Goal: Transaction & Acquisition: Download file/media

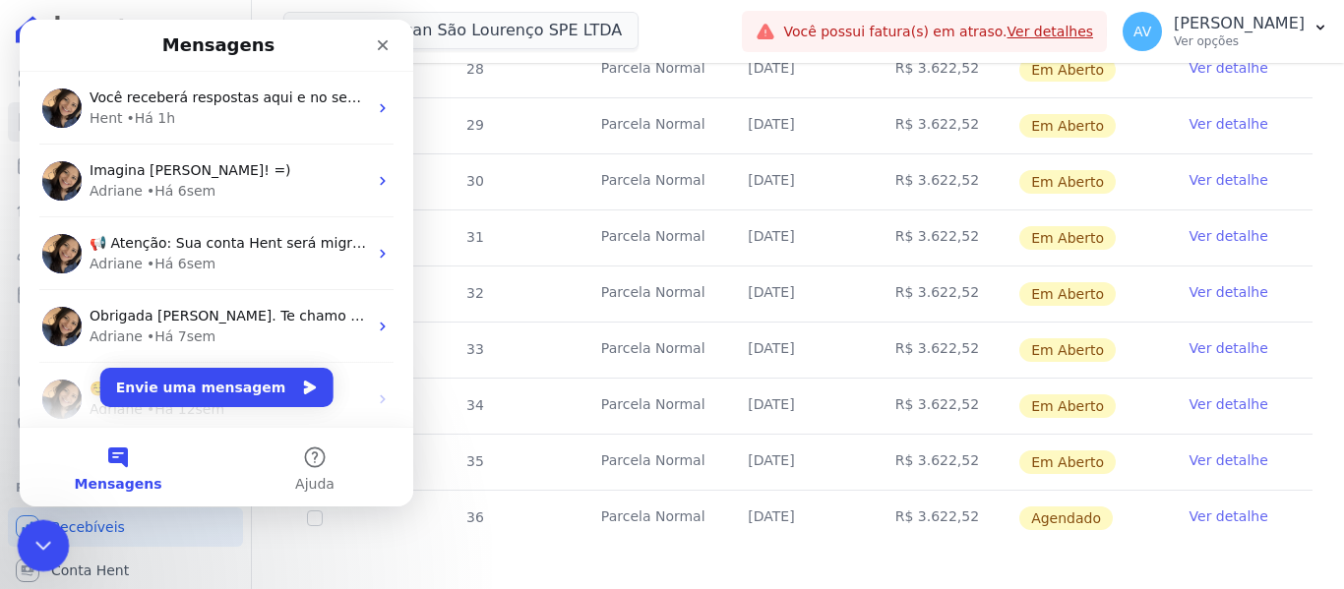
click at [22, 543] on div "Encerramento do Messenger da Intercom" at bounding box center [40, 543] width 47 height 47
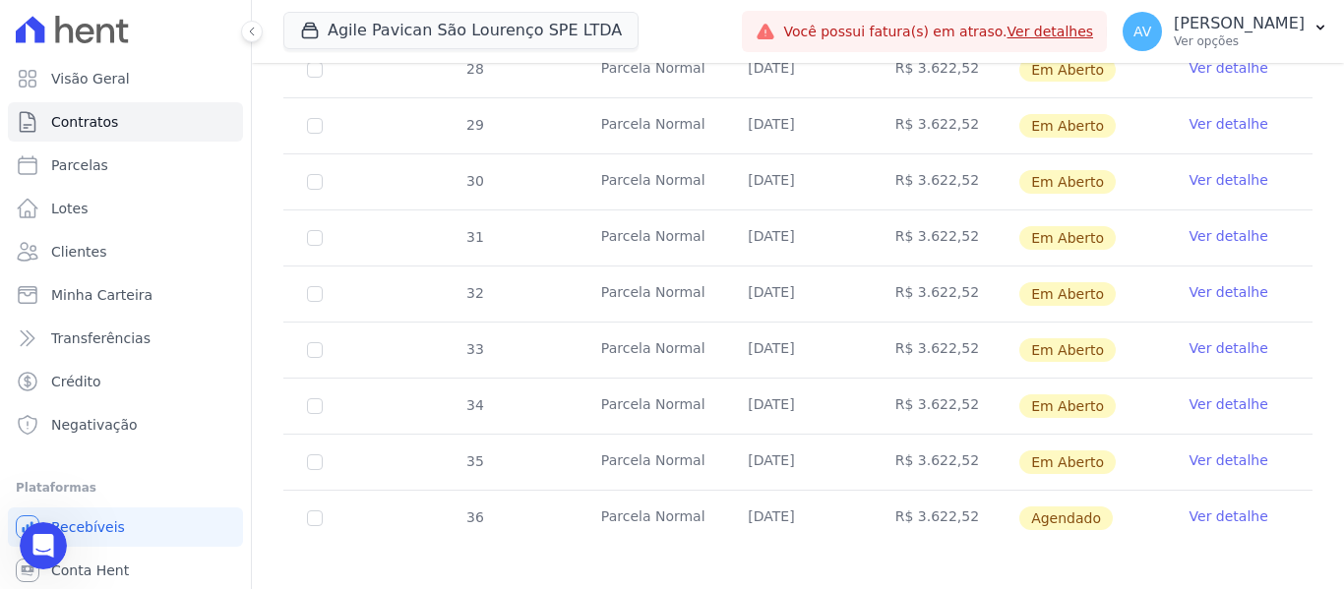
click at [432, 8] on div "Agile Pavican São Lourenço SPE LTDA Agile Urbanismo AGILE [PERSON_NAME] SPE SA …" at bounding box center [508, 31] width 451 height 65
click at [423, 29] on button "Agile Pavican São Lourenço SPE LTDA" at bounding box center [460, 30] width 355 height 37
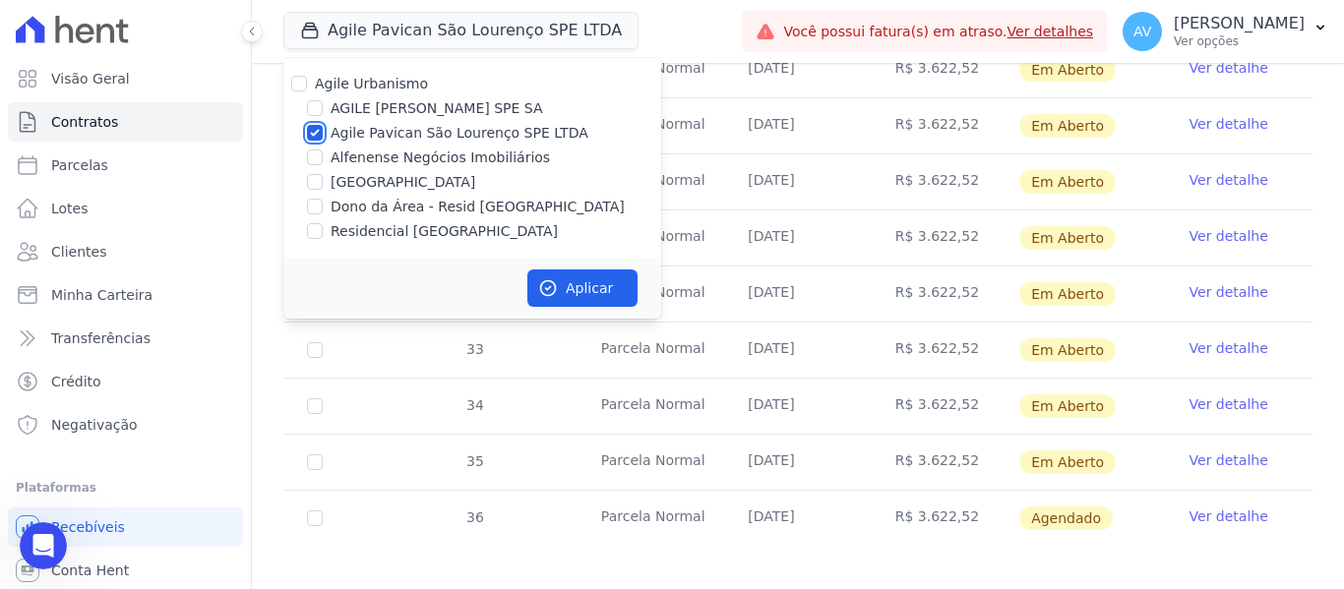
click at [311, 133] on input "Agile Pavican São Lourenço SPE LTDA" at bounding box center [315, 133] width 16 height 16
checkbox input "false"
click at [314, 188] on input "[GEOGRAPHIC_DATA]" at bounding box center [315, 182] width 16 height 16
checkbox input "true"
click at [577, 275] on button "Aplicar" at bounding box center [582, 288] width 110 height 37
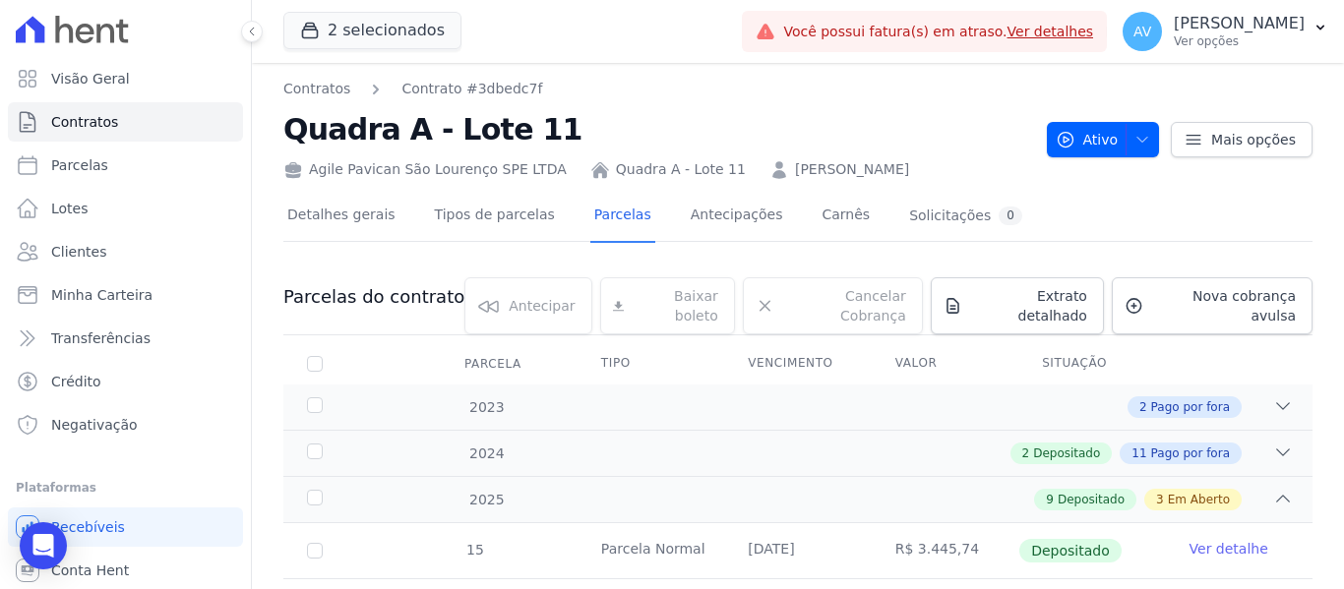
click at [95, 231] on ul "Visão Geral Contratos [GEOGRAPHIC_DATA] Lotes Clientes Minha Carteira Transferê…" at bounding box center [125, 252] width 235 height 386
click at [98, 259] on span "Clientes" at bounding box center [78, 252] width 55 height 20
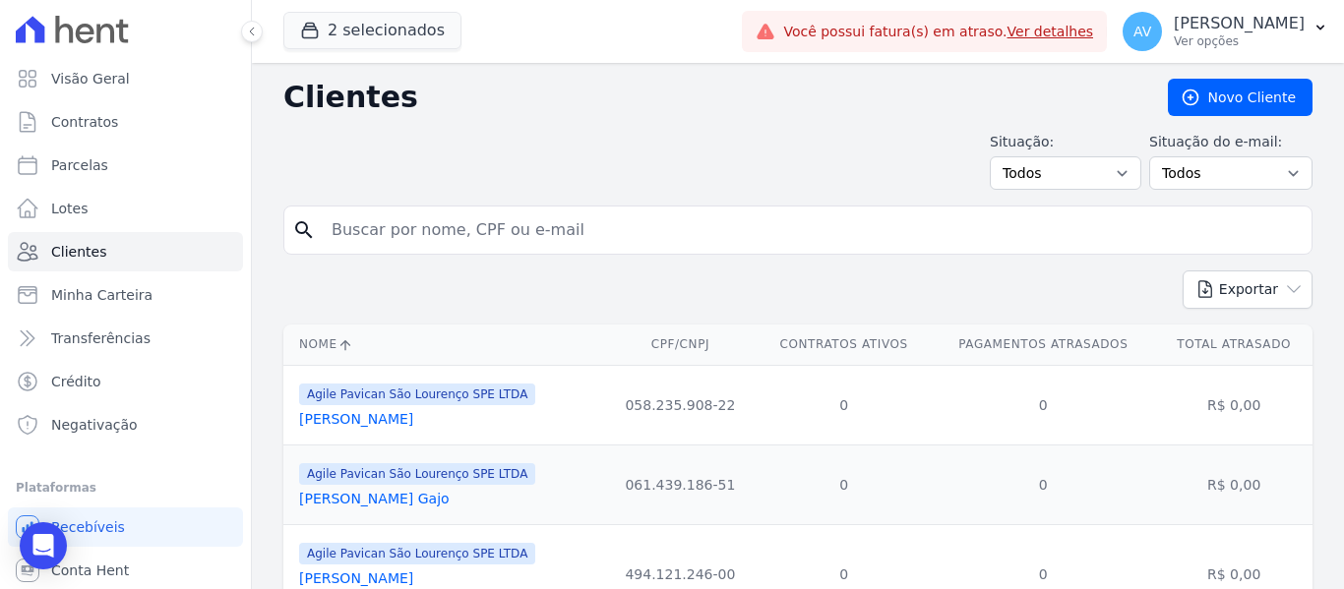
click at [388, 241] on input "search" at bounding box center [812, 230] width 984 height 39
type input "helton"
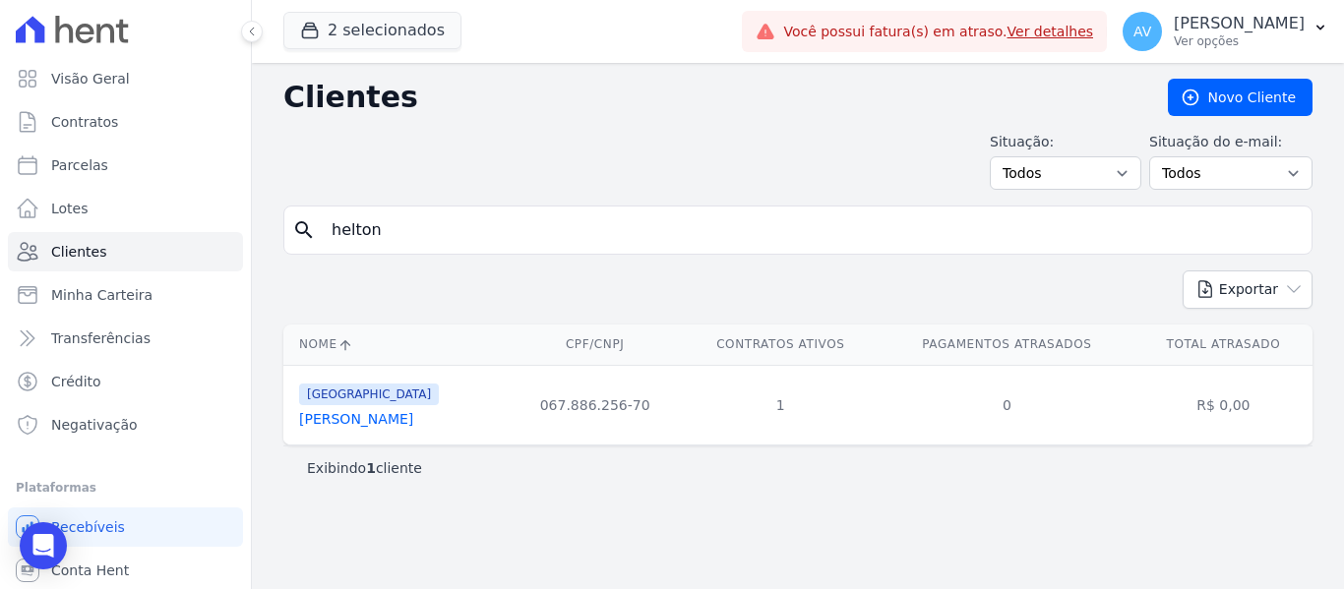
click at [371, 421] on link "[PERSON_NAME]" at bounding box center [356, 419] width 114 height 16
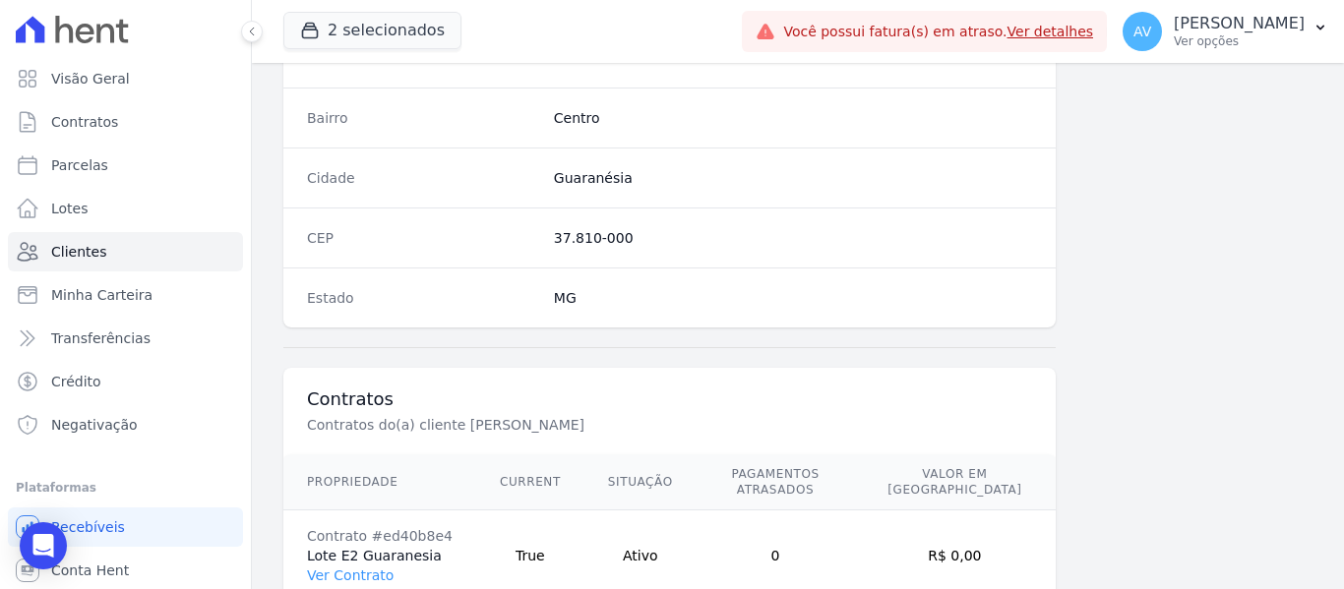
scroll to position [1252, 0]
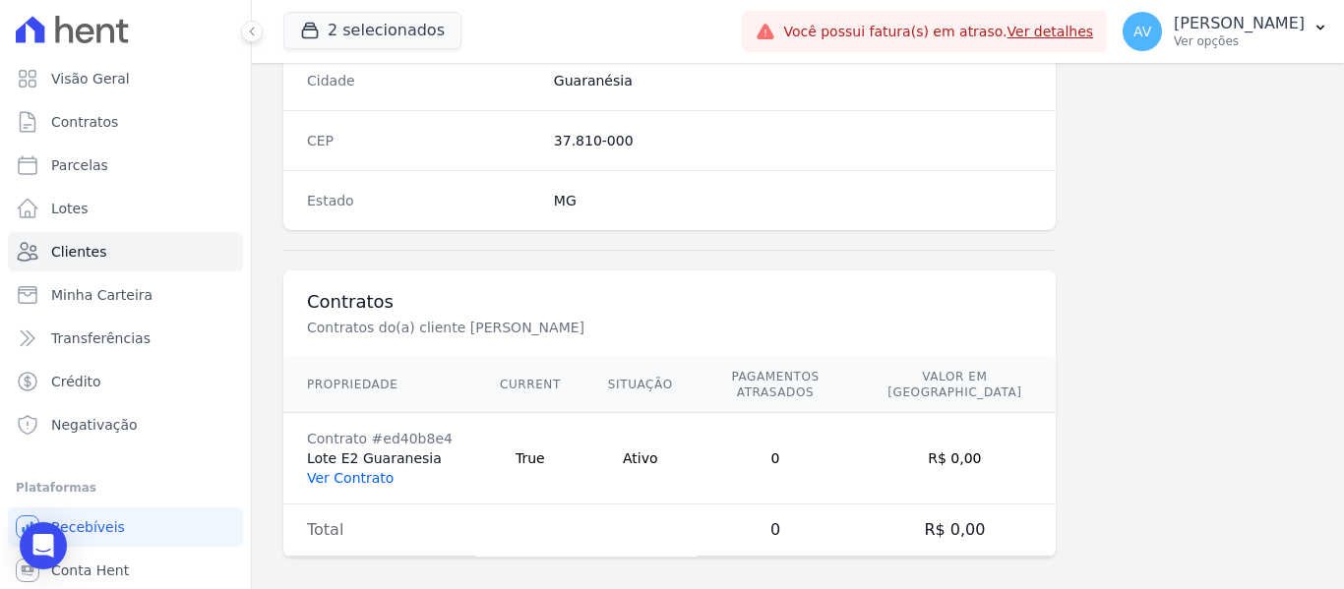
click at [374, 470] on link "Ver Contrato" at bounding box center [350, 478] width 87 height 16
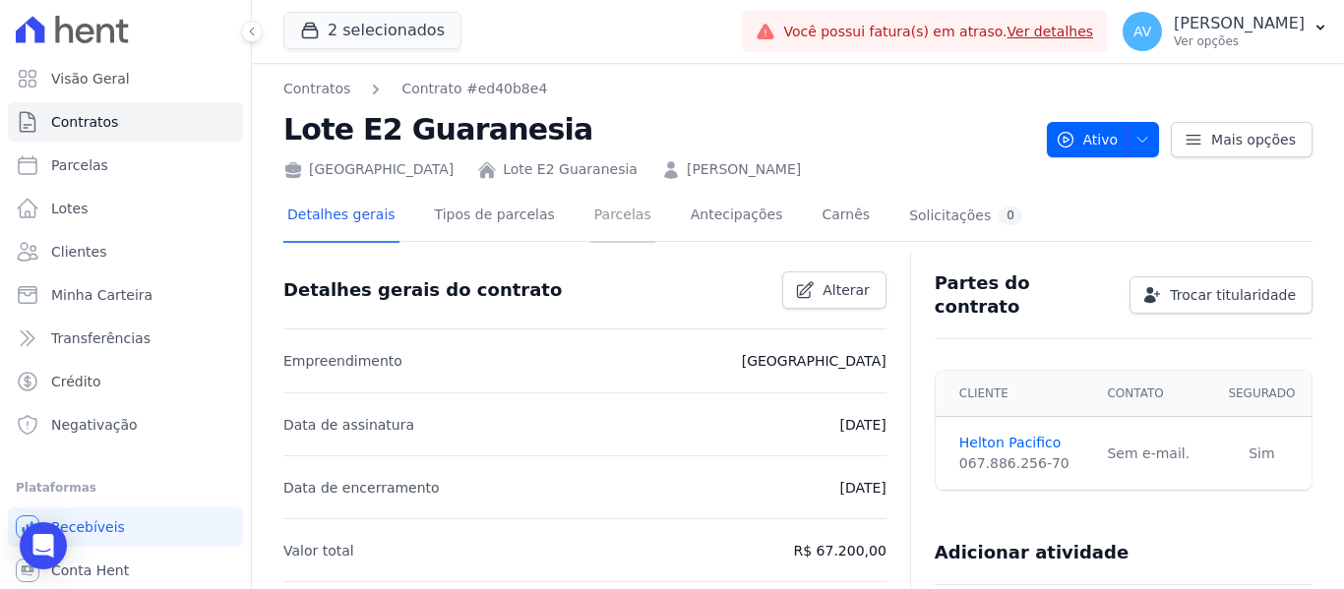
click at [600, 221] on link "Parcelas" at bounding box center [622, 217] width 65 height 52
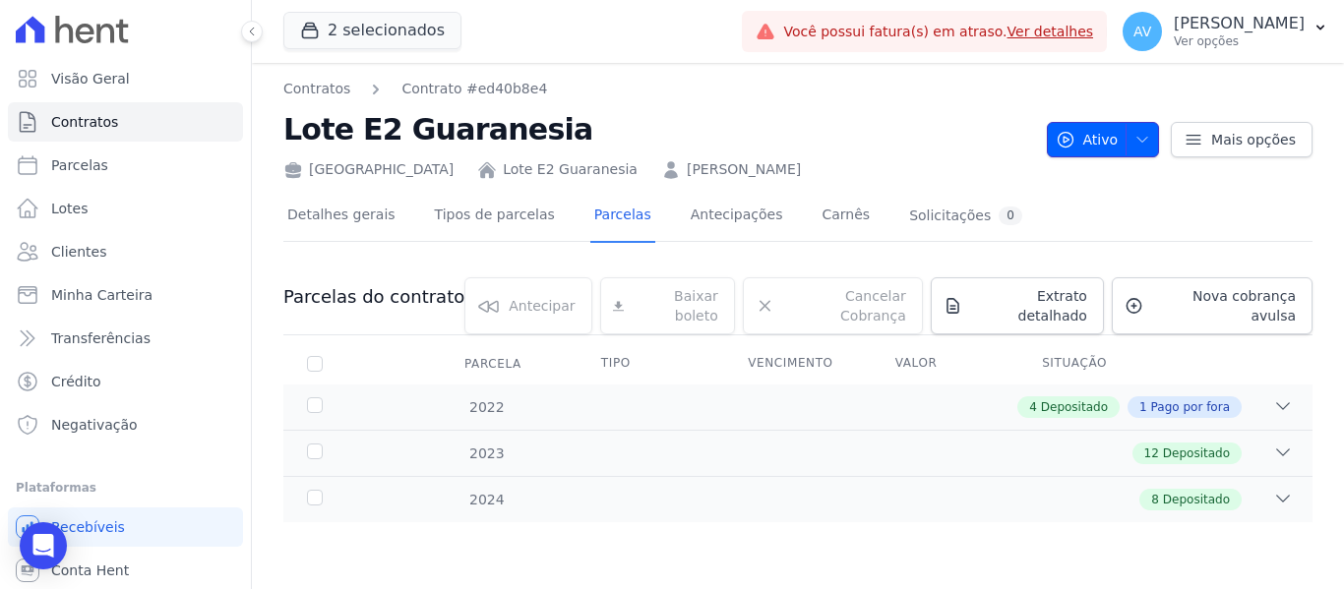
click at [1143, 142] on icon "button" at bounding box center [1142, 140] width 16 height 16
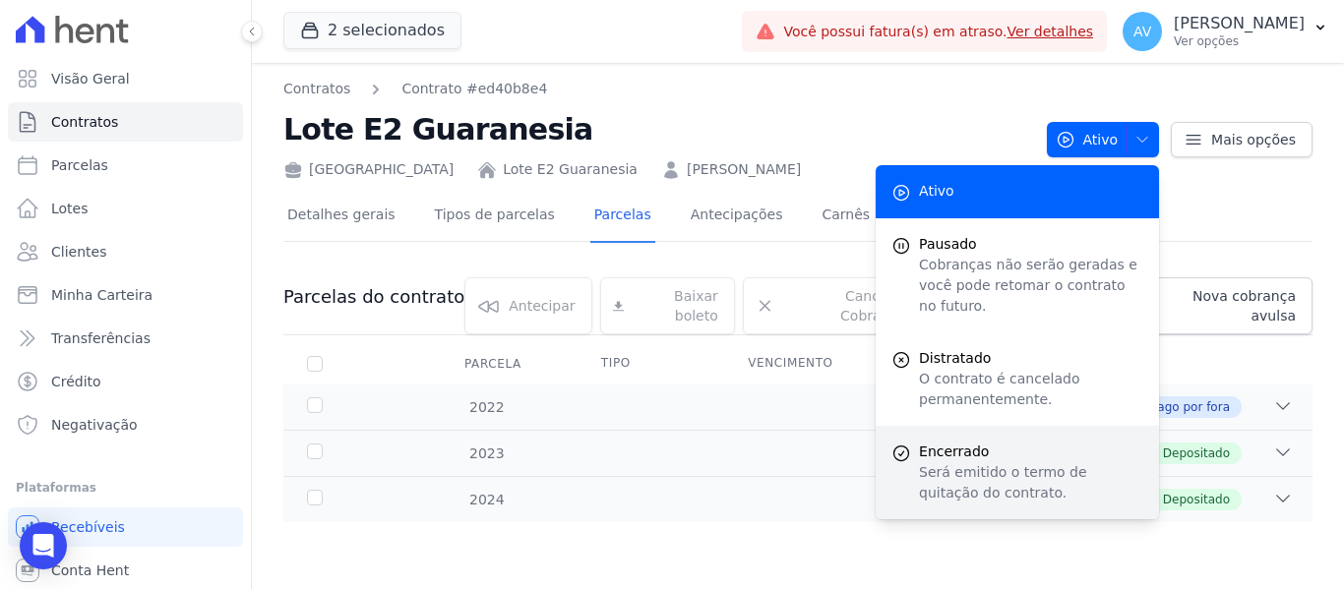
click at [994, 462] on p "Será emitido o termo de quitação do contrato." at bounding box center [1031, 482] width 224 height 41
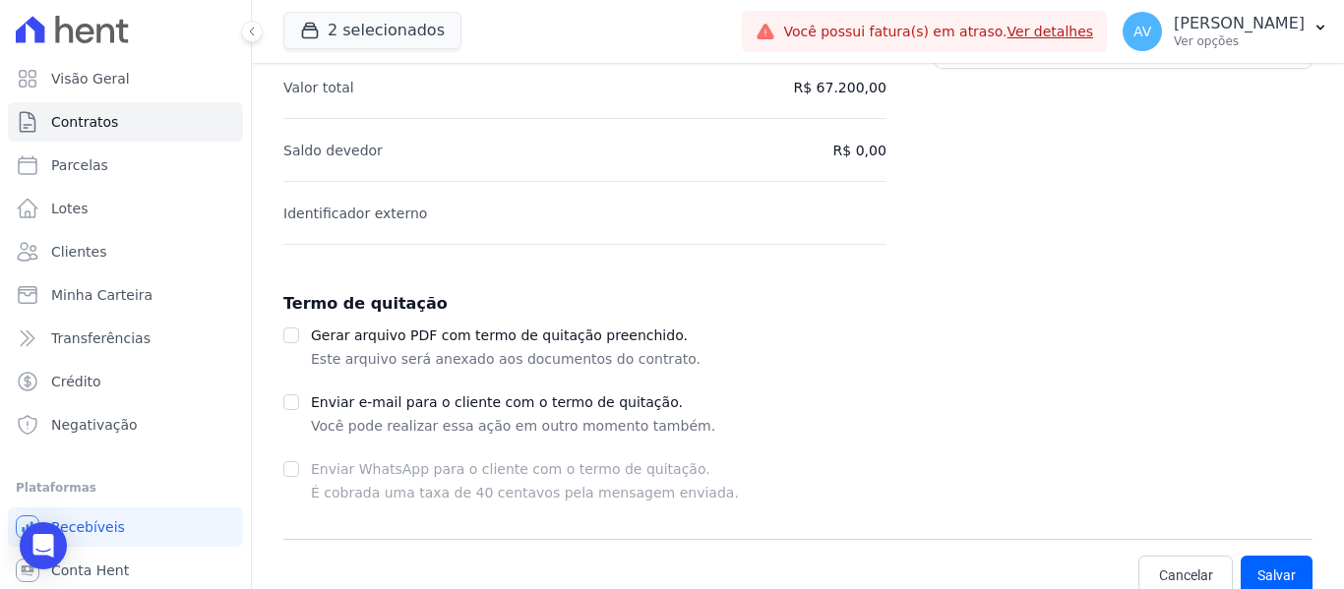
scroll to position [341, 0]
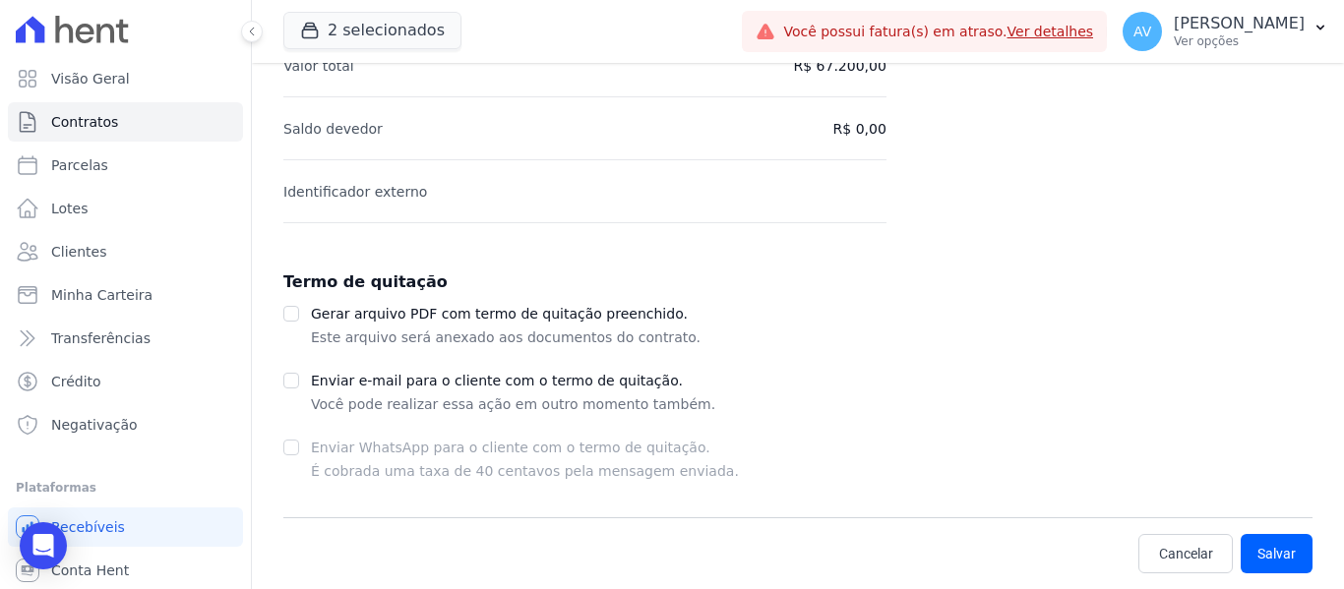
click at [304, 308] on div "Gerar arquivo PDF com termo de quitação preenchido. Este arquivo será anexado a…" at bounding box center [797, 325] width 1029 height 47
click at [287, 312] on input "checkbox" at bounding box center [291, 314] width 16 height 16
checkbox input "true"
click at [1257, 552] on button "Salvar" at bounding box center [1277, 553] width 72 height 39
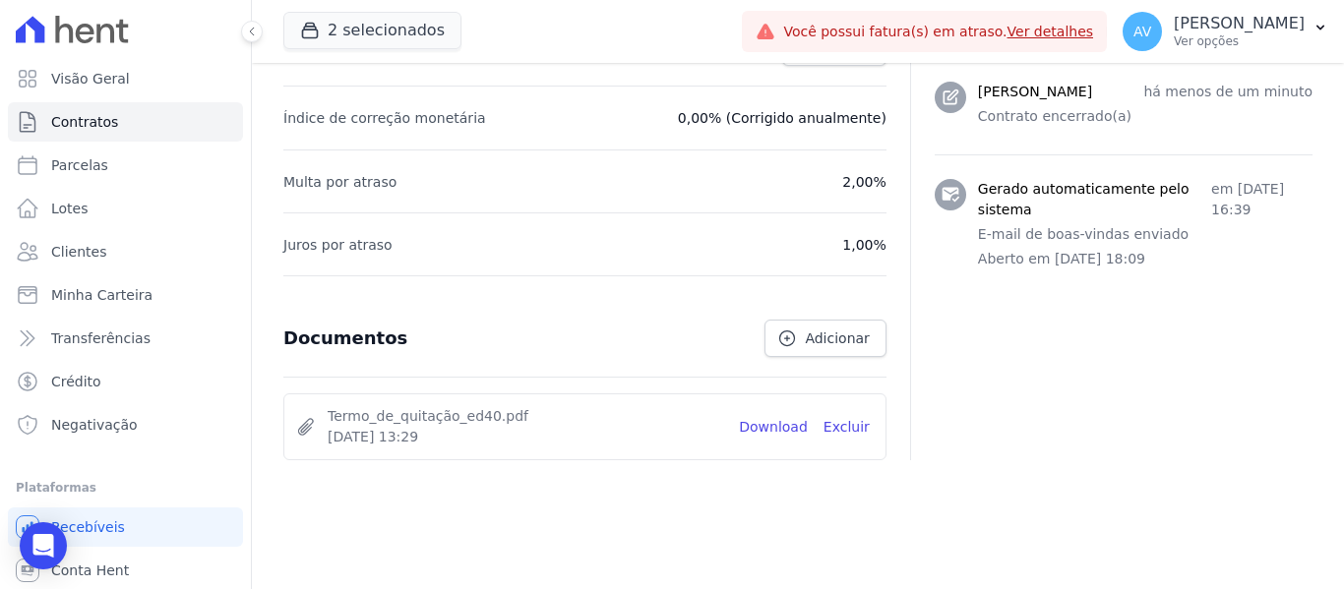
scroll to position [929, 0]
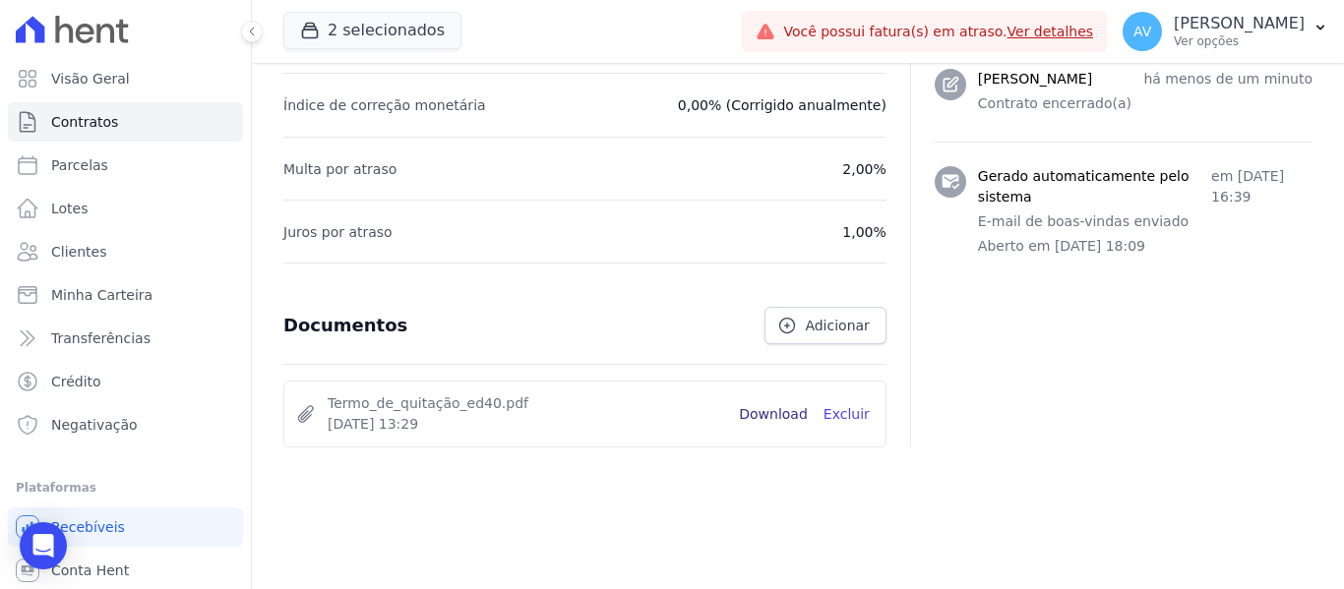
click at [758, 423] on link "Download" at bounding box center [773, 414] width 69 height 21
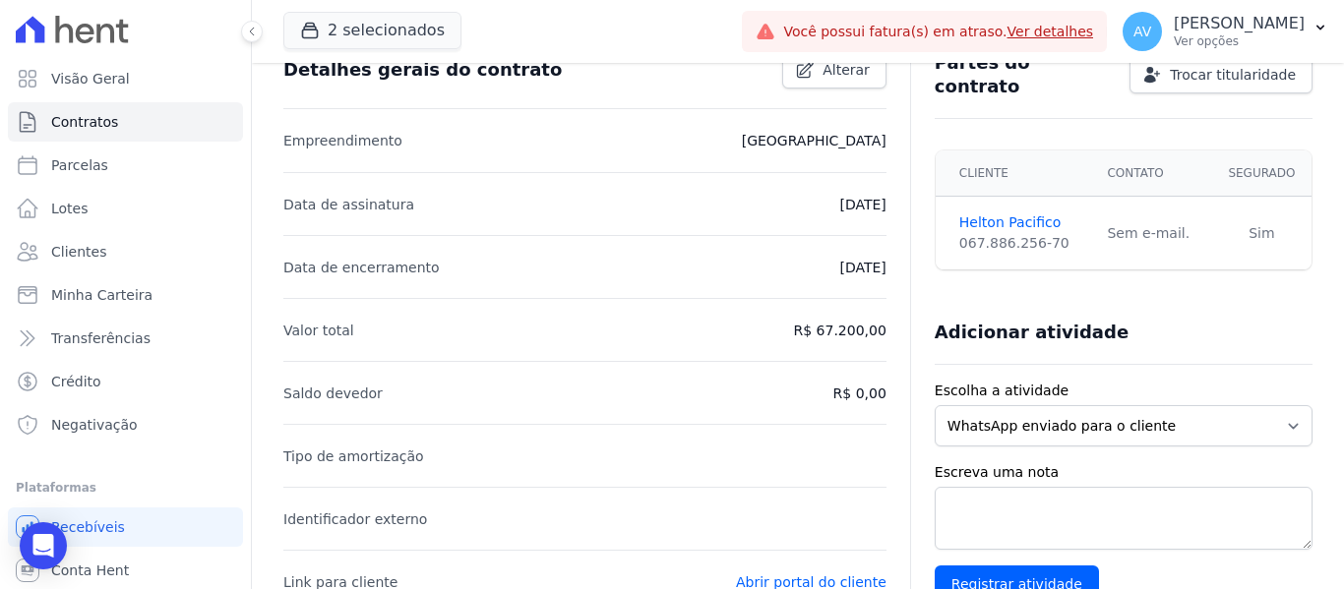
scroll to position [0, 0]
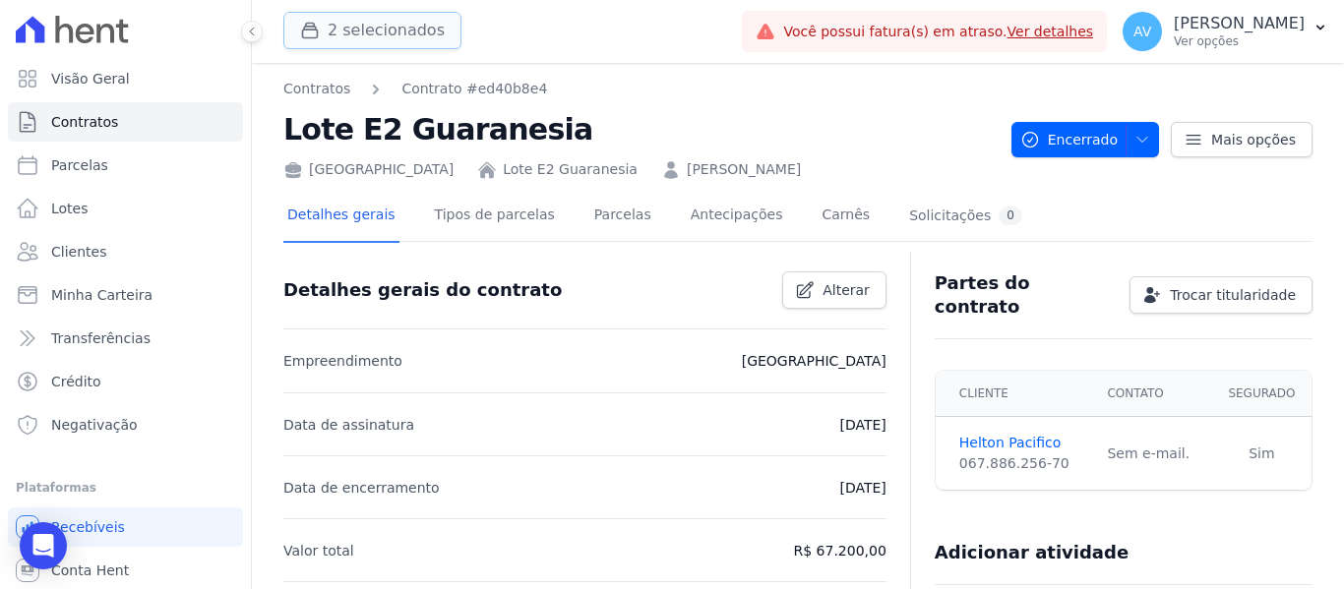
click at [337, 19] on button "2 selecionados" at bounding box center [372, 30] width 178 height 37
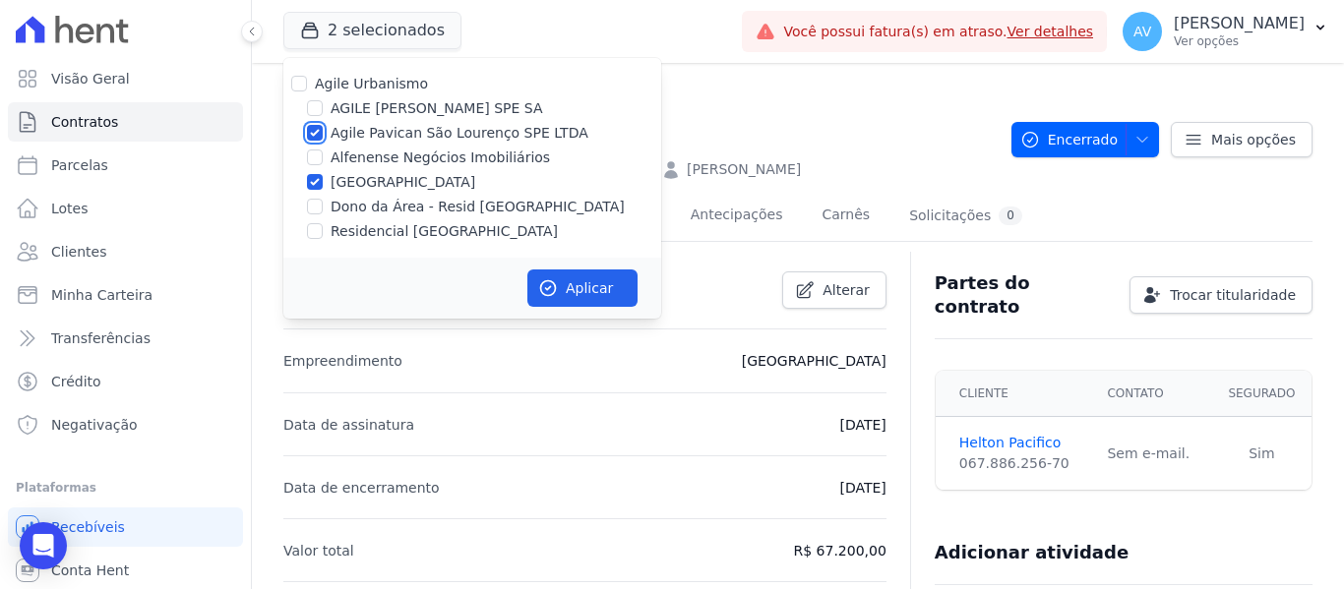
click at [314, 134] on input "Agile Pavican São Lourenço SPE LTDA" at bounding box center [315, 133] width 16 height 16
checkbox input "false"
click at [314, 188] on input "[GEOGRAPHIC_DATA]" at bounding box center [315, 182] width 16 height 16
checkbox input "false"
click at [310, 214] on div at bounding box center [315, 207] width 16 height 20
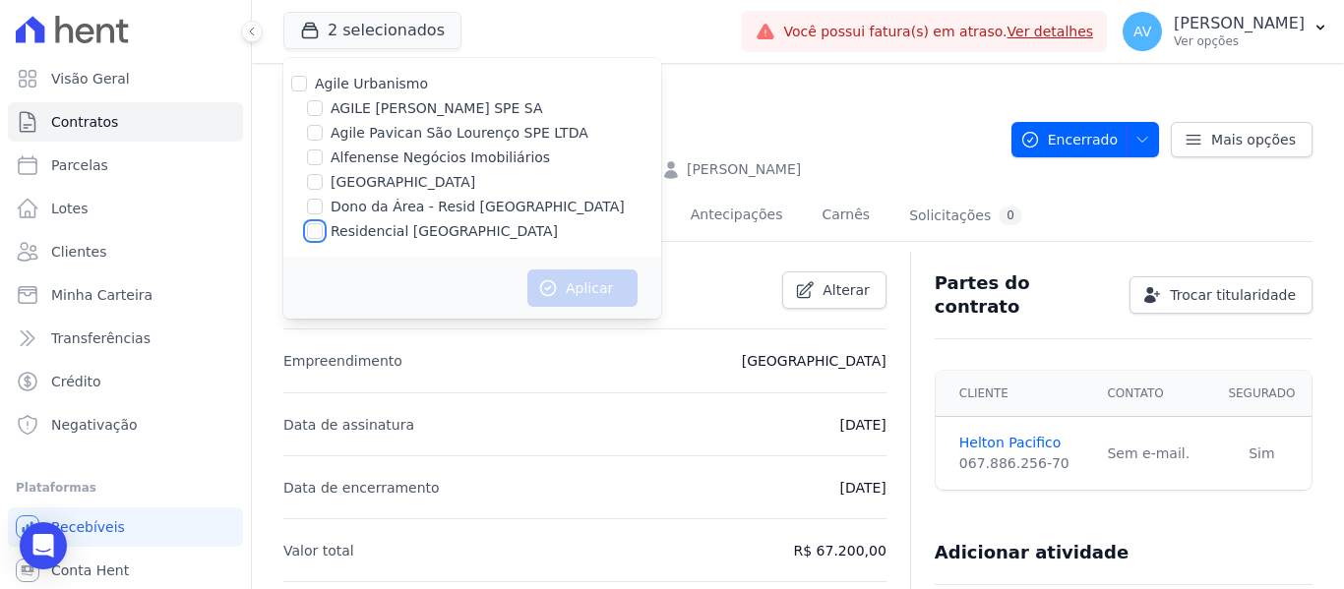
click at [311, 238] on input "Residencial [GEOGRAPHIC_DATA]" at bounding box center [315, 231] width 16 height 16
checkbox input "true"
click at [317, 211] on input "Dono da Área - Resid [GEOGRAPHIC_DATA]" at bounding box center [315, 207] width 16 height 16
checkbox input "true"
click at [587, 275] on button "Aplicar" at bounding box center [582, 288] width 110 height 37
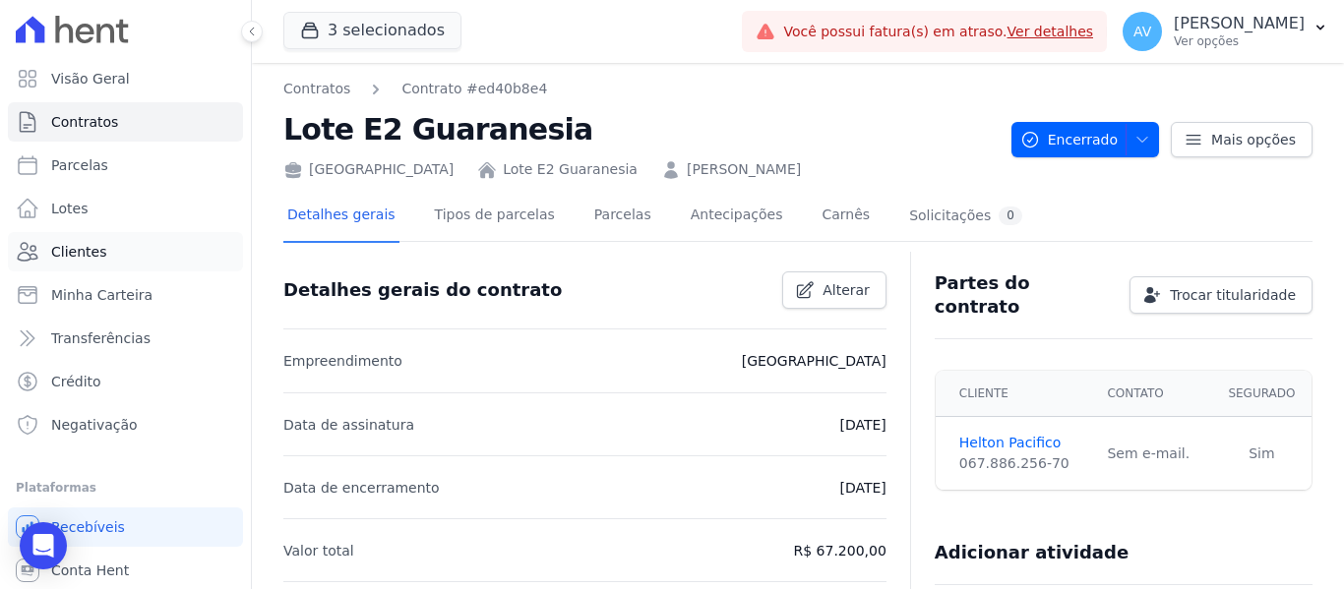
click at [111, 267] on link "Clientes" at bounding box center [125, 251] width 235 height 39
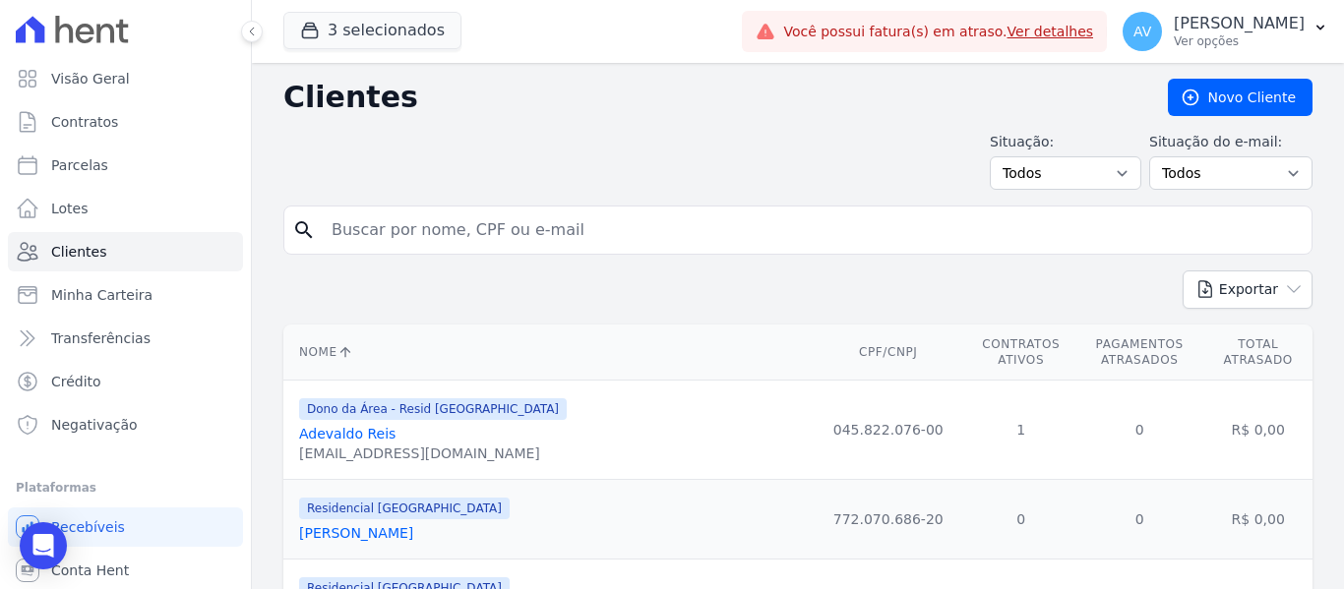
click at [413, 228] on input "search" at bounding box center [812, 230] width 984 height 39
type input "lisia"
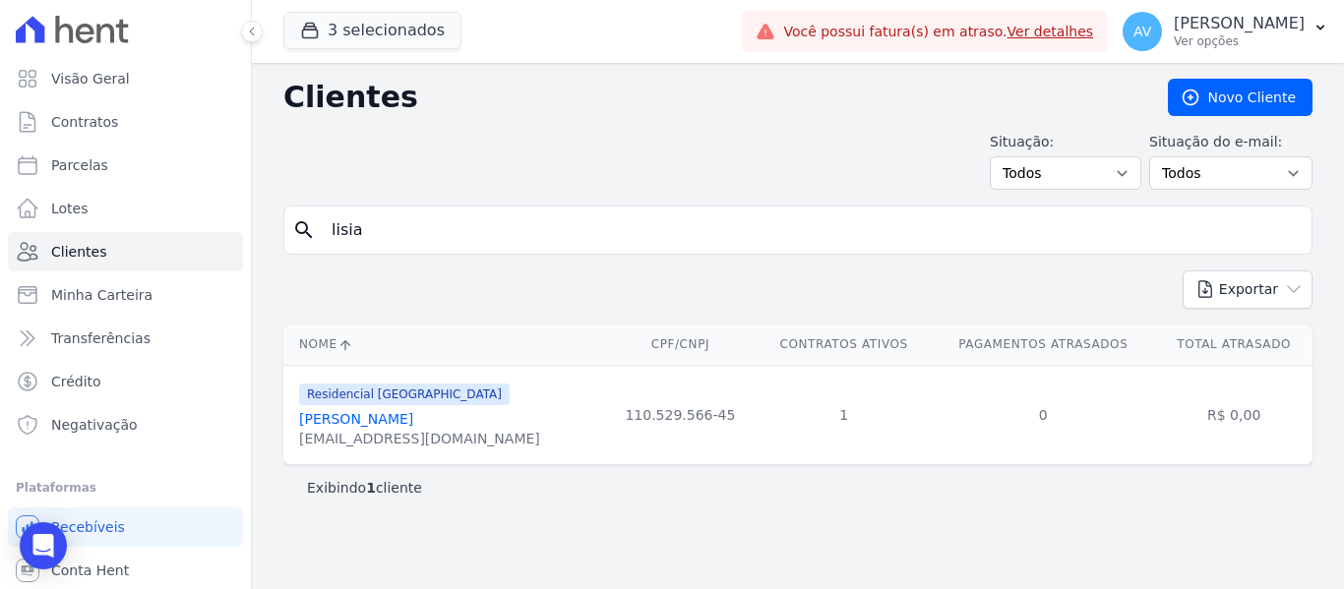
click at [385, 423] on link "[PERSON_NAME]" at bounding box center [356, 419] width 114 height 16
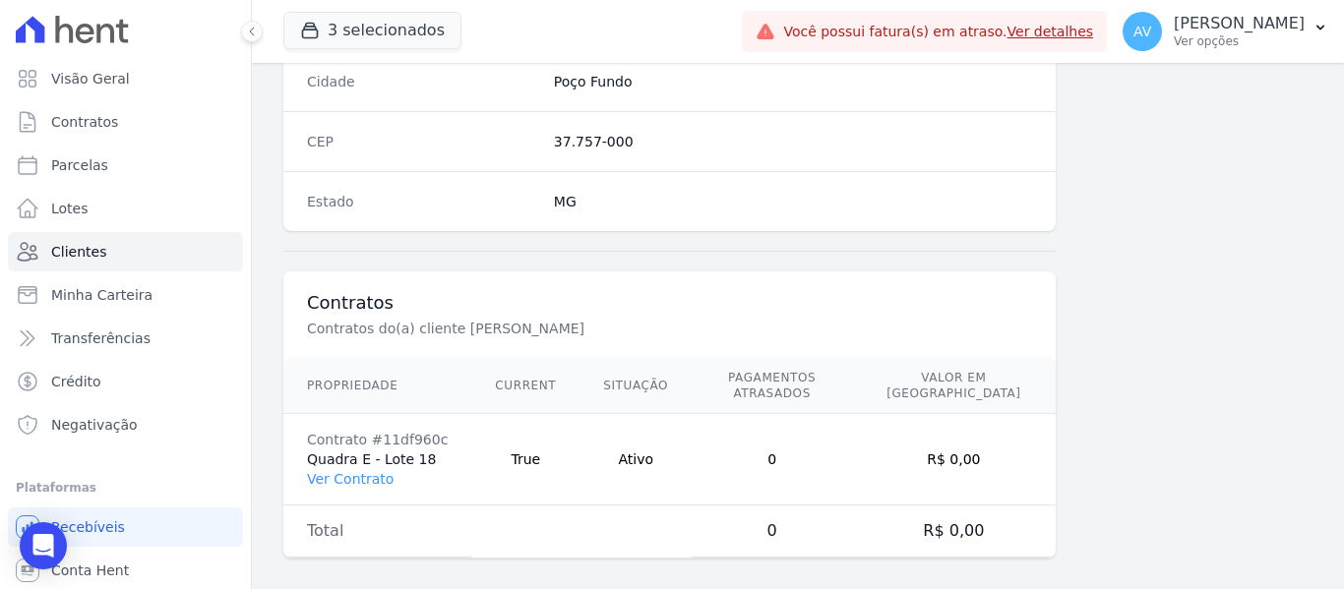
scroll to position [1252, 0]
click at [352, 470] on link "Ver Contrato" at bounding box center [350, 478] width 87 height 16
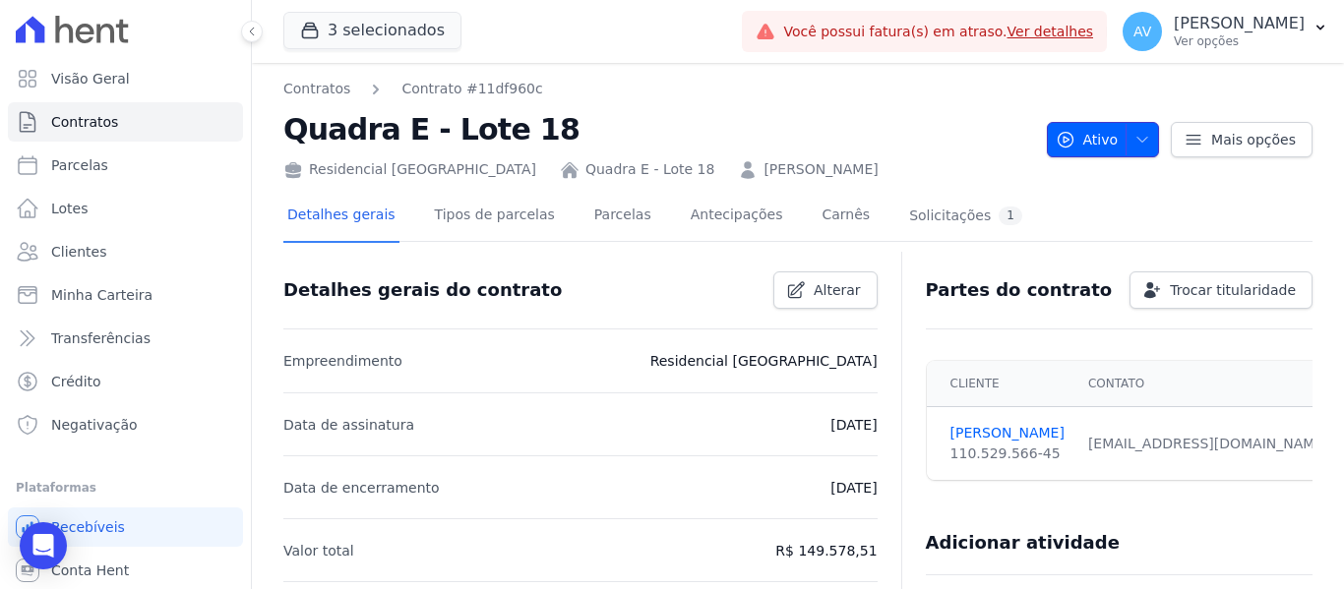
click at [1138, 140] on icon "button" at bounding box center [1142, 140] width 16 height 16
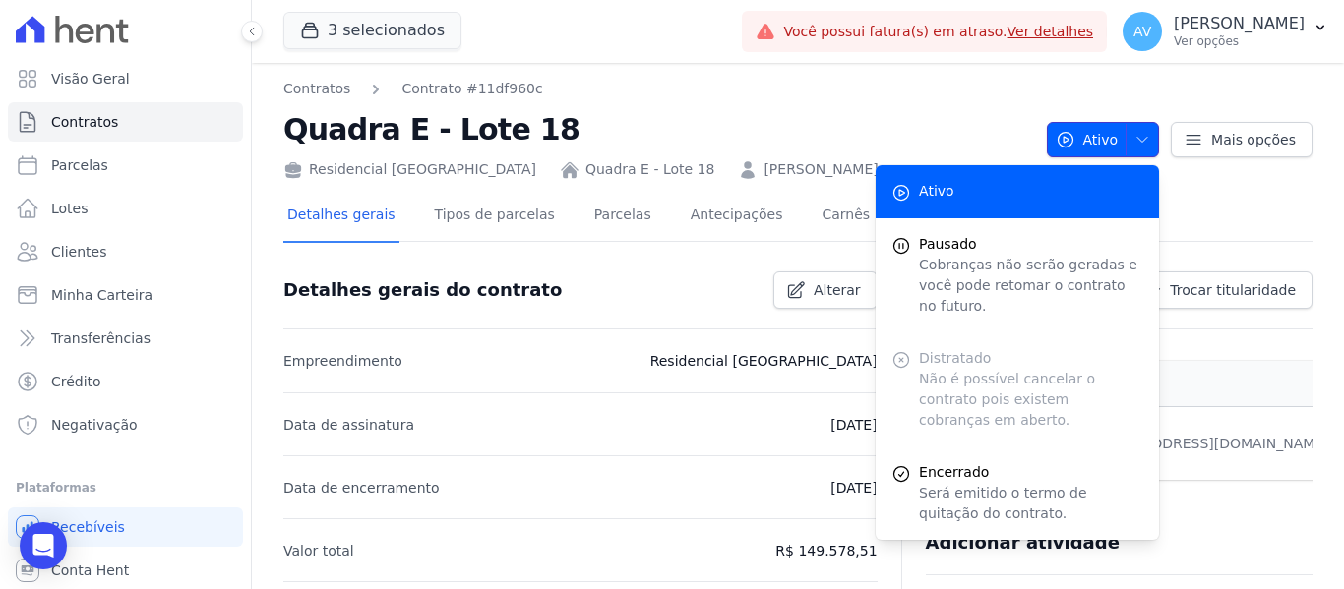
click at [1138, 140] on icon "button" at bounding box center [1142, 140] width 16 height 16
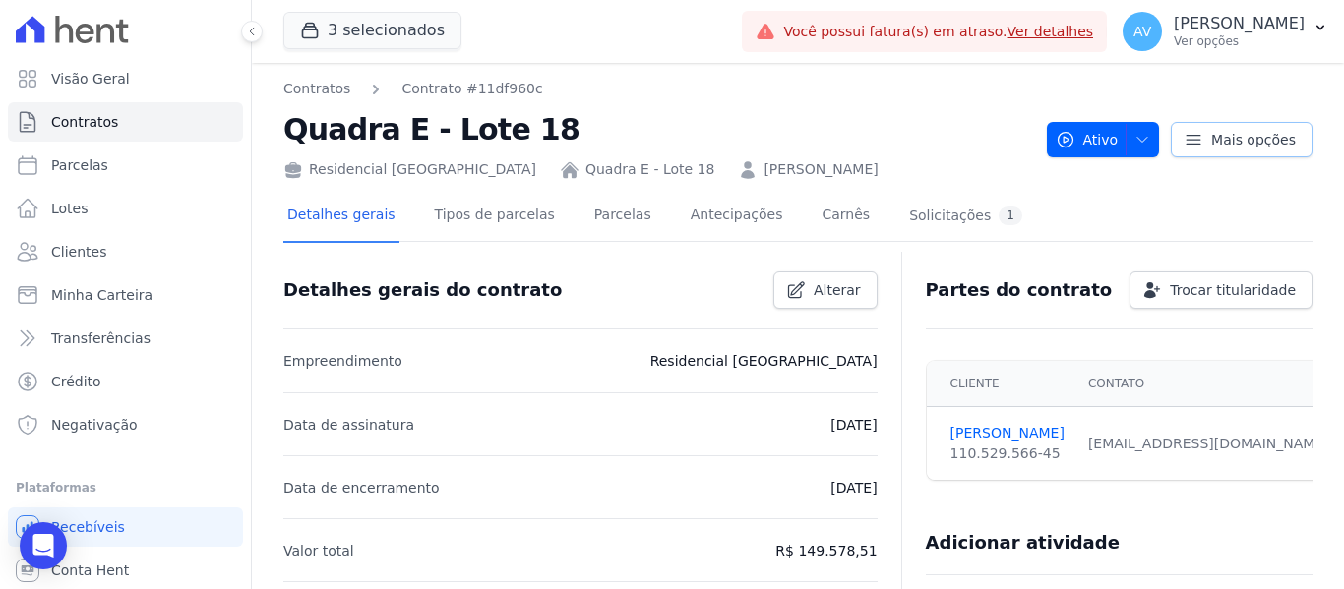
click at [1186, 147] on icon at bounding box center [1194, 140] width 20 height 20
click at [1174, 287] on span "Trocar titularidade" at bounding box center [1233, 290] width 126 height 20
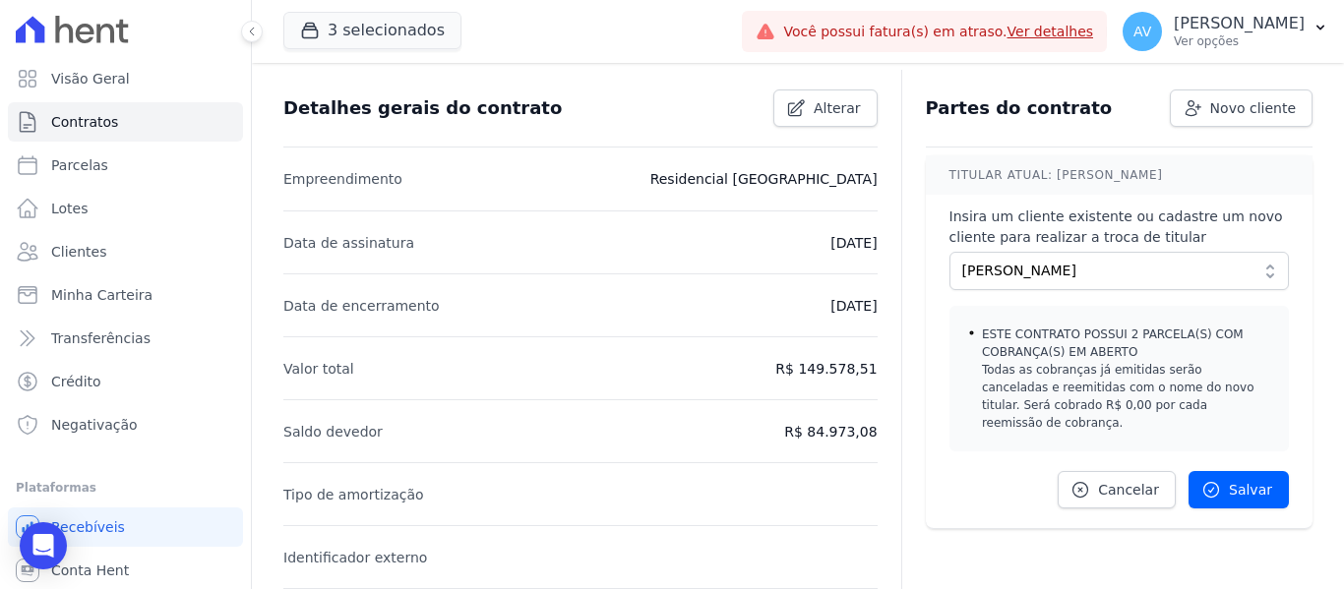
scroll to position [197, 0]
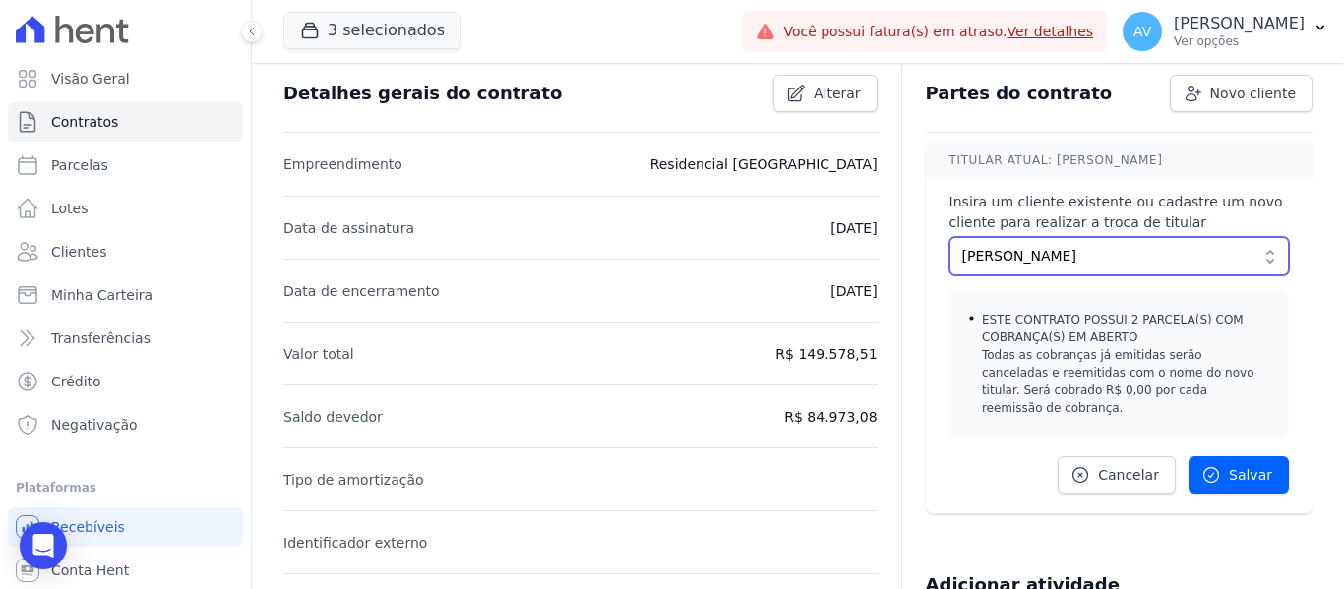
click at [1144, 257] on span "[PERSON_NAME]" at bounding box center [1105, 256] width 286 height 21
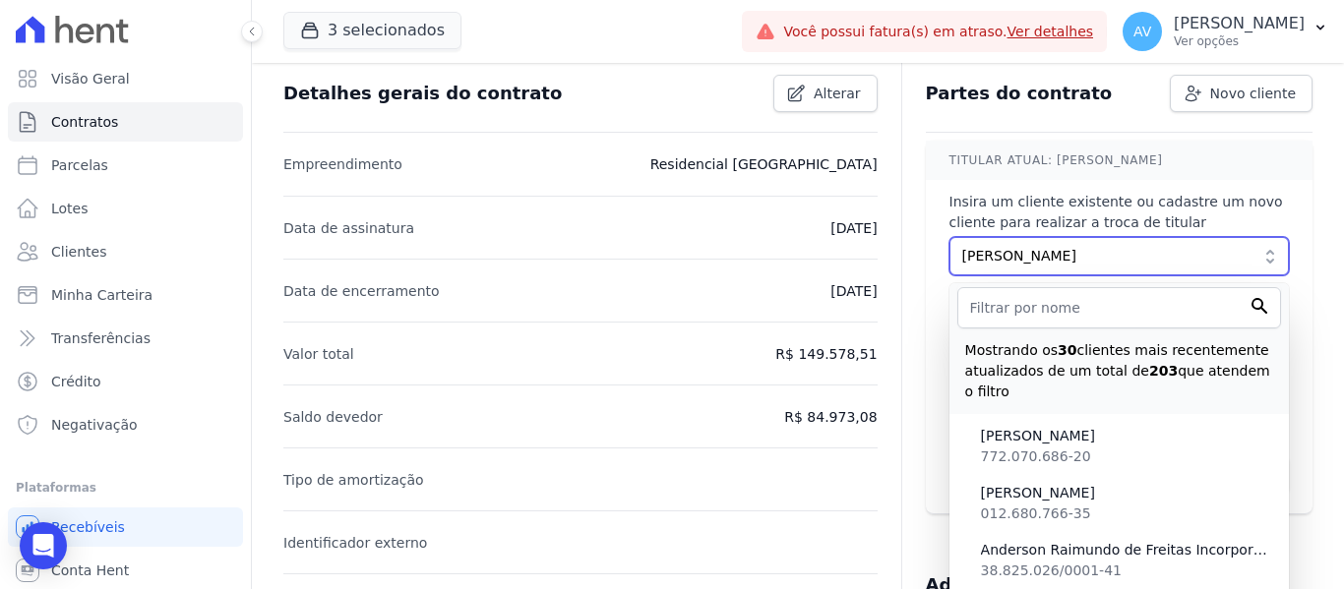
click at [1144, 257] on span "[PERSON_NAME]" at bounding box center [1105, 256] width 286 height 21
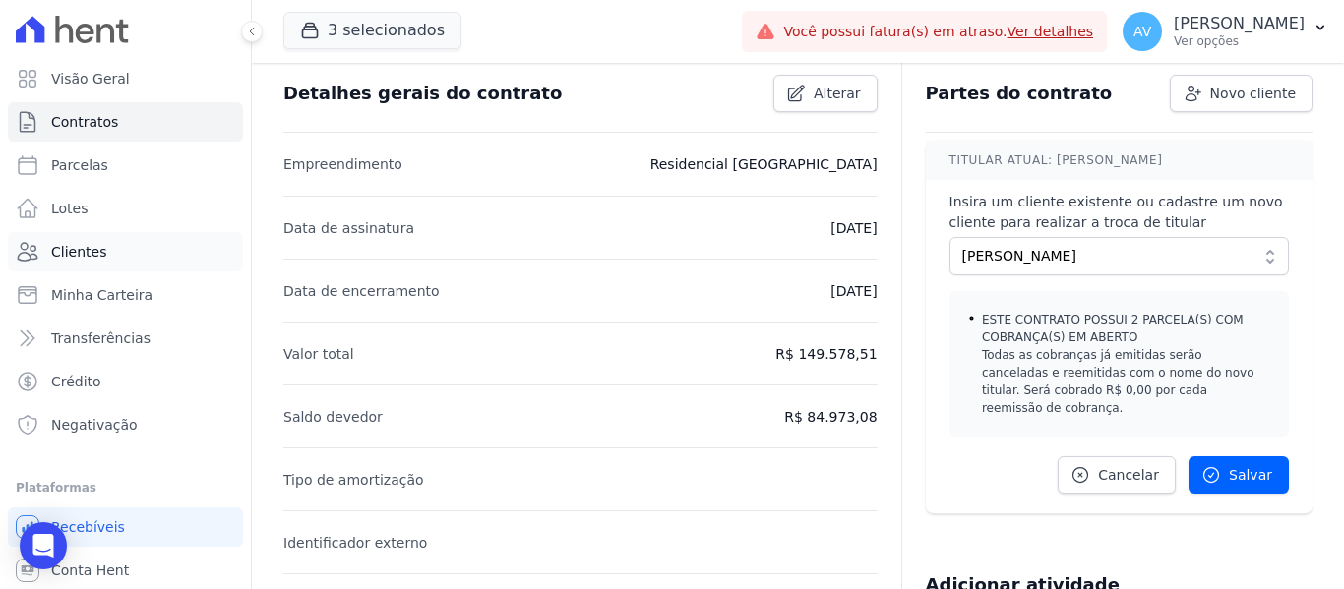
click at [64, 245] on span "Clientes" at bounding box center [78, 252] width 55 height 20
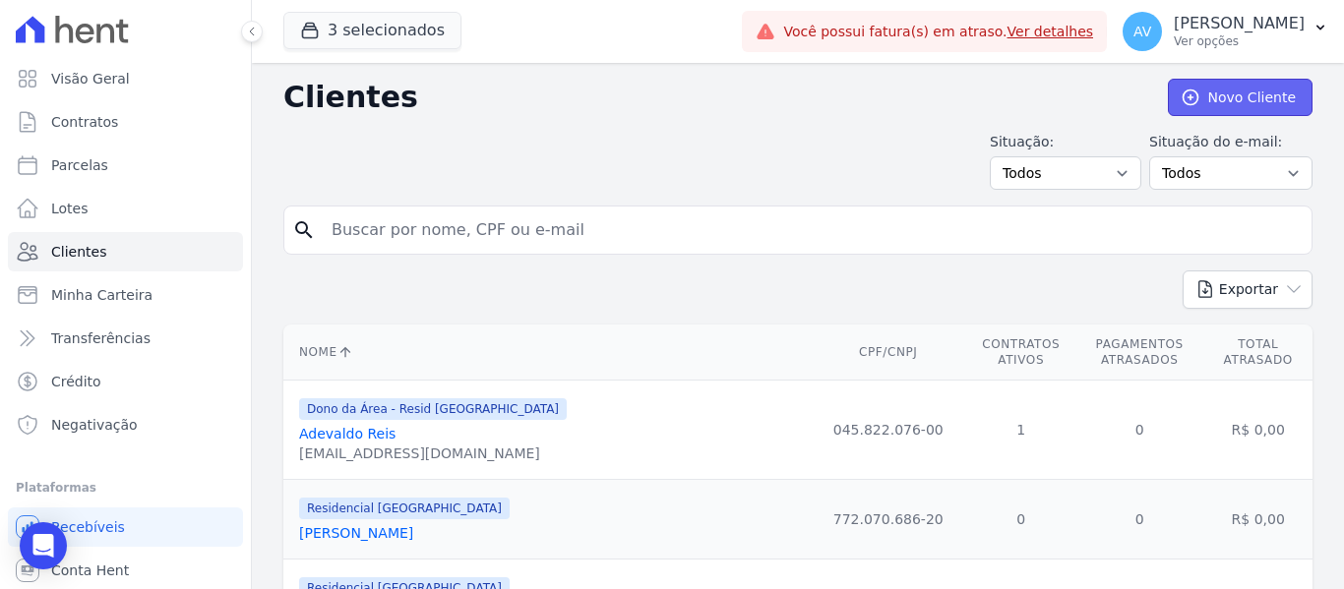
click at [1198, 106] on link "Novo Cliente" at bounding box center [1240, 97] width 145 height 37
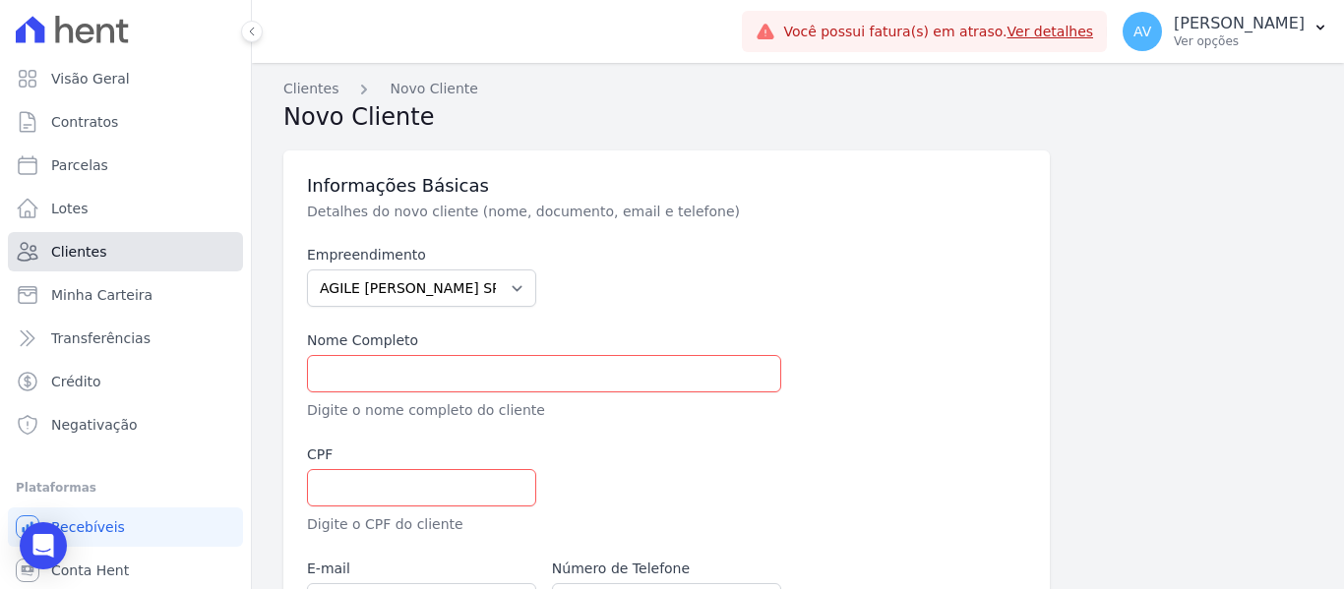
click at [103, 246] on link "Clientes" at bounding box center [125, 251] width 235 height 39
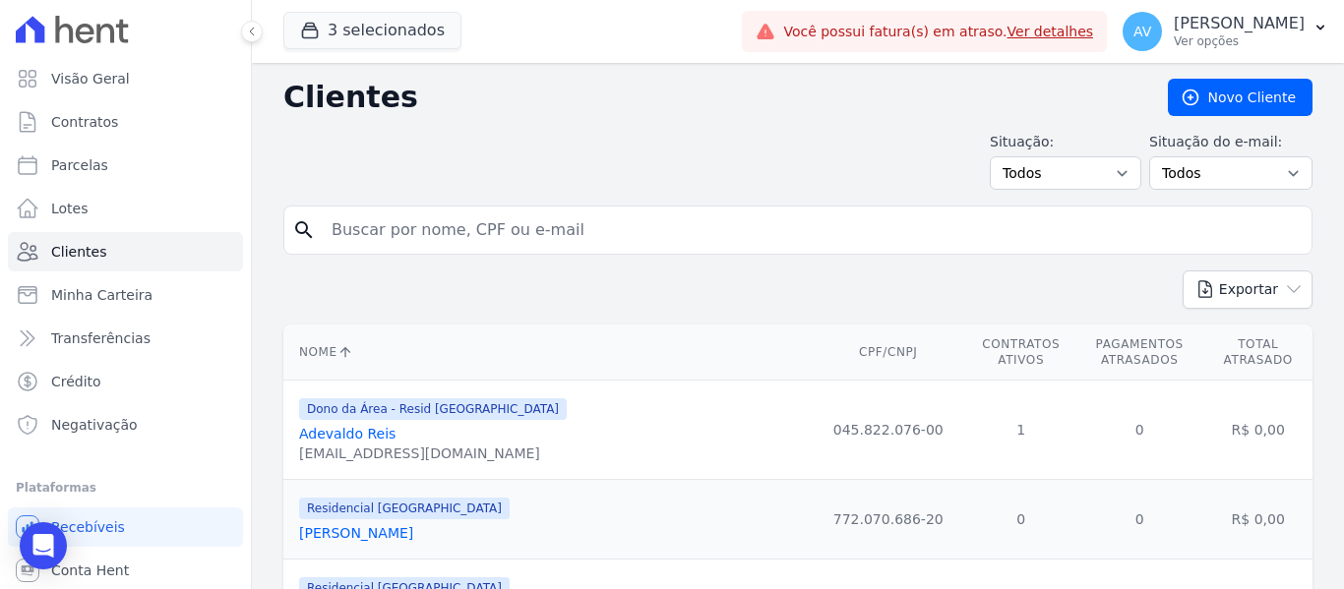
click at [378, 222] on input "search" at bounding box center [812, 230] width 984 height 39
type input "lisia"
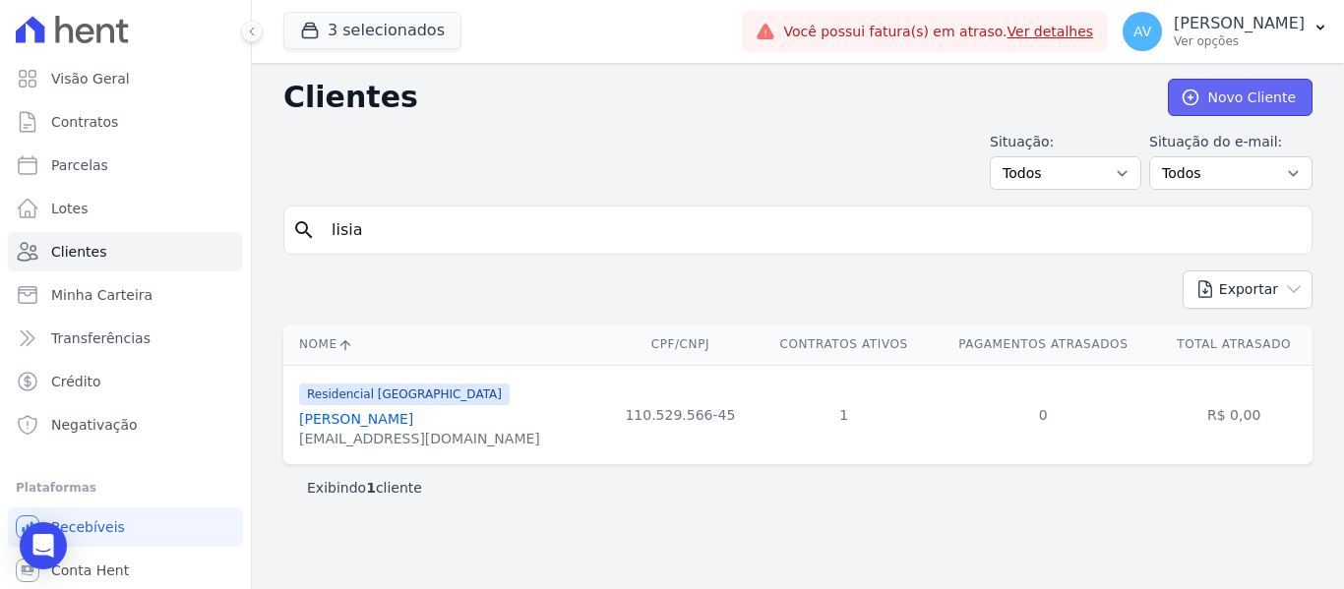
click at [1230, 90] on link "Novo Cliente" at bounding box center [1240, 97] width 145 height 37
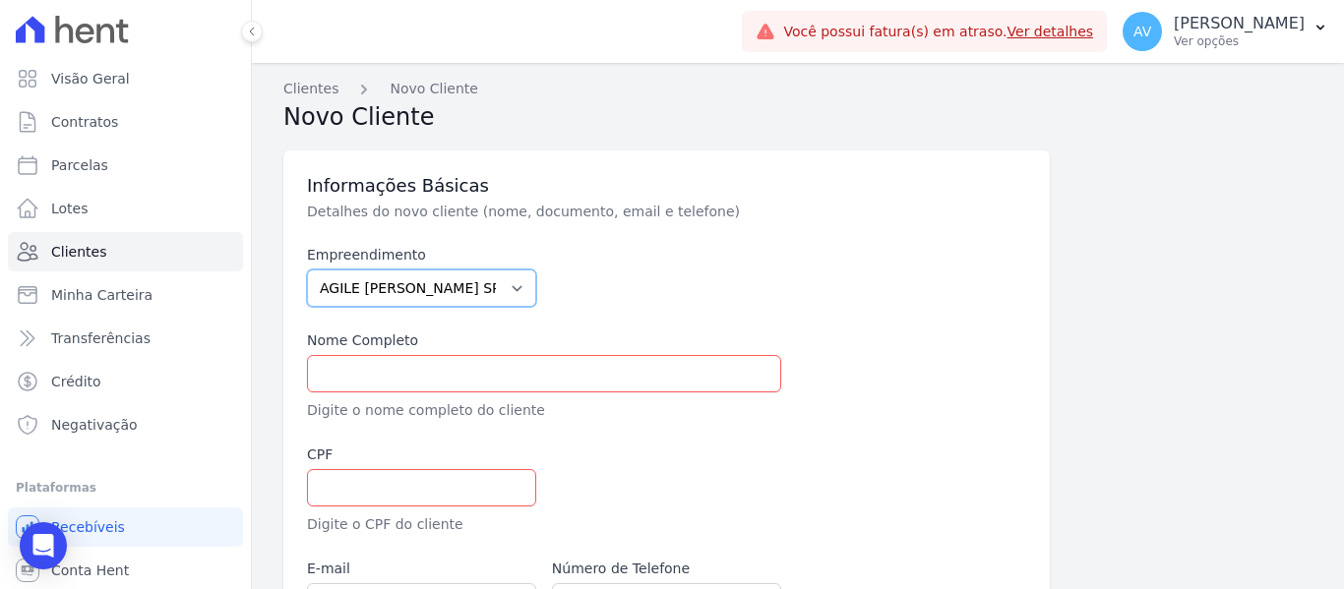
click at [435, 287] on select "AGILE [PERSON_NAME] SPE SA Agile Pavican São Lourenço SPE LTDA Alfenense Negóci…" at bounding box center [421, 288] width 229 height 37
select select "344e567c-ea65-4635-abdc-0117203611e3"
click at [307, 270] on select "AGILE [PERSON_NAME] SPE SA Agile Pavican São Lourenço SPE LTDA Alfenense Negóci…" at bounding box center [421, 288] width 229 height 37
click at [343, 379] on input "text" at bounding box center [544, 373] width 474 height 37
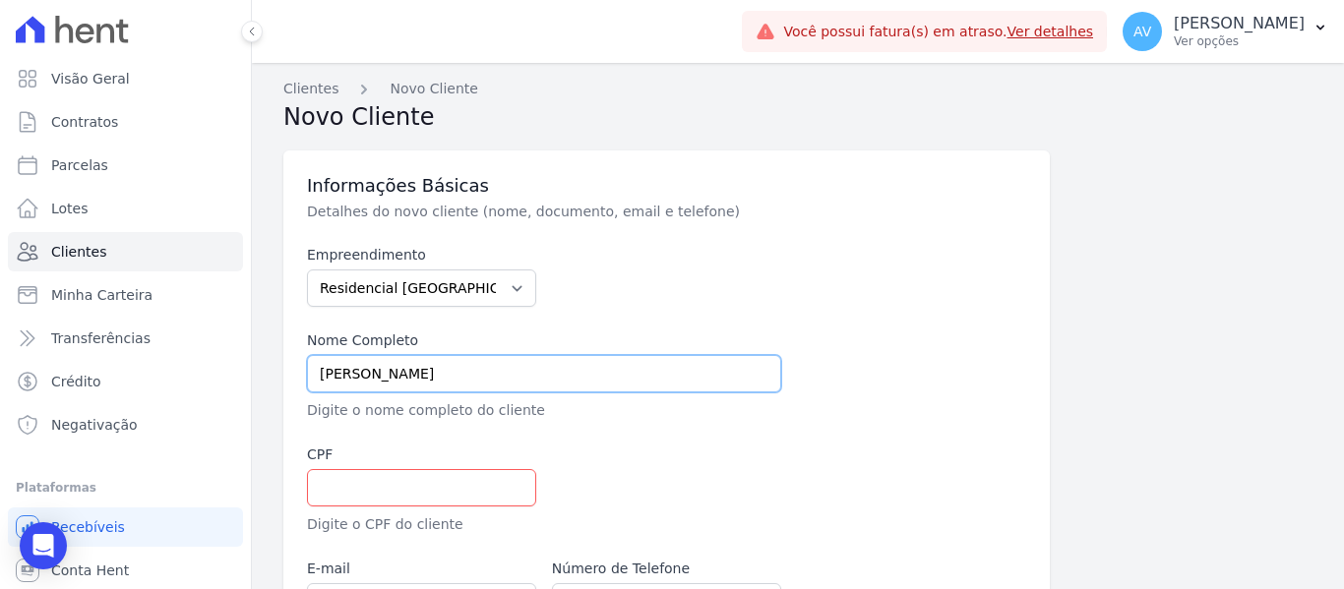
type input "[PERSON_NAME]"
click at [410, 503] on input "text" at bounding box center [421, 487] width 229 height 37
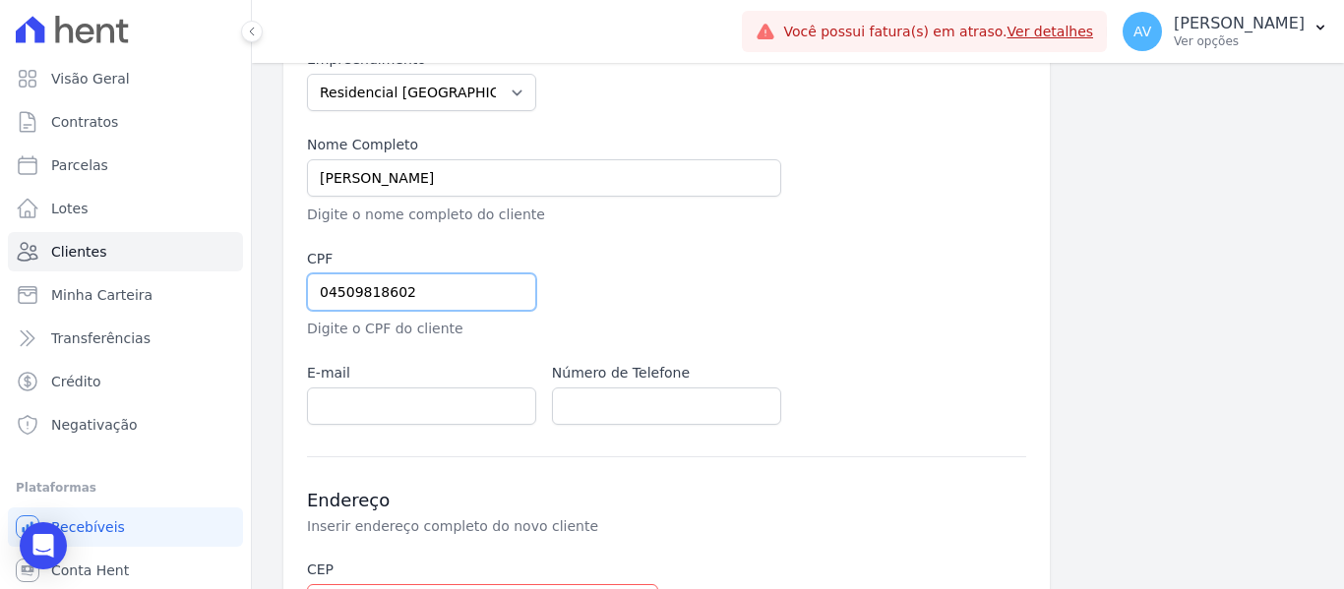
scroll to position [197, 0]
type input "04509818602"
click at [605, 400] on input "text" at bounding box center [666, 405] width 229 height 37
type input "35999646480"
click at [520, 392] on input "email" at bounding box center [421, 405] width 229 height 37
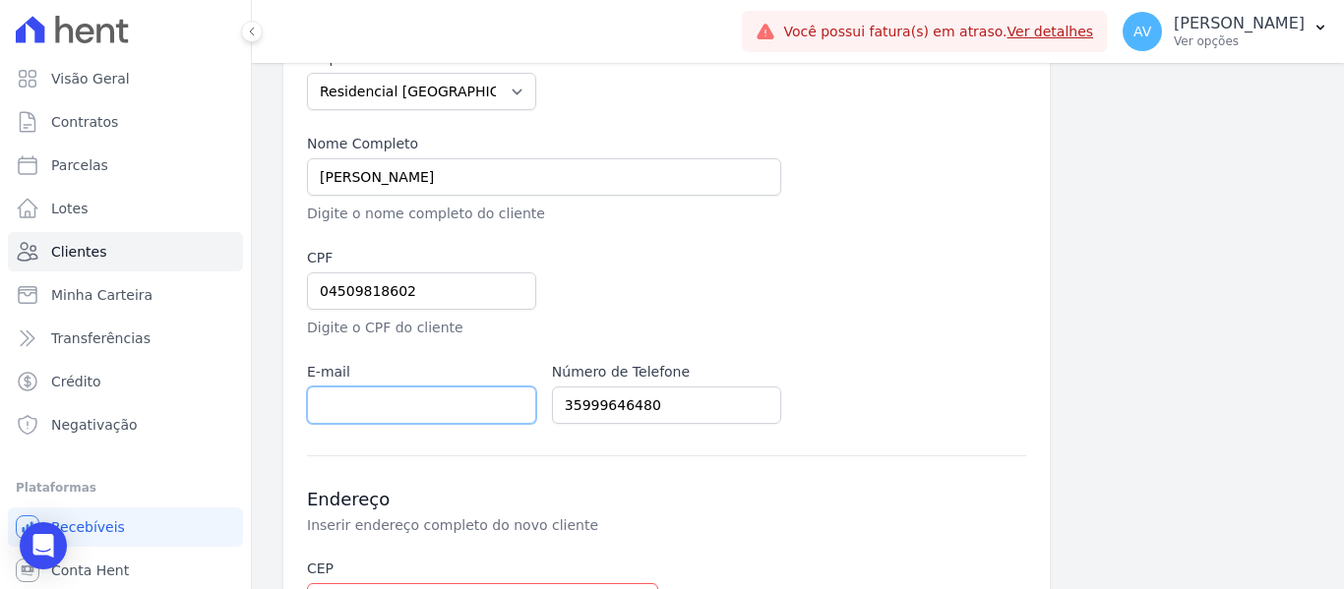
paste input "[EMAIL_ADDRESS][DOMAIN_NAME]"
type input "[EMAIL_ADDRESS][DOMAIN_NAME]"
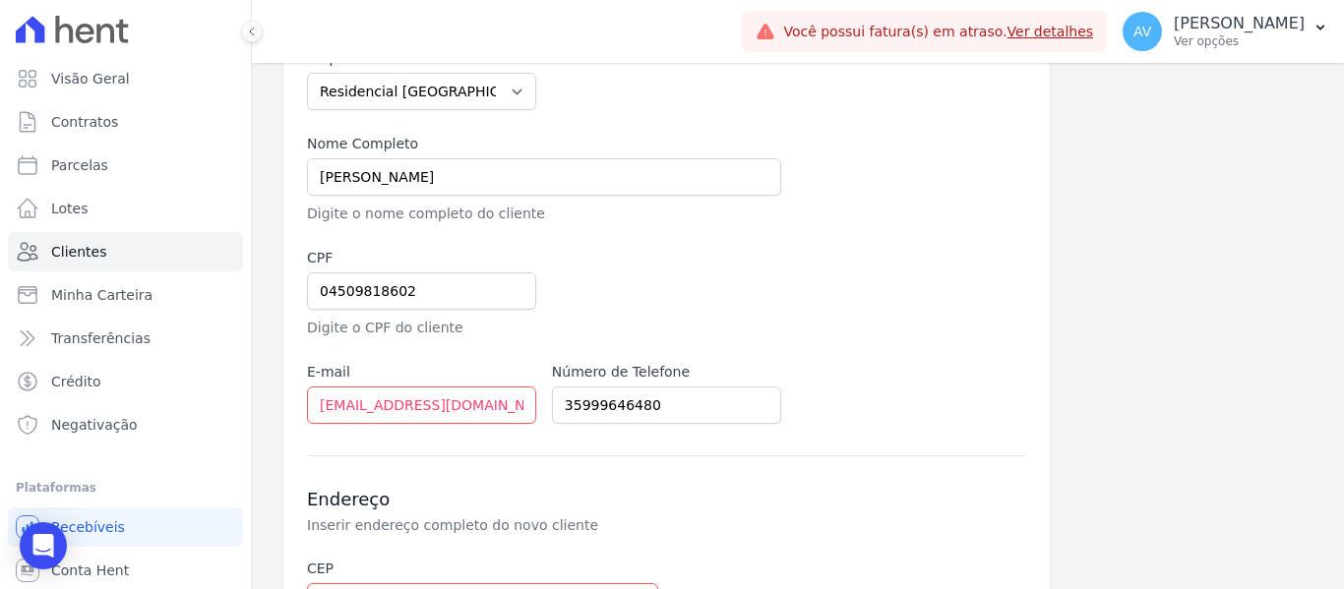
scroll to position [492, 0]
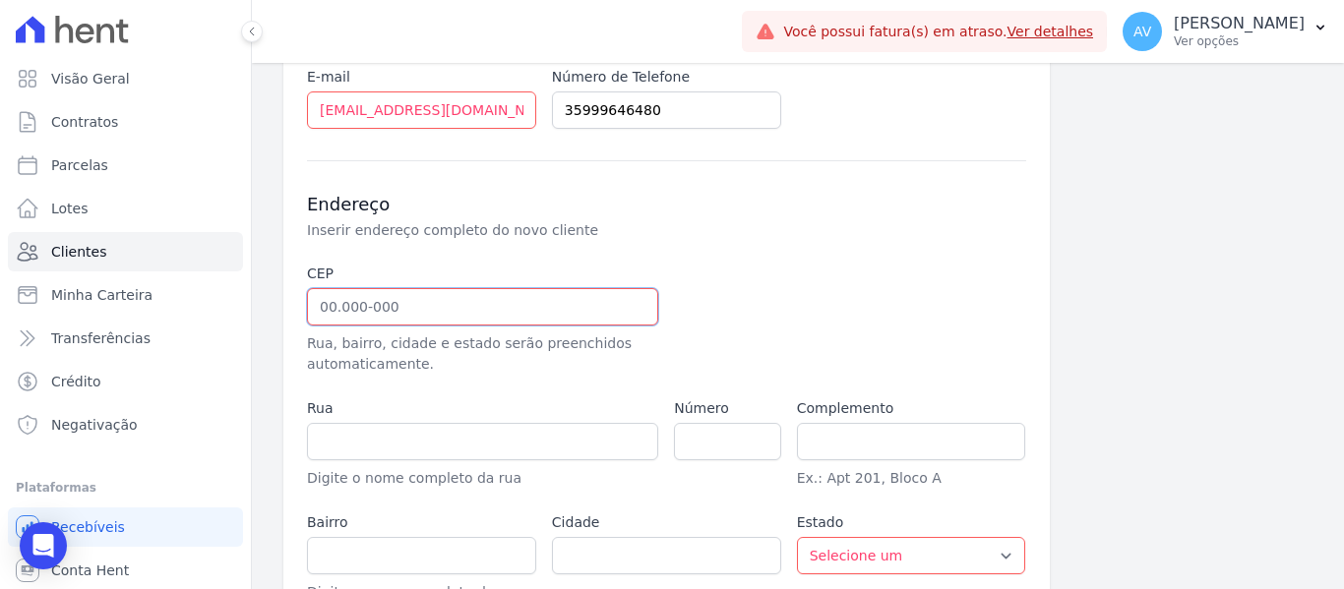
click at [342, 300] on input "text" at bounding box center [482, 306] width 351 height 37
type input "37.130-304"
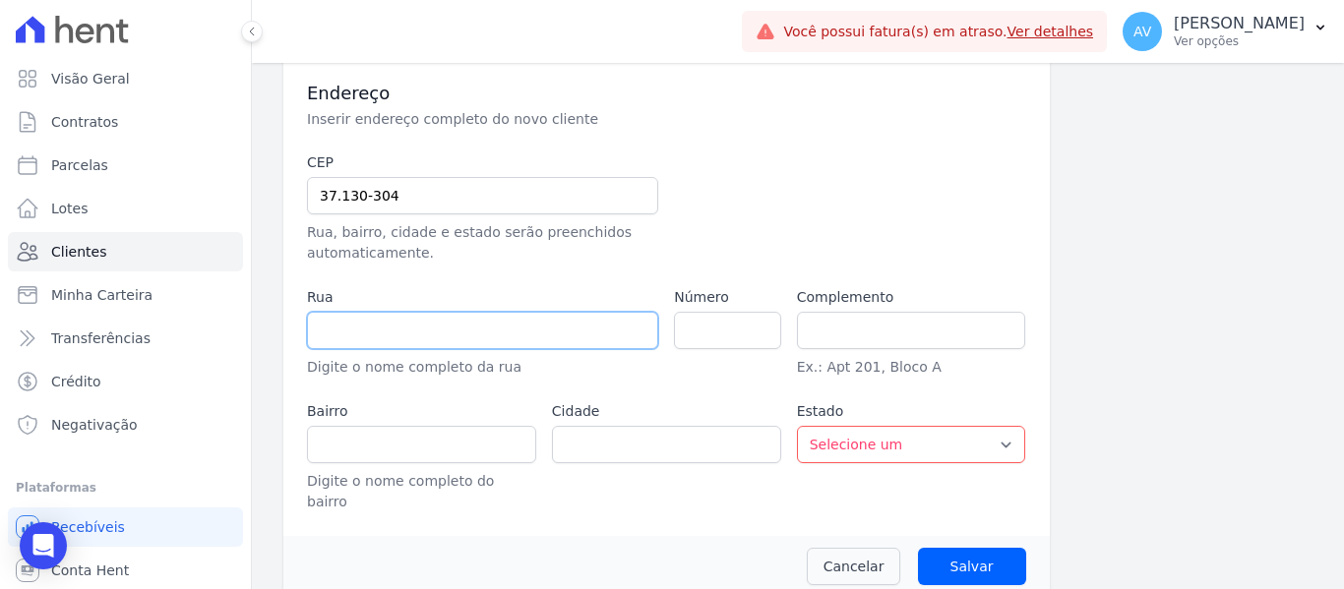
scroll to position [606, 0]
click at [496, 328] on input "text" at bounding box center [482, 327] width 351 height 37
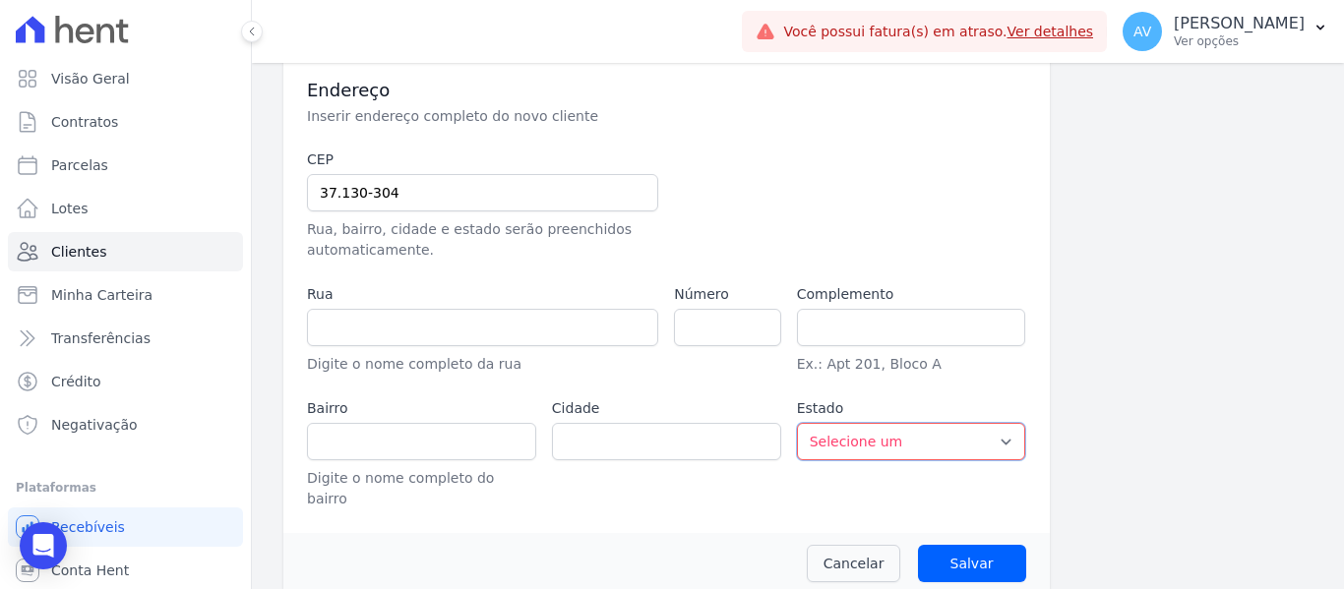
click at [895, 438] on select "Selecione um AC AL AP AM BA CE DF ES GO MA MG MT MS PA PB PR PE PI RJ RN RS RO …" at bounding box center [911, 441] width 229 height 37
select select "MG"
click at [797, 423] on select "Selecione um AC AL AP AM BA CE DF ES GO MA MG MT MS PA PB PR PE PI RJ RN RS RO …" at bounding box center [911, 441] width 229 height 37
click at [375, 324] on input "text" at bounding box center [482, 327] width 351 height 37
click at [518, 330] on input "text" at bounding box center [482, 327] width 351 height 37
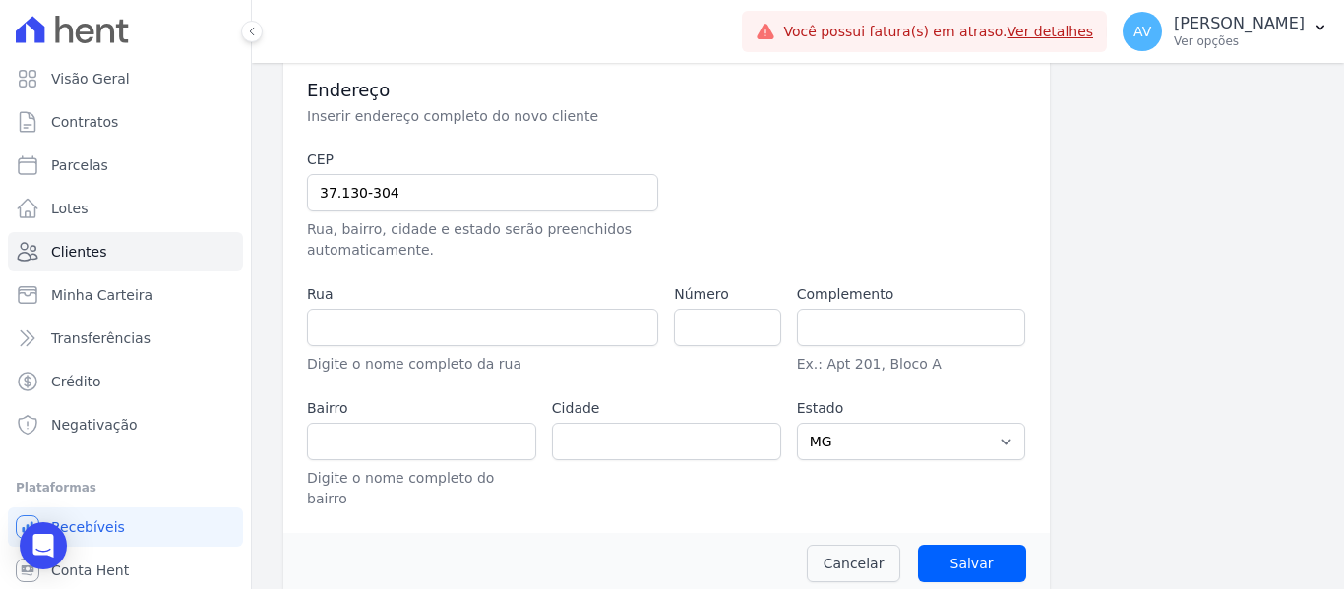
click at [666, 330] on div "CEP 37.130-304 Rua, bairro, cidade e estado serão preenchidos automaticamente. …" at bounding box center [666, 330] width 719 height 360
click at [697, 330] on input "number" at bounding box center [727, 327] width 106 height 37
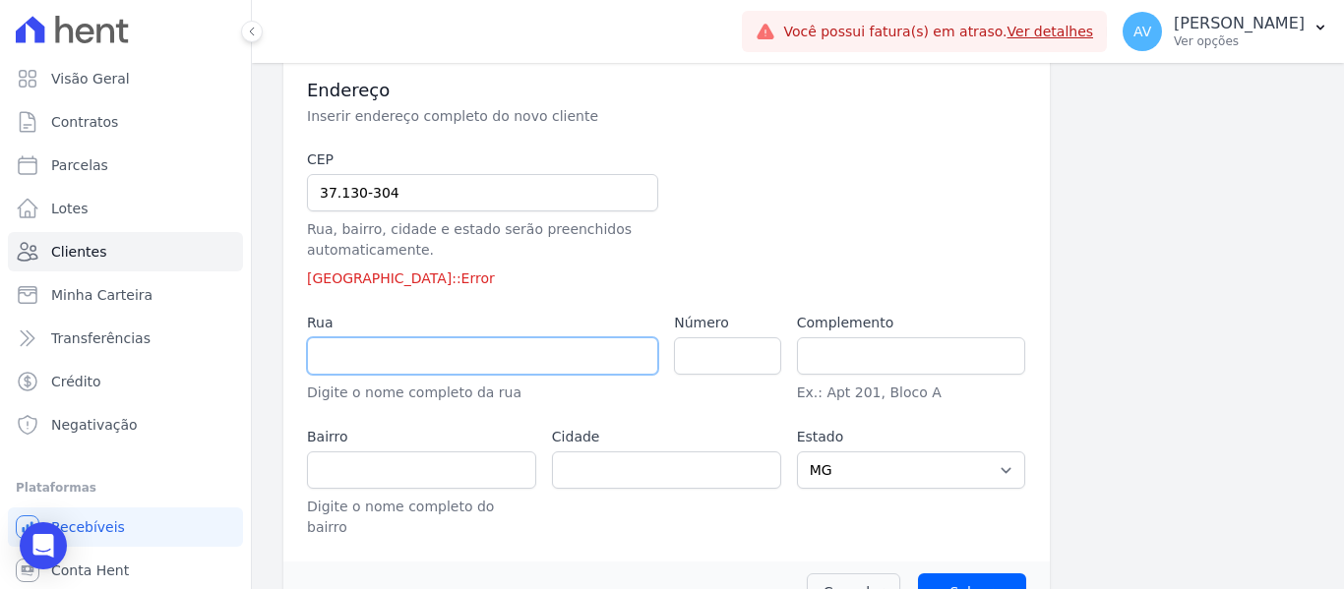
click at [570, 361] on input "text" at bounding box center [482, 355] width 351 height 37
type input "r"
click at [407, 179] on input "37.130-304" at bounding box center [482, 192] width 351 height 37
drag, startPoint x: 405, startPoint y: 189, endPoint x: 367, endPoint y: 190, distance: 38.4
click at [367, 190] on input "37.130-304" at bounding box center [482, 192] width 351 height 37
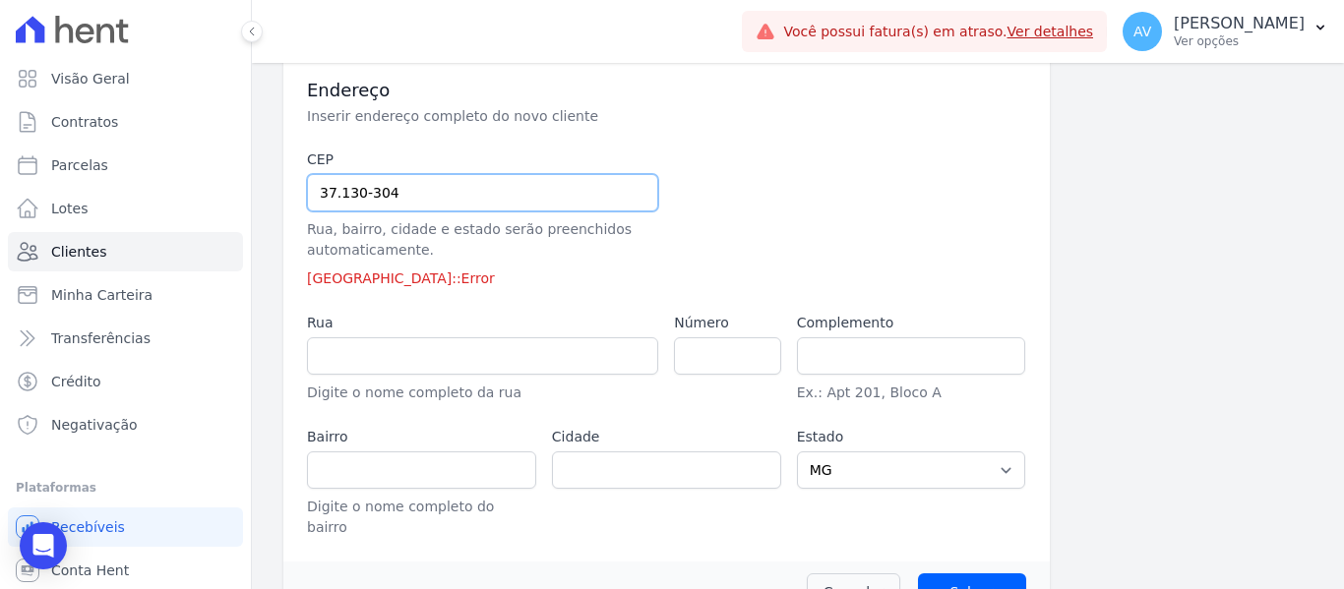
type input "37.130-2"
select select
type input "37.130-225"
drag, startPoint x: 405, startPoint y: 199, endPoint x: 50, endPoint y: 201, distance: 355.2
click at [49, 201] on div "Visão Geral Contratos [GEOGRAPHIC_DATA] Lotes Clientes Minha Carteira Transferê…" at bounding box center [672, 294] width 1344 height 589
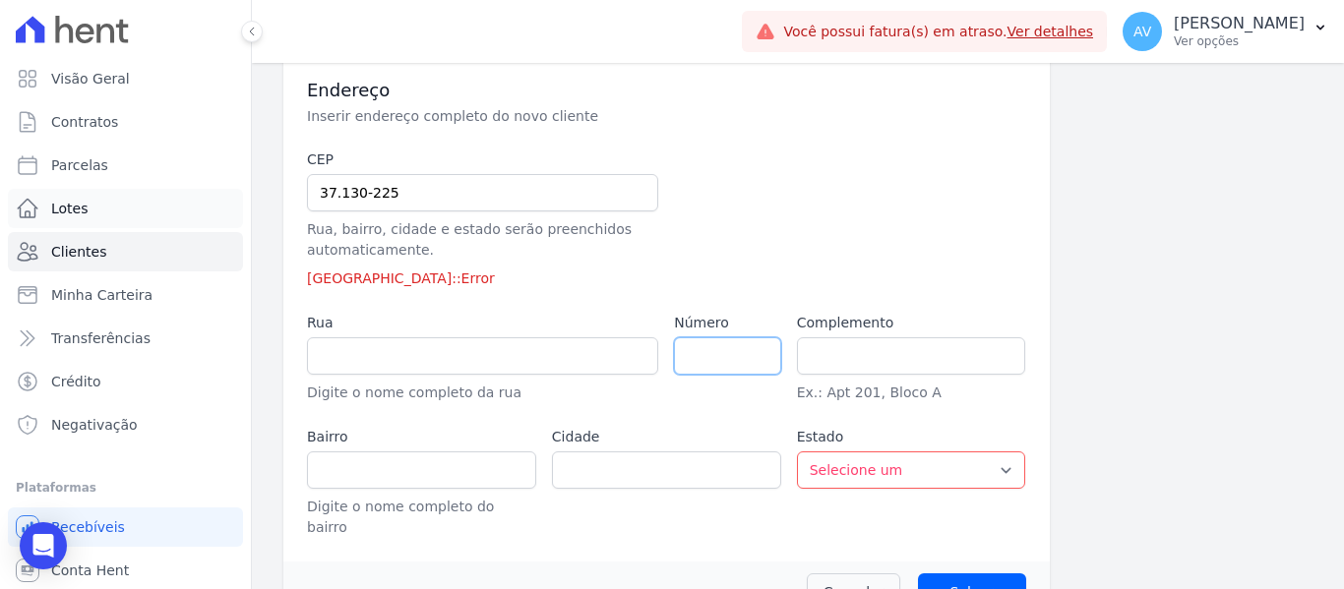
type input "Rua [PERSON_NAME]"
type input "Centro"
type input "Alfenas"
select select "MG"
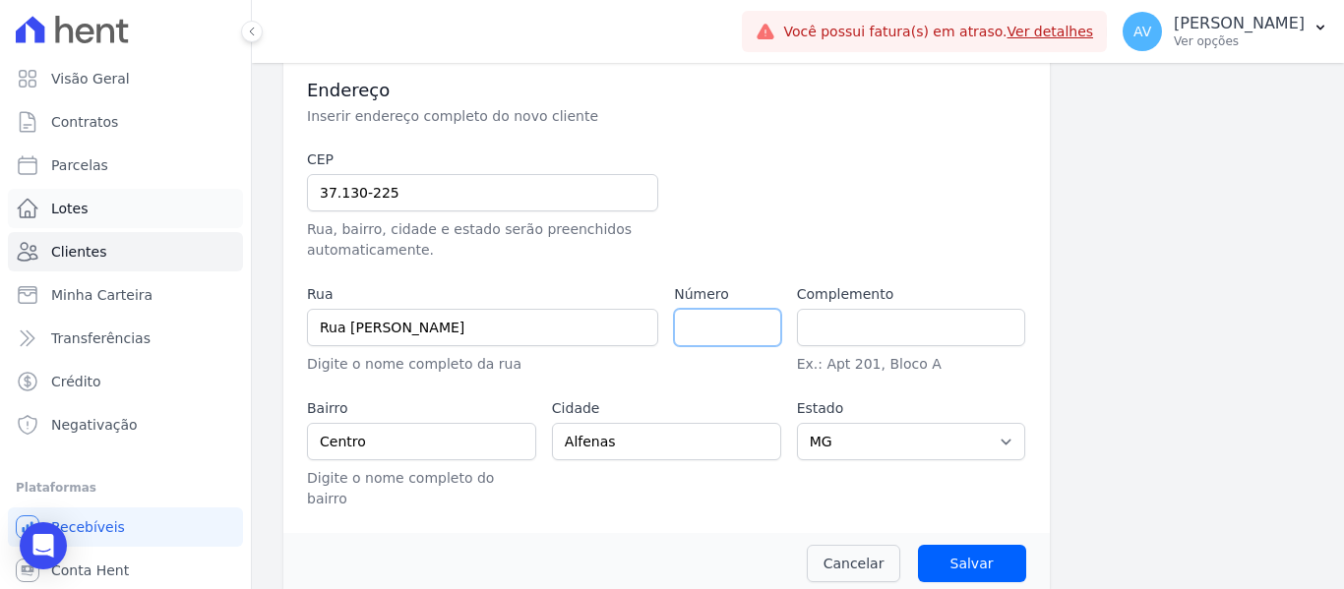
type input "3"
drag, startPoint x: 396, startPoint y: 199, endPoint x: 170, endPoint y: 201, distance: 225.3
click at [170, 201] on div "Visão Geral Contratos [GEOGRAPHIC_DATA] Lotes Clientes Minha Carteira Transferê…" at bounding box center [672, 294] width 1344 height 589
type input "3"
select select
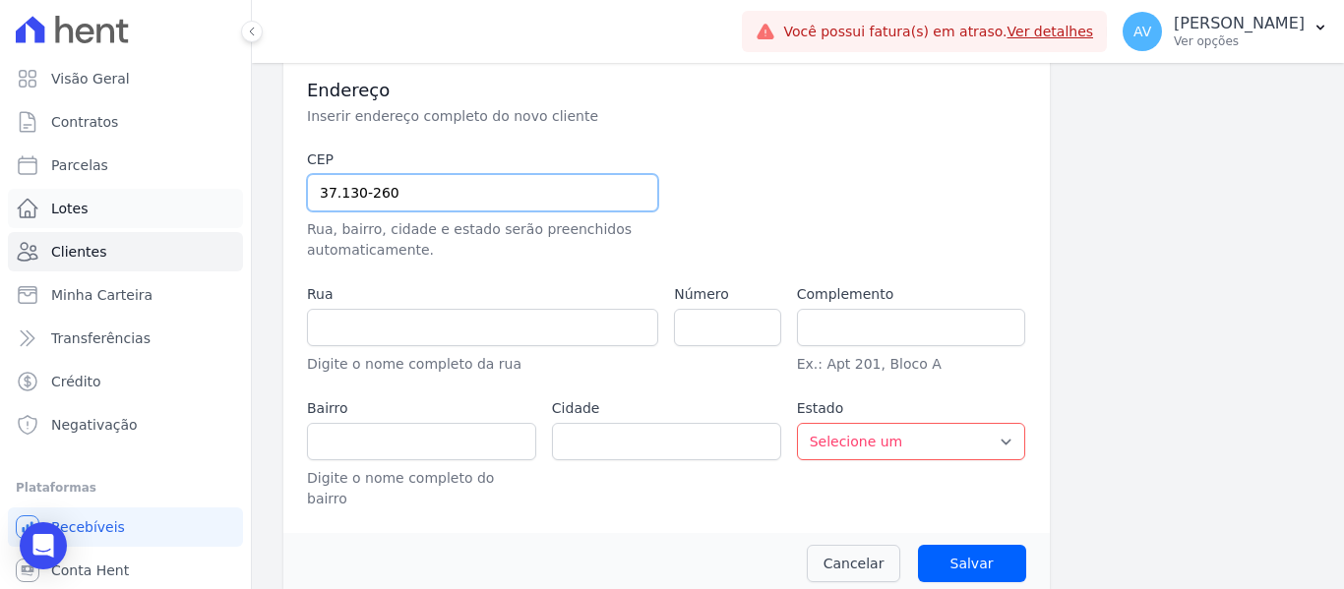
type input "37.130-260"
type input "Rua [PERSON_NAME]"
type input "Chapada"
type input "Alfenas"
select select "MG"
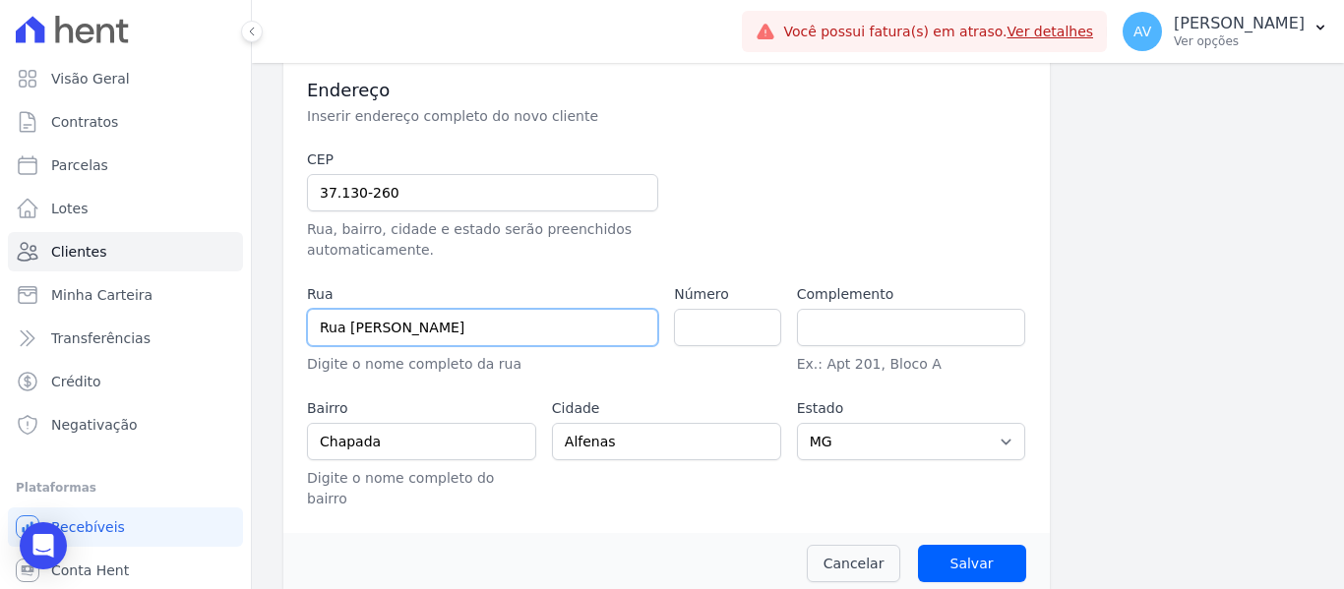
click at [518, 342] on input "Rua [PERSON_NAME]" at bounding box center [482, 327] width 351 height 37
drag, startPoint x: 508, startPoint y: 330, endPoint x: 347, endPoint y: 333, distance: 160.4
click at [347, 333] on input "Rua [PERSON_NAME]" at bounding box center [482, 327] width 351 height 37
click at [394, 199] on input "37.130-260" at bounding box center [482, 192] width 351 height 37
drag, startPoint x: 389, startPoint y: 193, endPoint x: 365, endPoint y: 197, distance: 23.9
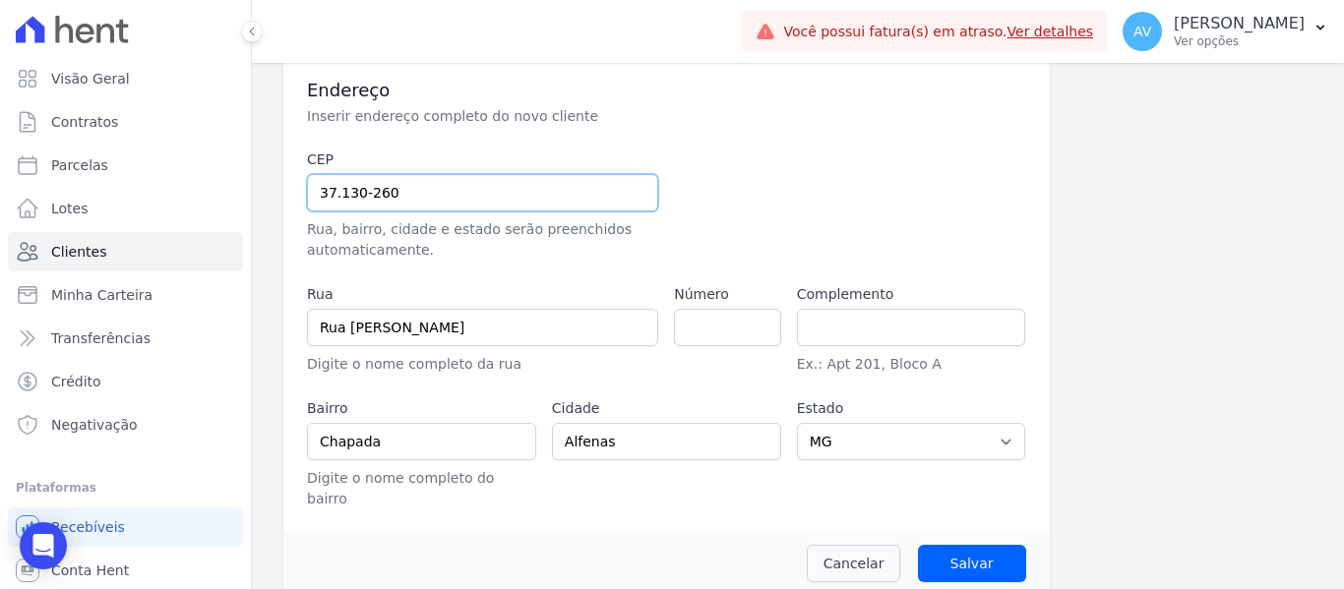
click at [365, 197] on input "37.130-260" at bounding box center [482, 192] width 351 height 37
type input "37.130-8"
select select
type input "37.130-802"
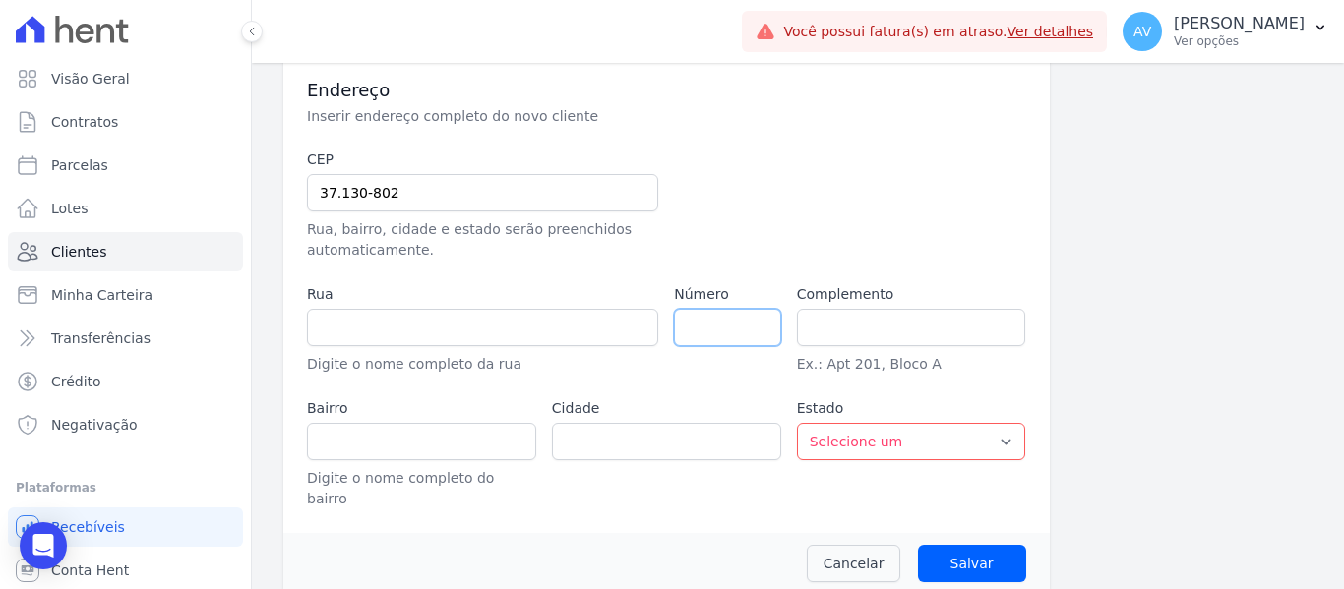
type input "Rua [PERSON_NAME]"
type input "[GEOGRAPHIC_DATA]"
type input "Alfenas"
select select "MG"
click at [709, 325] on input "number" at bounding box center [727, 327] width 106 height 37
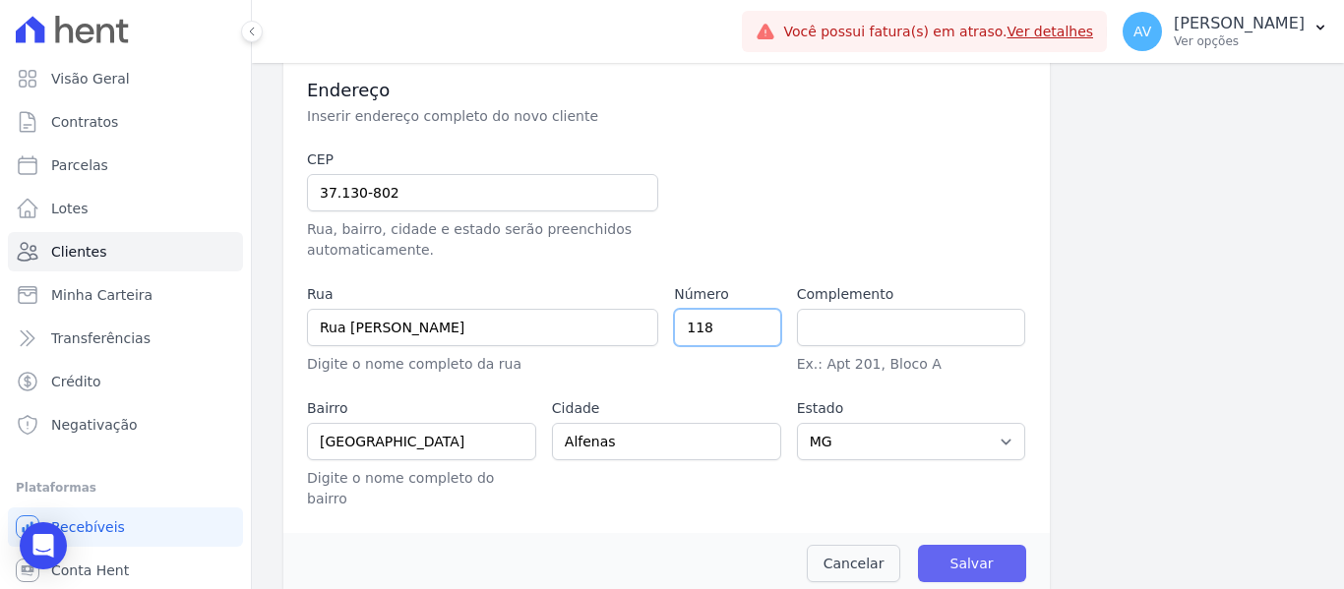
type input "118"
click at [949, 550] on input "Salvar" at bounding box center [972, 563] width 108 height 37
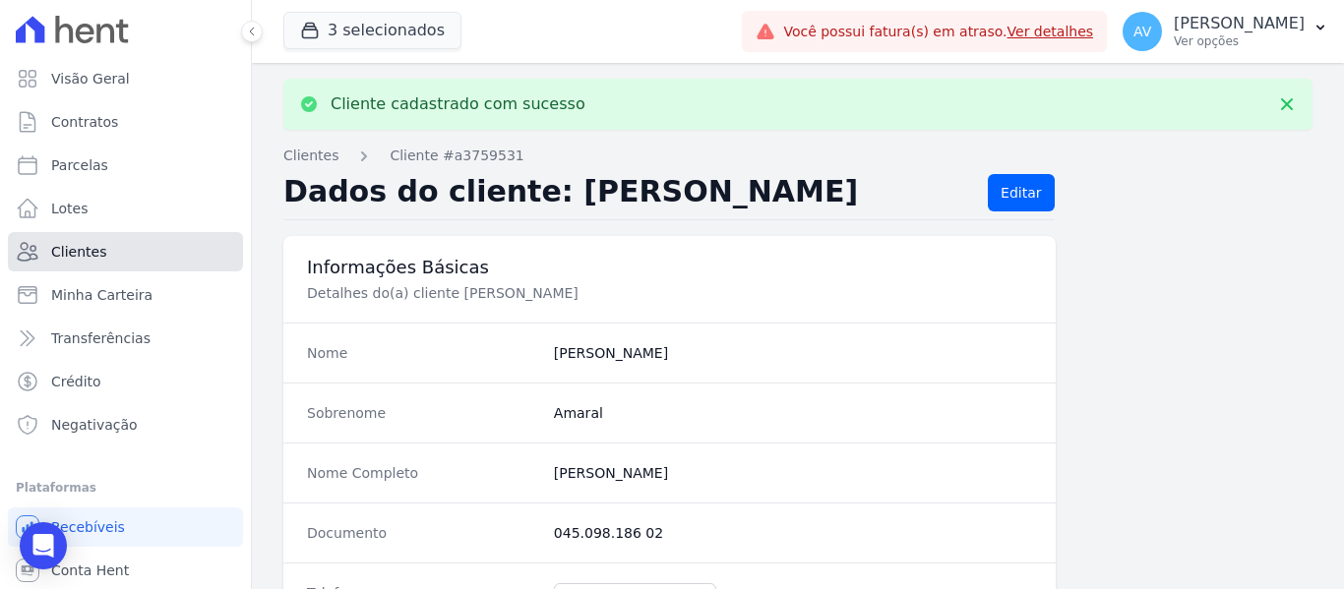
click at [39, 238] on link "Clientes" at bounding box center [125, 251] width 235 height 39
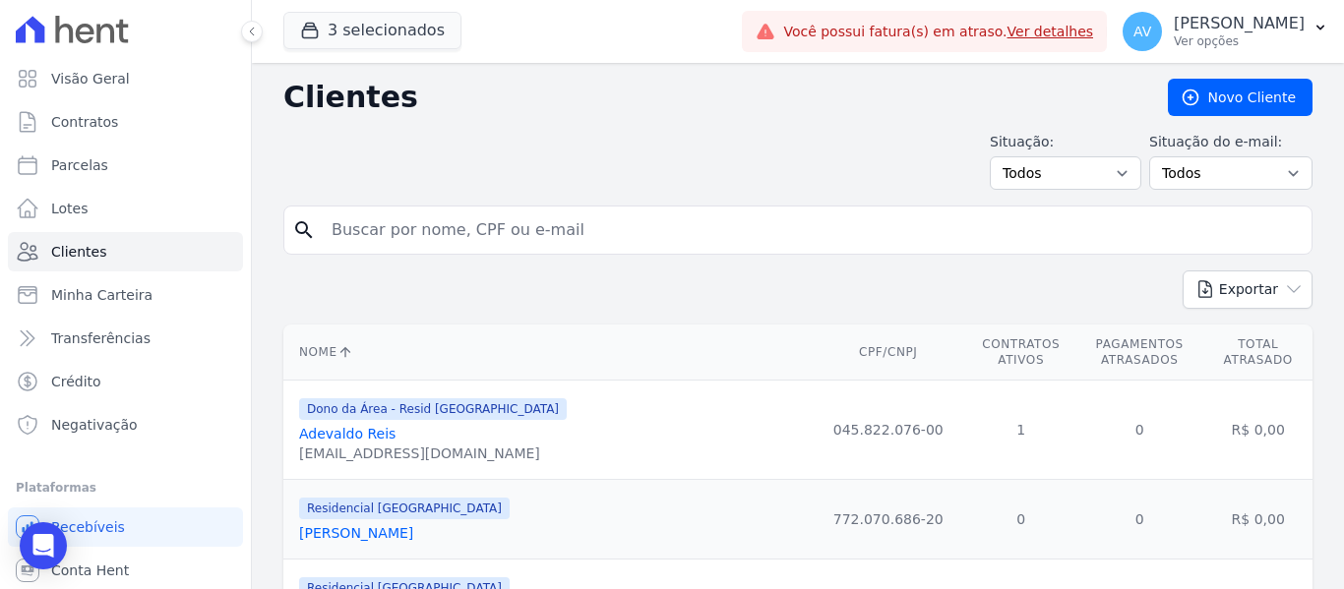
click at [515, 235] on input "search" at bounding box center [812, 230] width 984 height 39
type input "lisia"
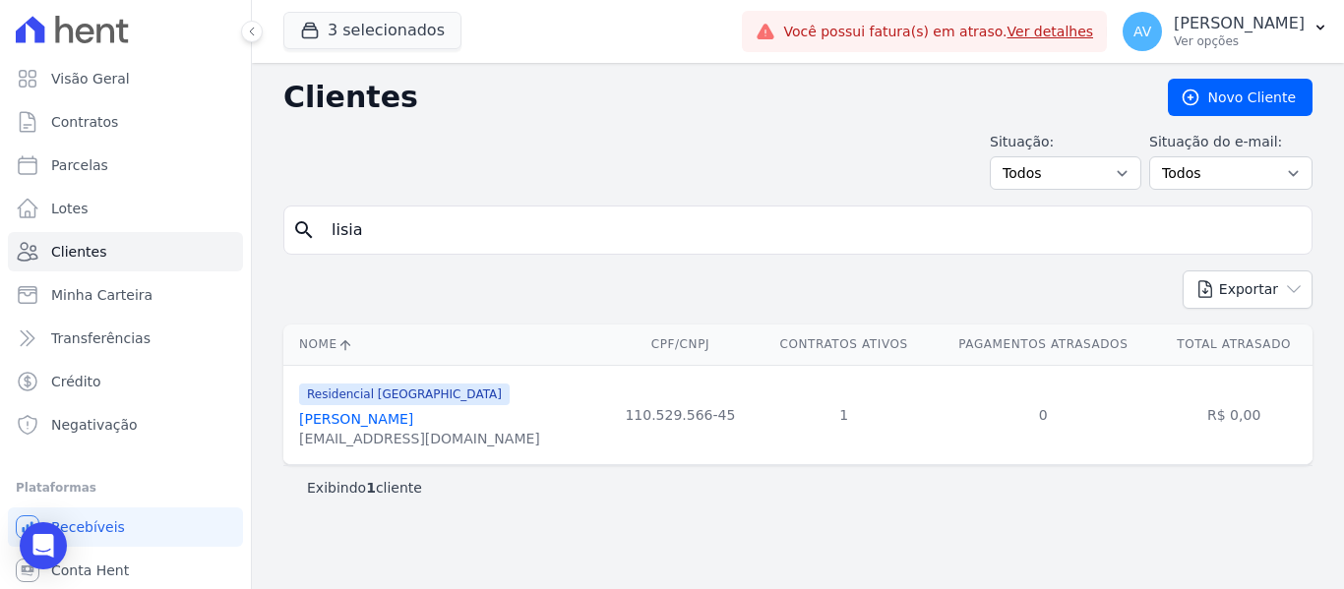
click at [413, 416] on link "[PERSON_NAME]" at bounding box center [356, 419] width 114 height 16
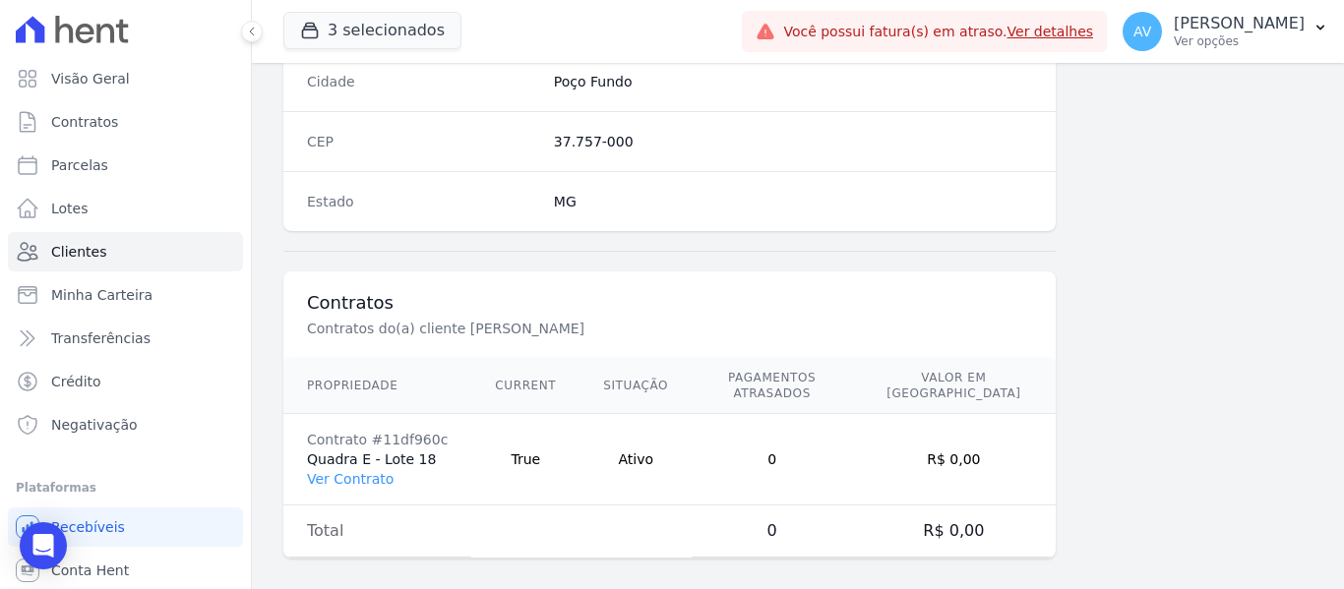
scroll to position [1252, 0]
click at [353, 470] on link "Ver Contrato" at bounding box center [350, 478] width 87 height 16
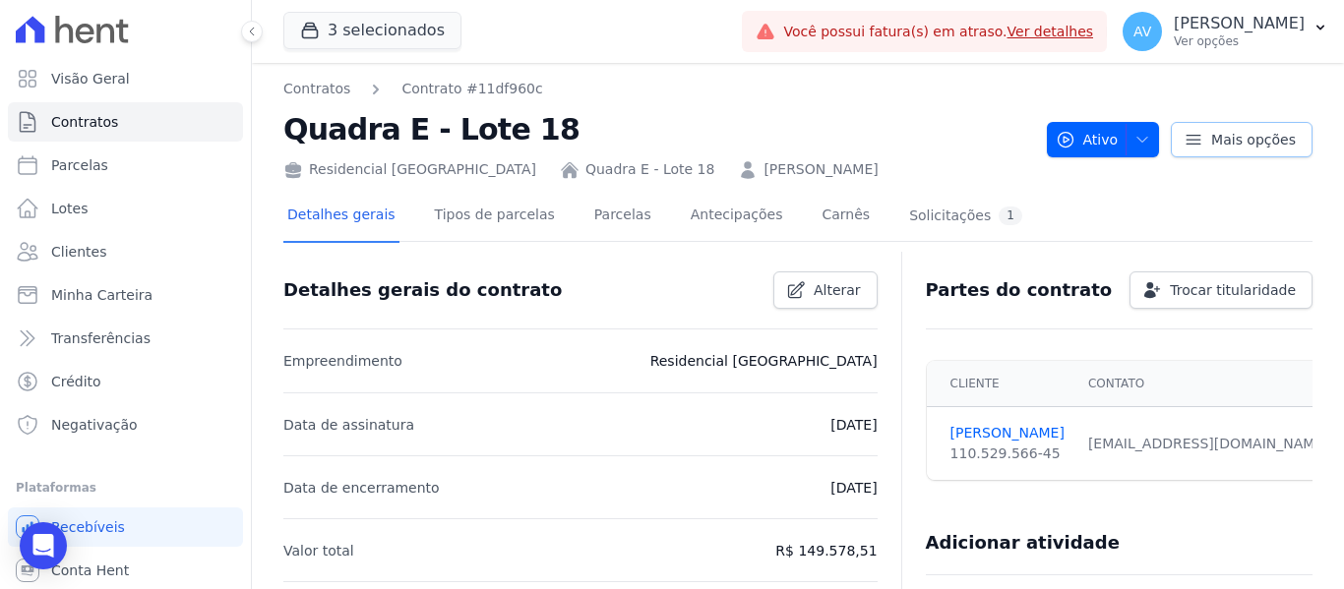
click at [1190, 140] on icon at bounding box center [1194, 139] width 14 height 9
click at [1188, 291] on span "Trocar titularidade" at bounding box center [1233, 290] width 126 height 20
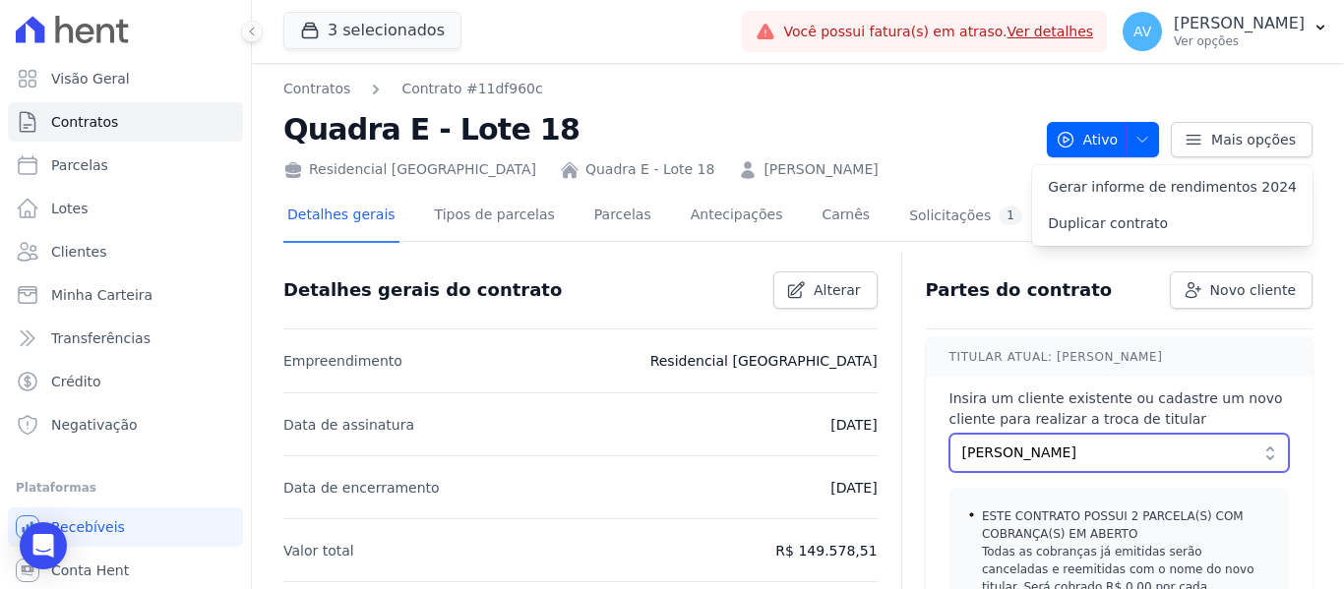
click at [1116, 457] on span "[PERSON_NAME]" at bounding box center [1105, 453] width 286 height 21
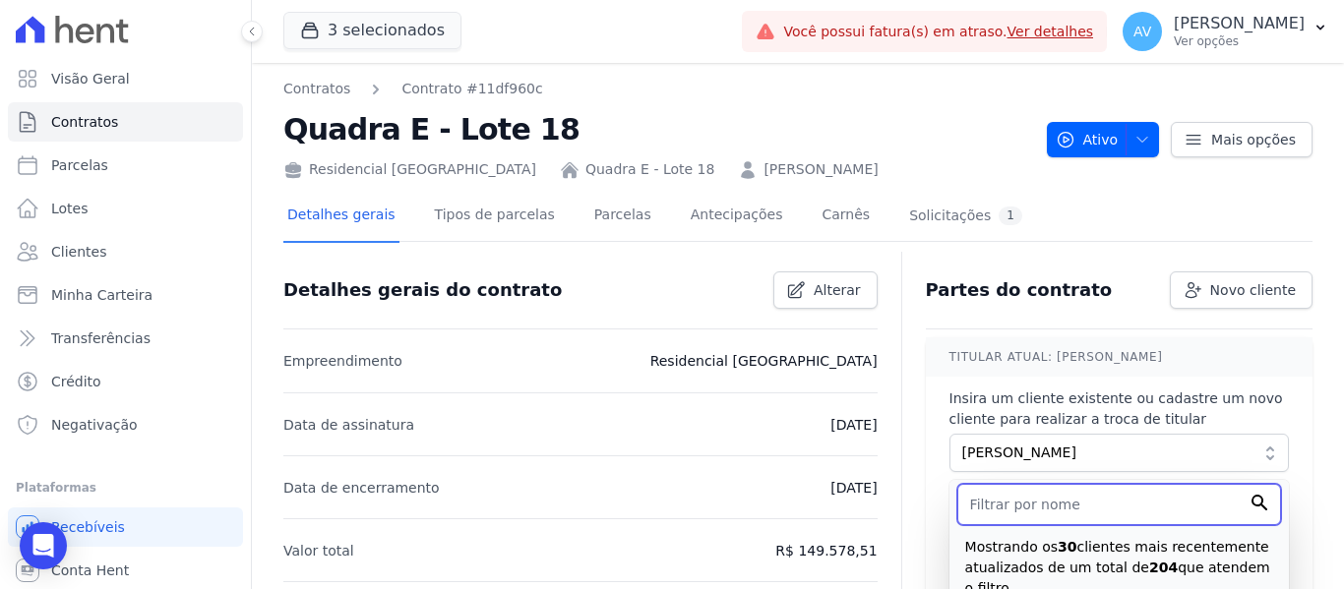
click at [1016, 516] on input "text" at bounding box center [1119, 504] width 324 height 41
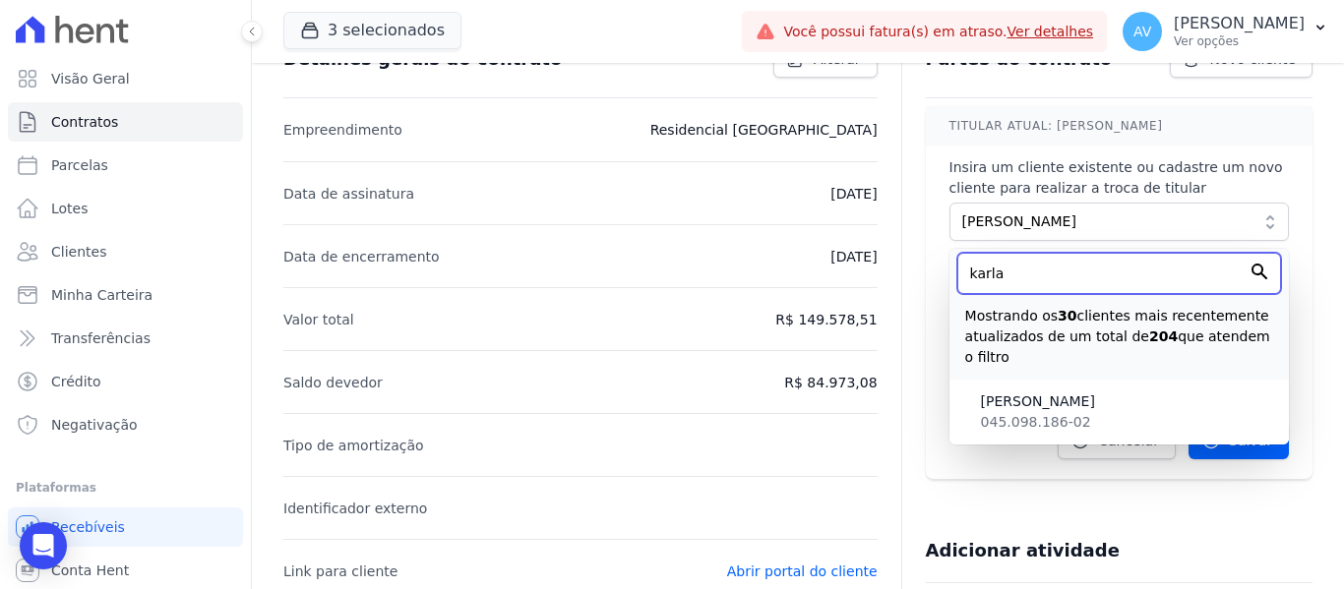
scroll to position [295, 0]
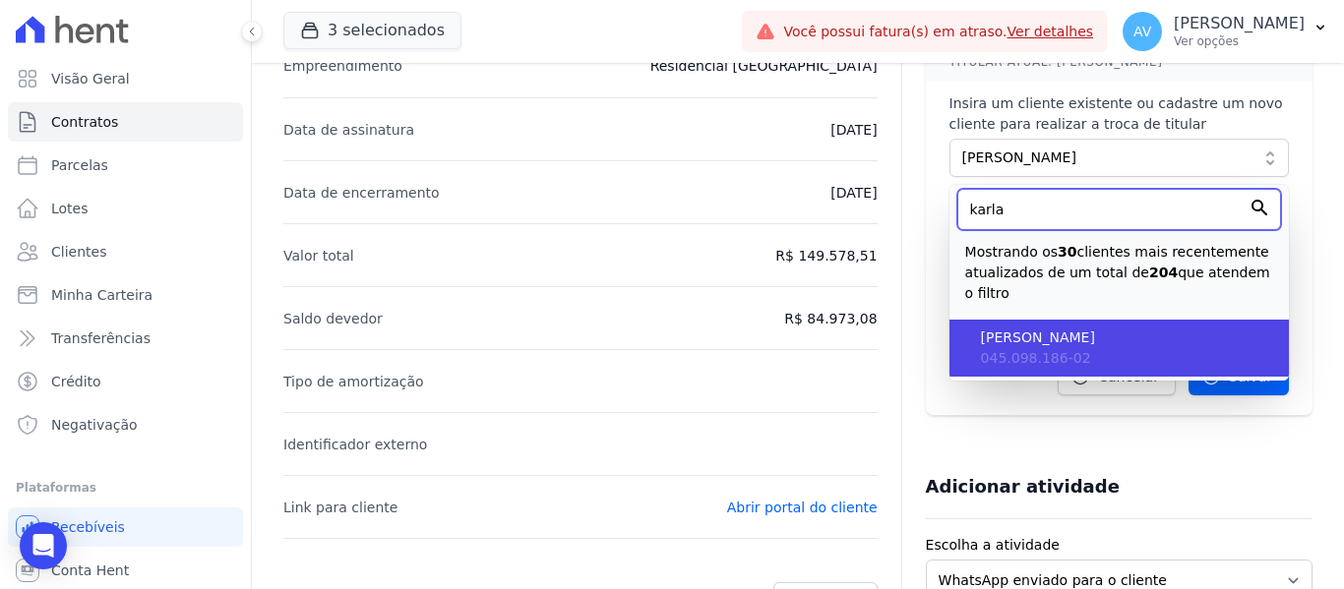
type input "karla"
click at [1060, 354] on span "045.098.186-02" at bounding box center [1036, 358] width 110 height 16
type input "a3759531-5d5c-45d1-8a92-94dcaa2c17bd"
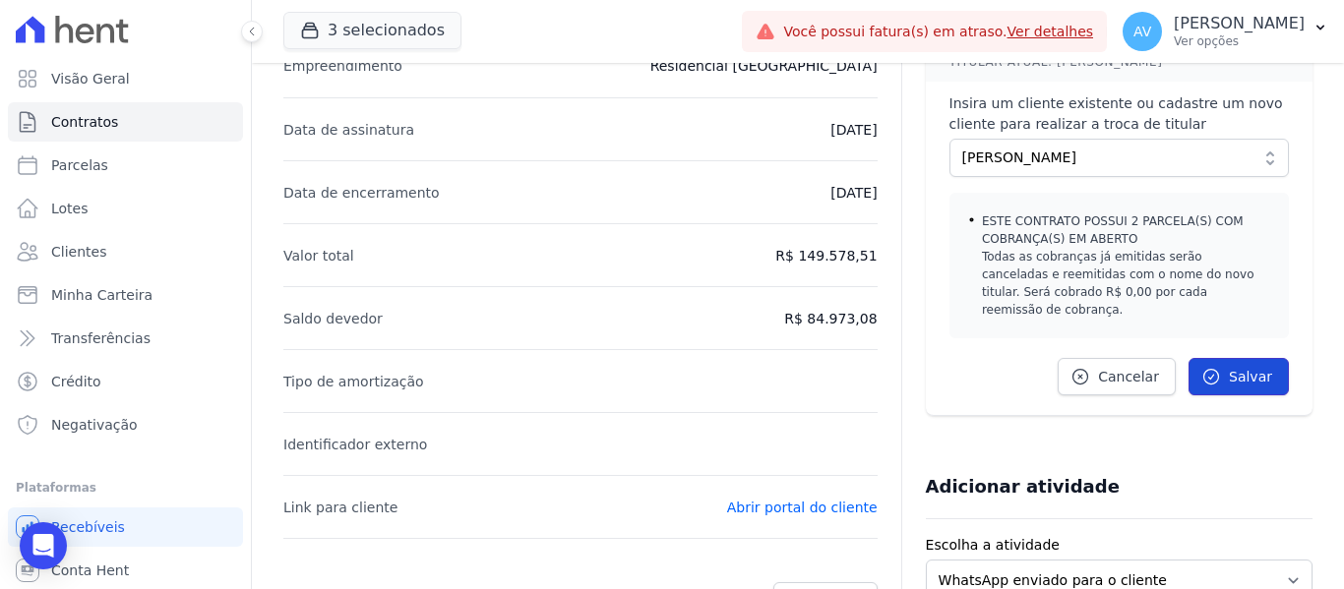
click at [1238, 367] on span "Salvar" at bounding box center [1250, 377] width 43 height 20
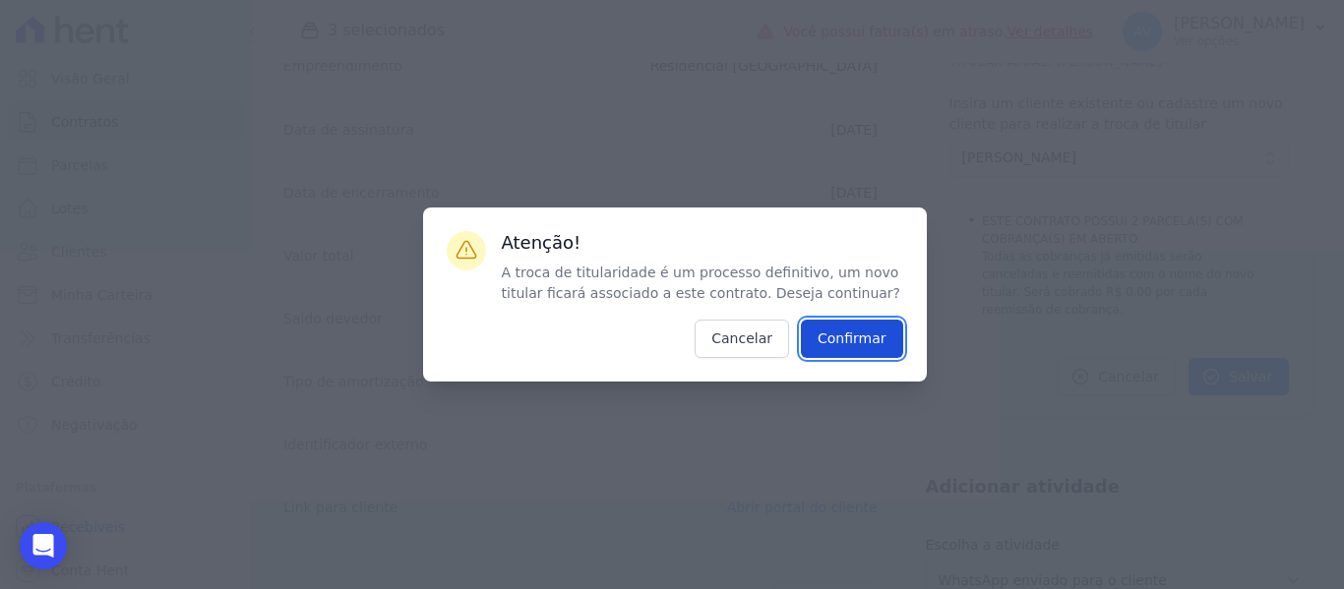
click at [847, 354] on input "Confirmar" at bounding box center [852, 339] width 102 height 38
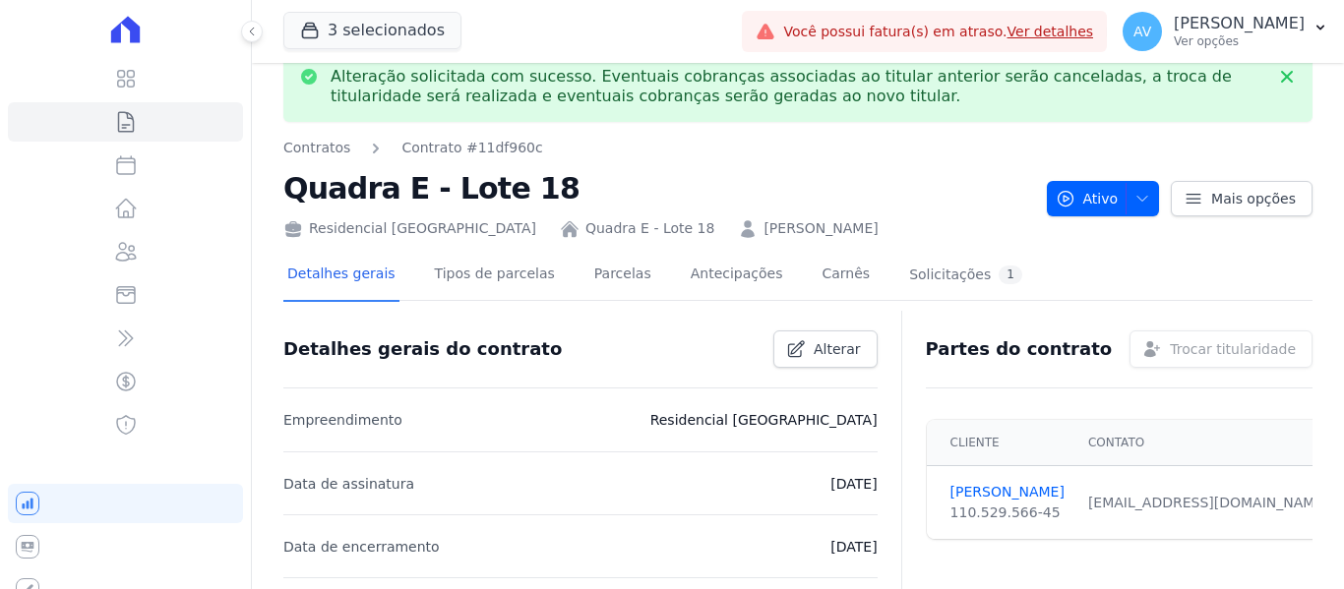
scroll to position [0, 0]
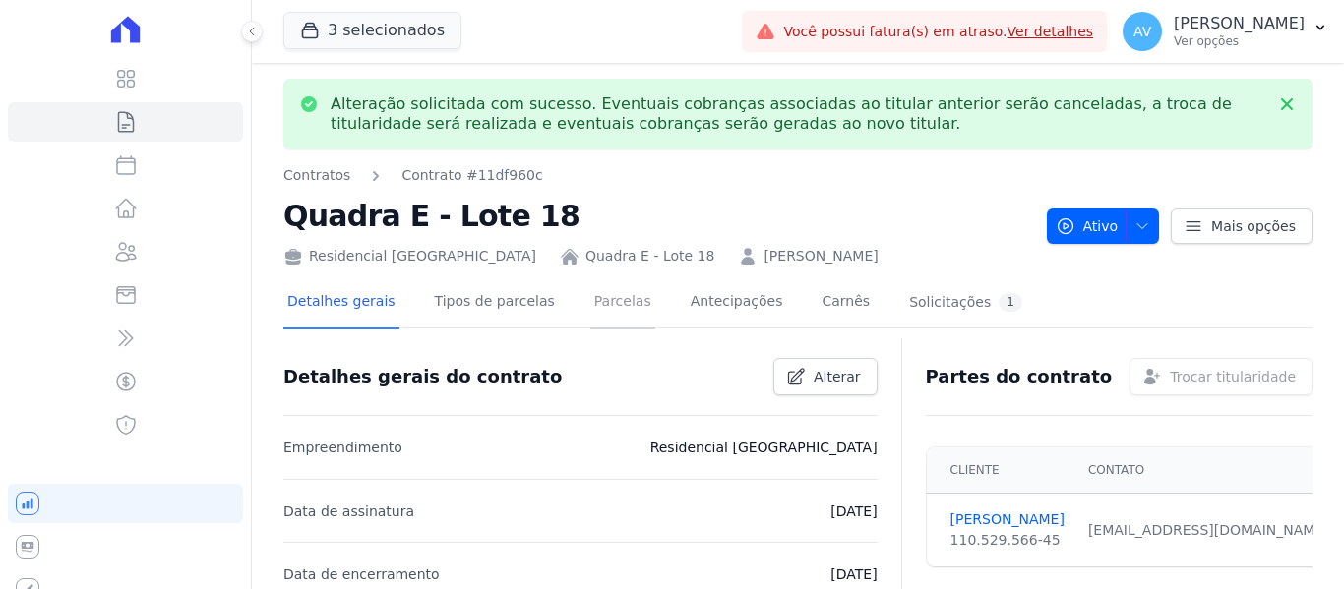
click at [608, 317] on link "Parcelas" at bounding box center [622, 303] width 65 height 52
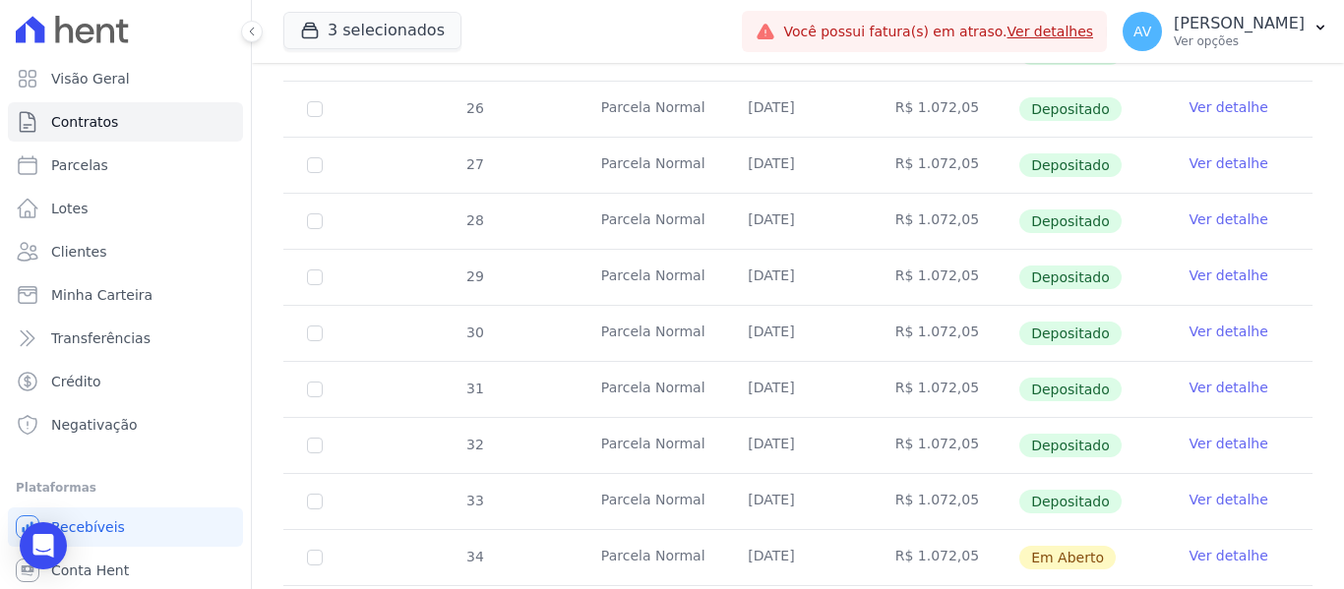
scroll to position [689, 0]
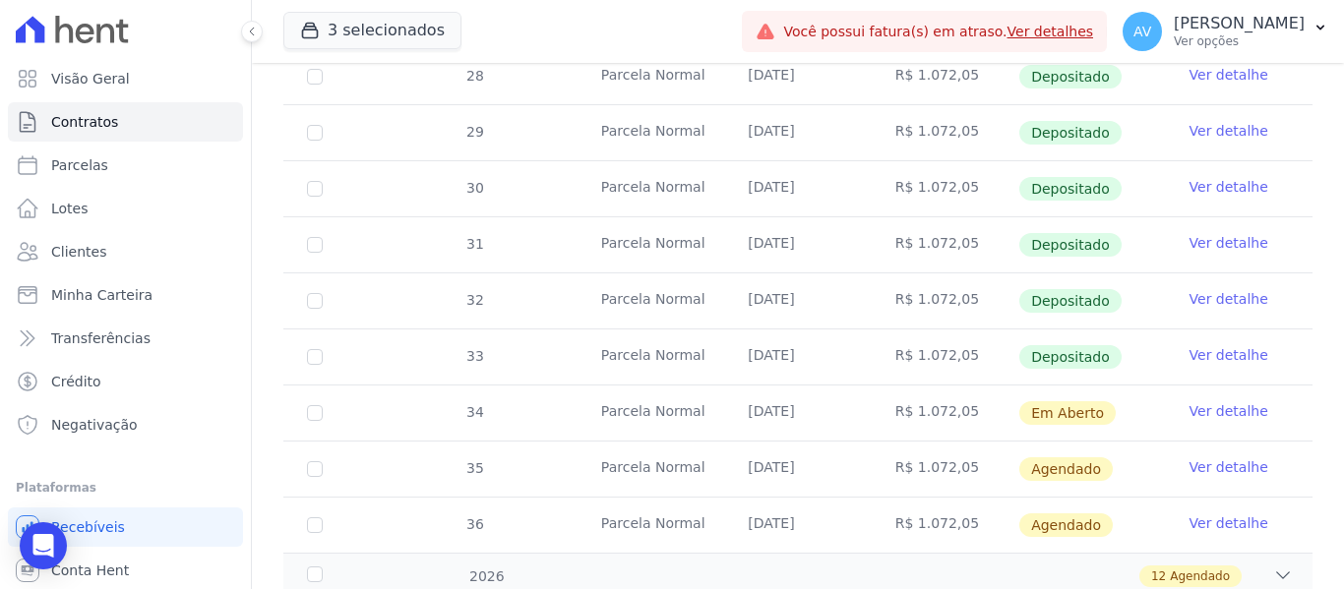
click at [1233, 401] on link "Ver detalhe" at bounding box center [1229, 411] width 79 height 20
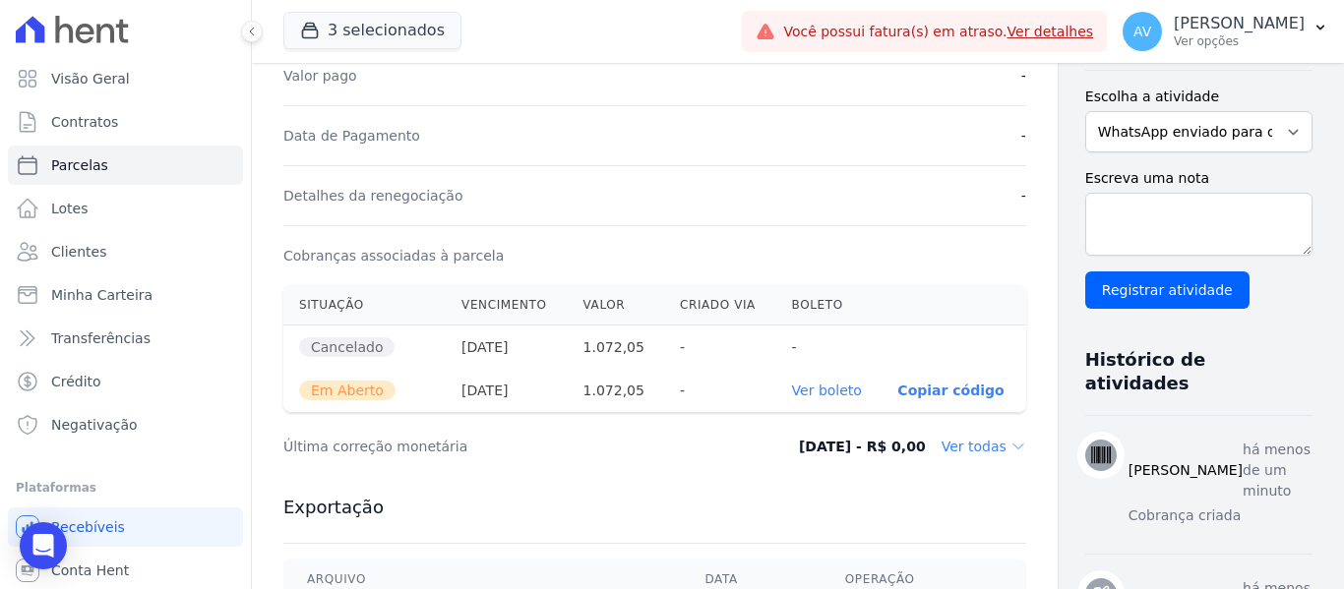
scroll to position [590, 0]
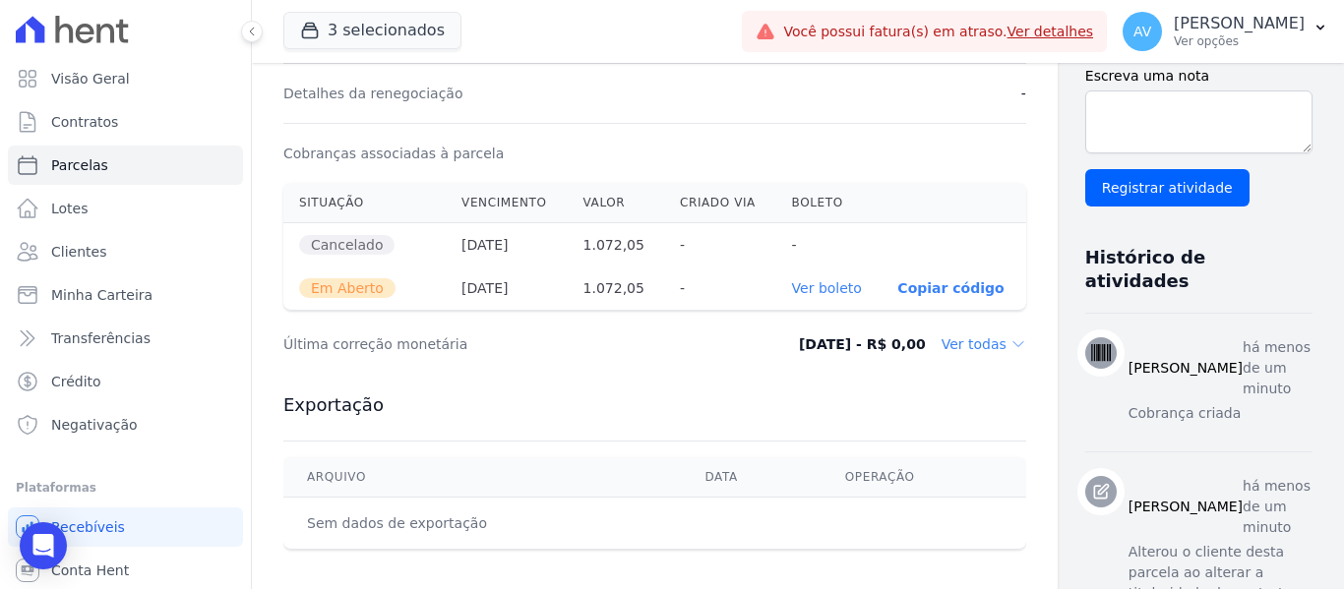
click at [803, 289] on link "Ver boleto" at bounding box center [827, 288] width 70 height 16
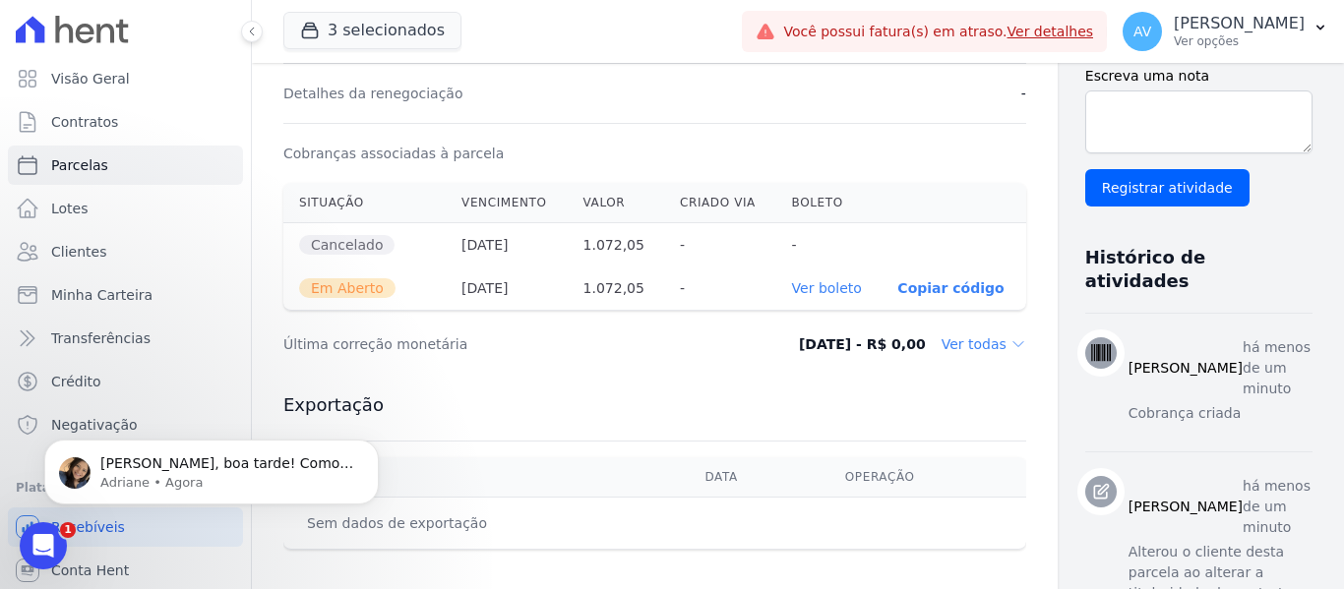
scroll to position [0, 0]
click at [28, 533] on div "Abertura do Messenger da Intercom" at bounding box center [40, 543] width 65 height 65
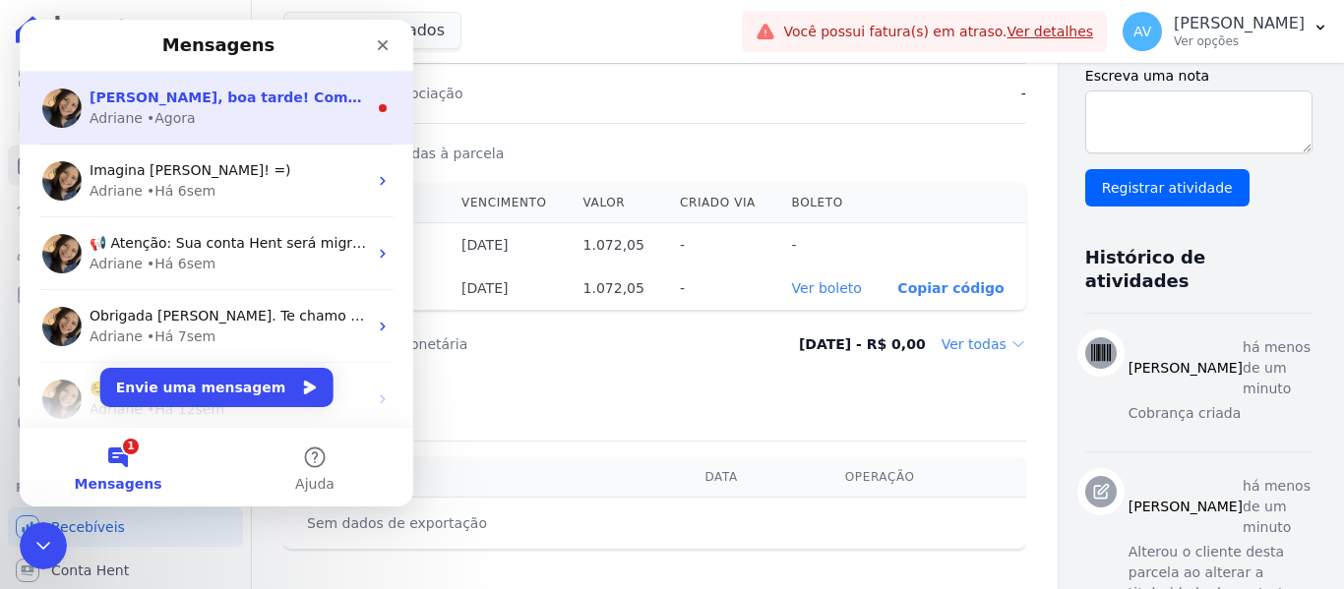
click at [170, 109] on div "• Agora" at bounding box center [171, 118] width 49 height 21
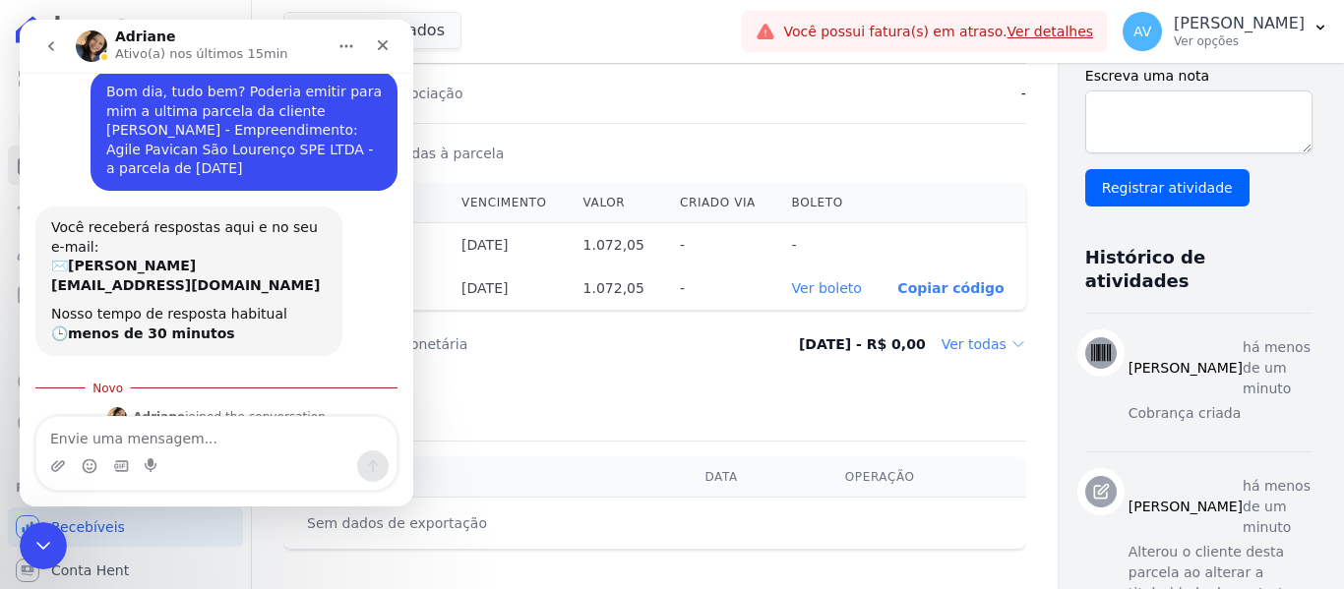
scroll to position [212, 0]
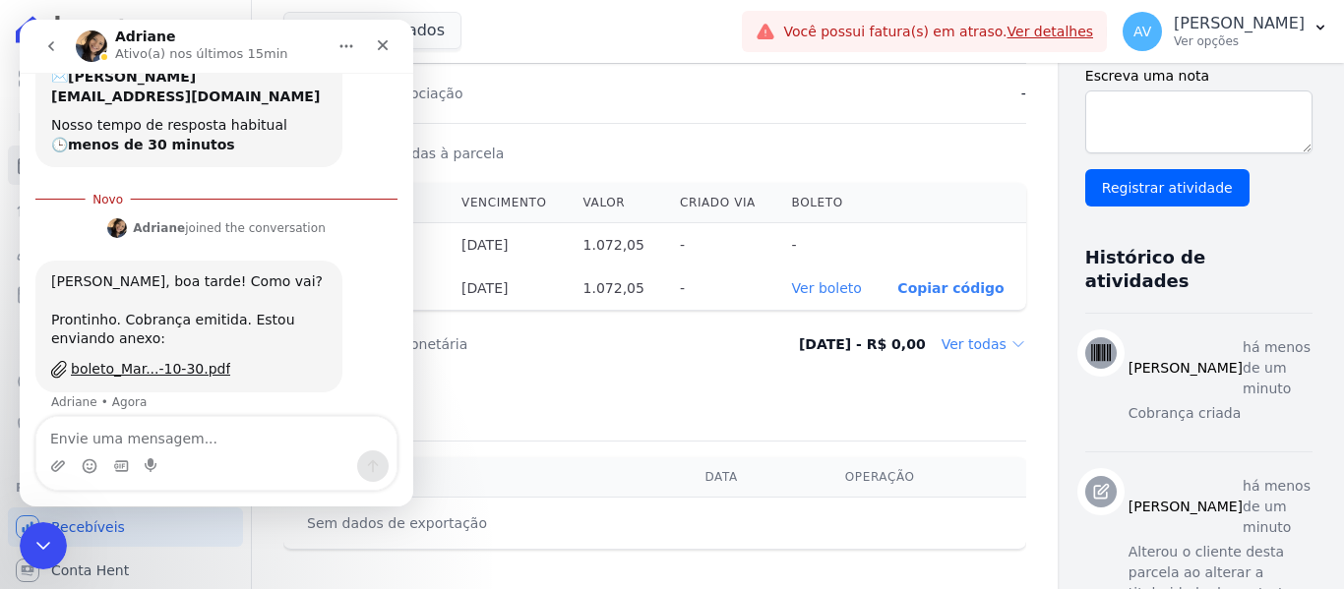
click at [309, 438] on textarea "Envie uma mensagem..." at bounding box center [216, 433] width 360 height 33
type textarea "obrigado"
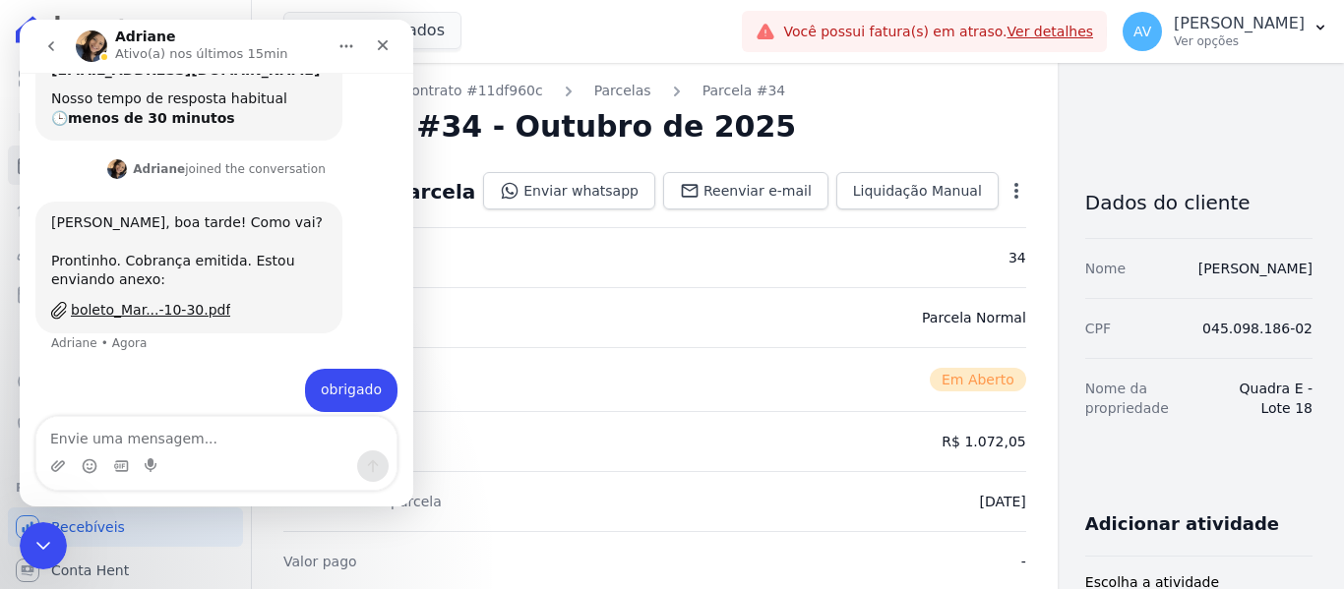
scroll to position [0, 0]
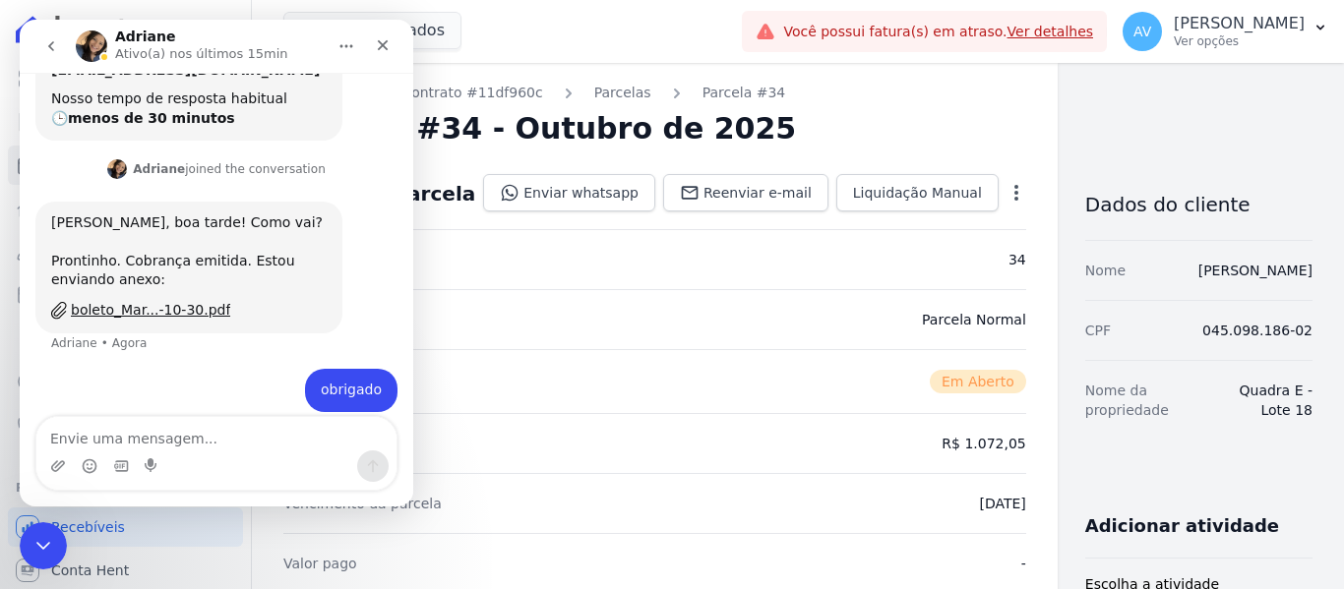
click at [879, 111] on div "Parcela #34 - Outubro de 2025" at bounding box center [654, 128] width 743 height 35
click at [38, 555] on div "Encerramento do Messenger da Intercom" at bounding box center [40, 543] width 47 height 47
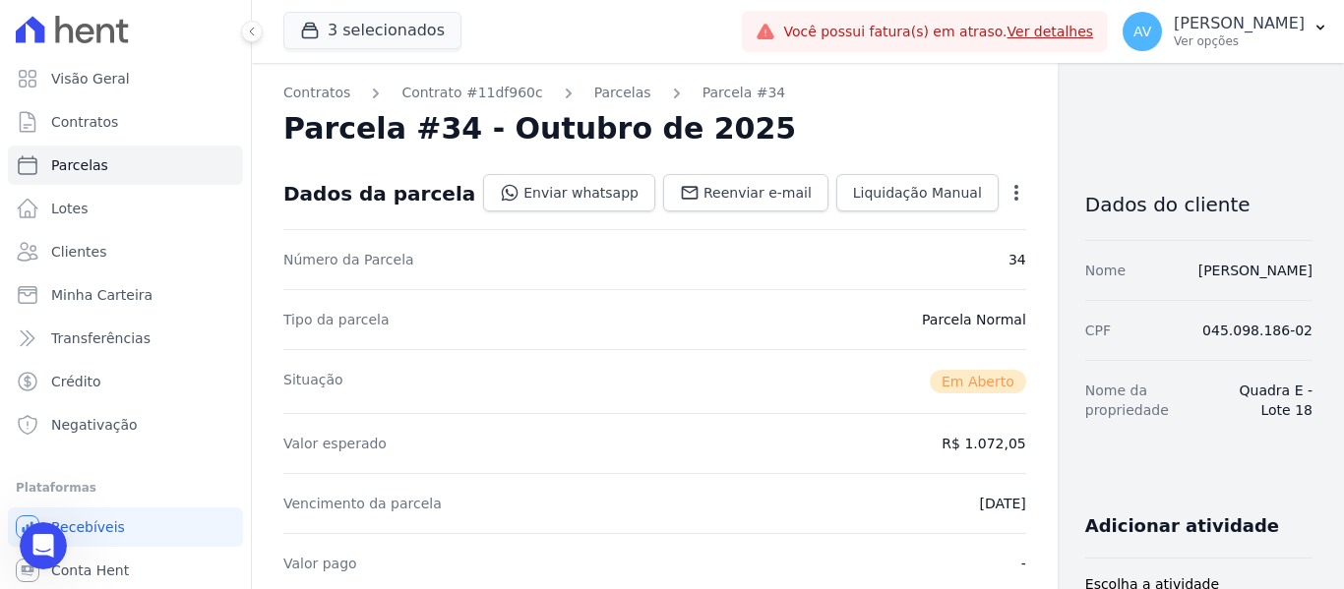
scroll to position [238, 0]
click at [90, 251] on span "Clientes" at bounding box center [78, 252] width 55 height 20
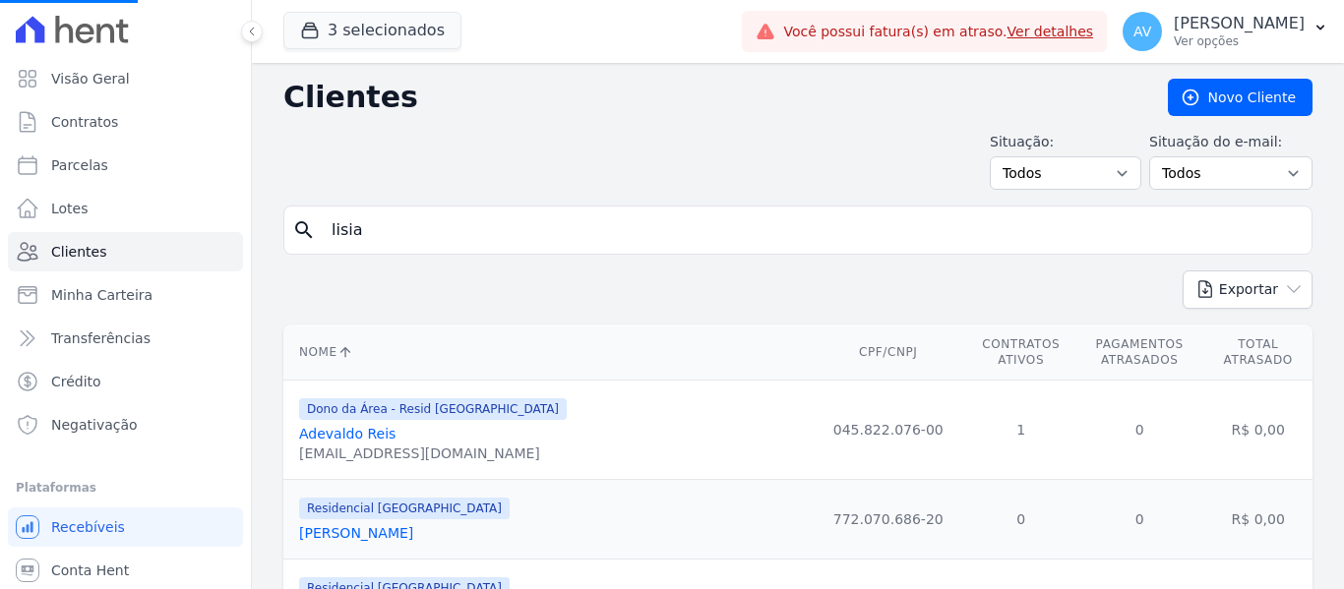
click at [398, 241] on input "lisia" at bounding box center [812, 230] width 984 height 39
drag, startPoint x: 398, startPoint y: 241, endPoint x: 276, endPoint y: 233, distance: 121.3
click at [346, 237] on input "search" at bounding box center [812, 230] width 984 height 39
type input "marina"
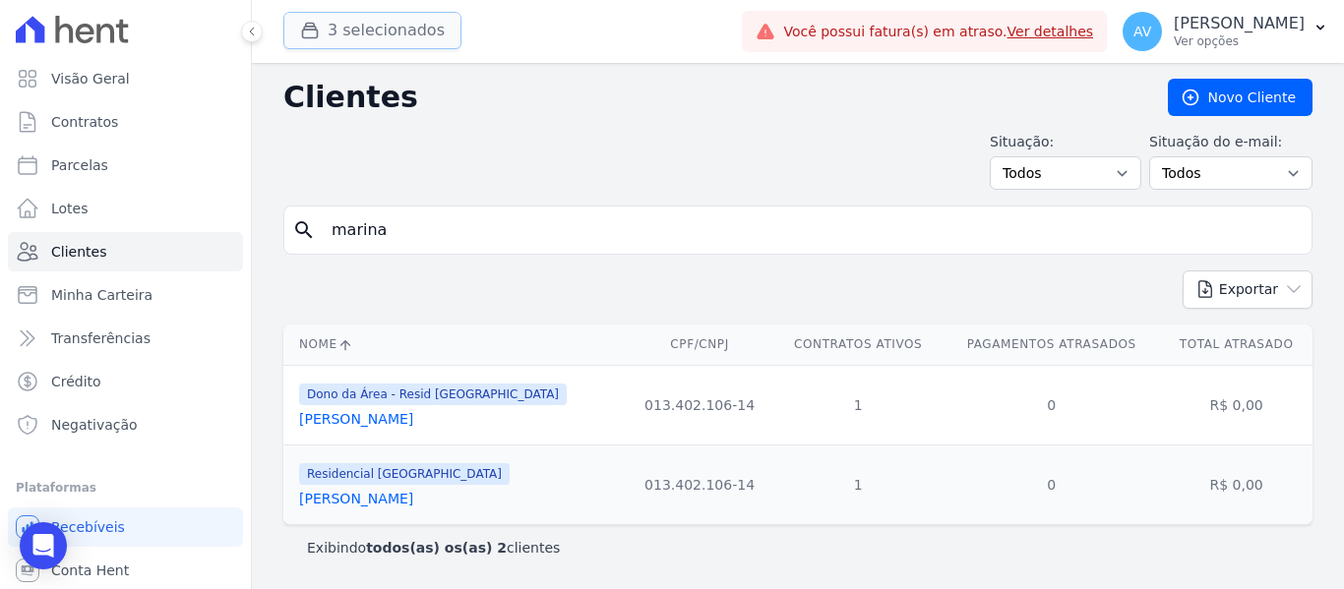
click at [336, 28] on button "3 selecionados" at bounding box center [372, 30] width 178 height 37
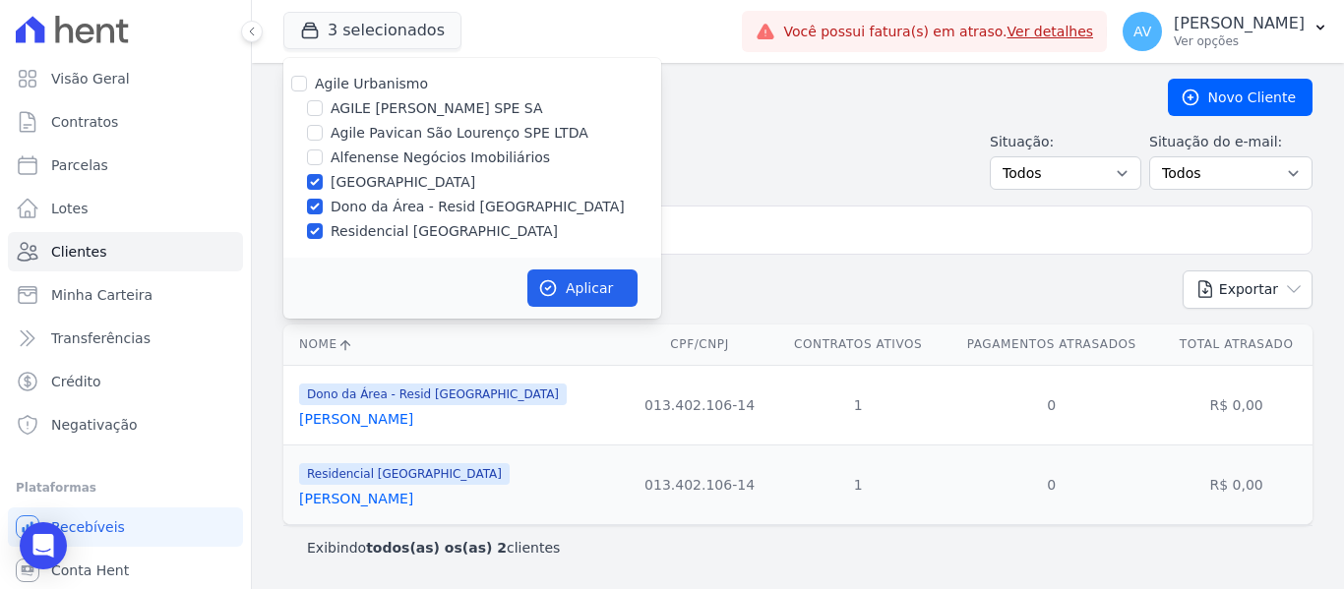
click at [305, 132] on div "Agile Pavican São Lourenço SPE LTDA" at bounding box center [472, 133] width 378 height 21
click at [317, 131] on input "Agile Pavican São Lourenço SPE LTDA" at bounding box center [315, 133] width 16 height 16
checkbox input "true"
drag, startPoint x: 317, startPoint y: 178, endPoint x: 312, endPoint y: 213, distance: 34.8
click at [317, 182] on input "[GEOGRAPHIC_DATA]" at bounding box center [315, 182] width 16 height 16
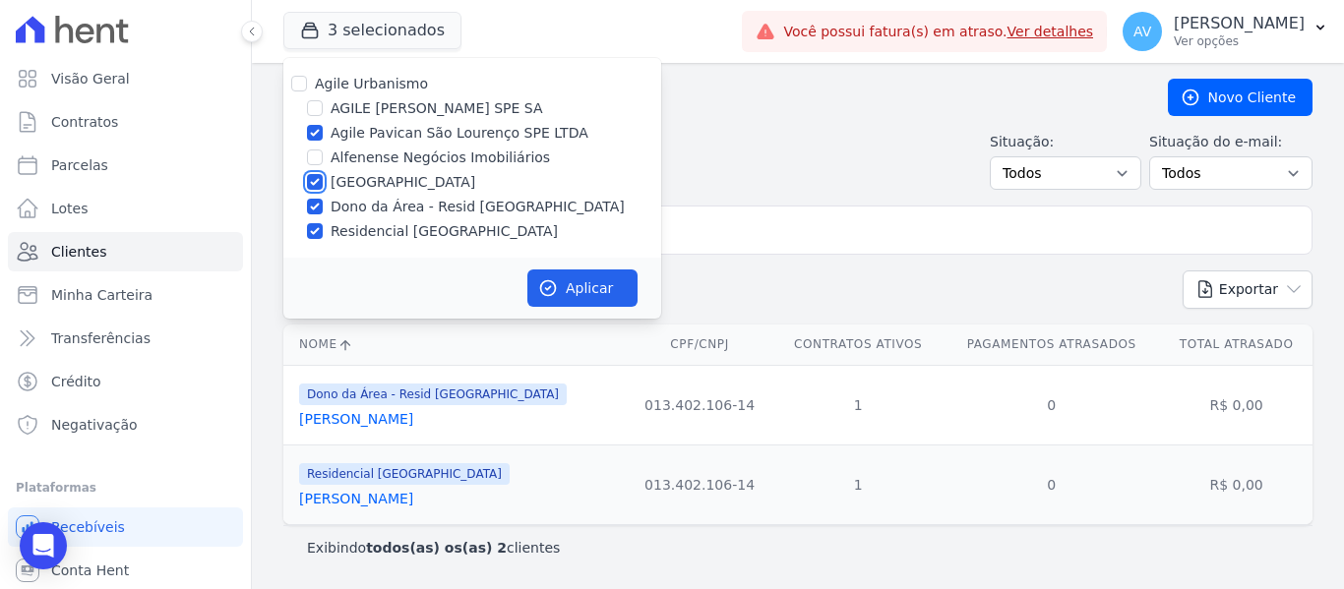
checkbox input "false"
click at [312, 215] on div at bounding box center [315, 207] width 16 height 20
drag, startPoint x: 317, startPoint y: 235, endPoint x: 316, endPoint y: 216, distance: 18.7
click at [316, 235] on input "Residencial [GEOGRAPHIC_DATA]" at bounding box center [315, 231] width 16 height 16
checkbox input "false"
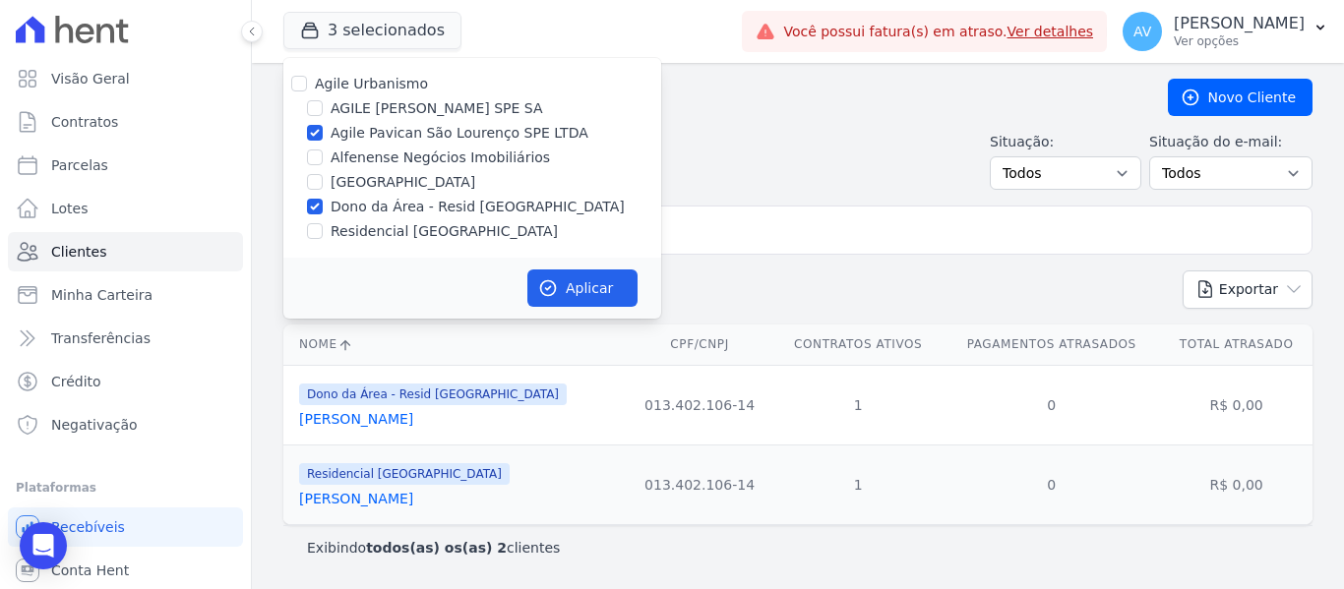
click at [316, 213] on div at bounding box center [315, 207] width 16 height 20
click at [315, 209] on input "Dono da Área - Resid [GEOGRAPHIC_DATA]" at bounding box center [315, 207] width 16 height 16
checkbox input "false"
click at [581, 293] on button "Aplicar" at bounding box center [582, 288] width 110 height 37
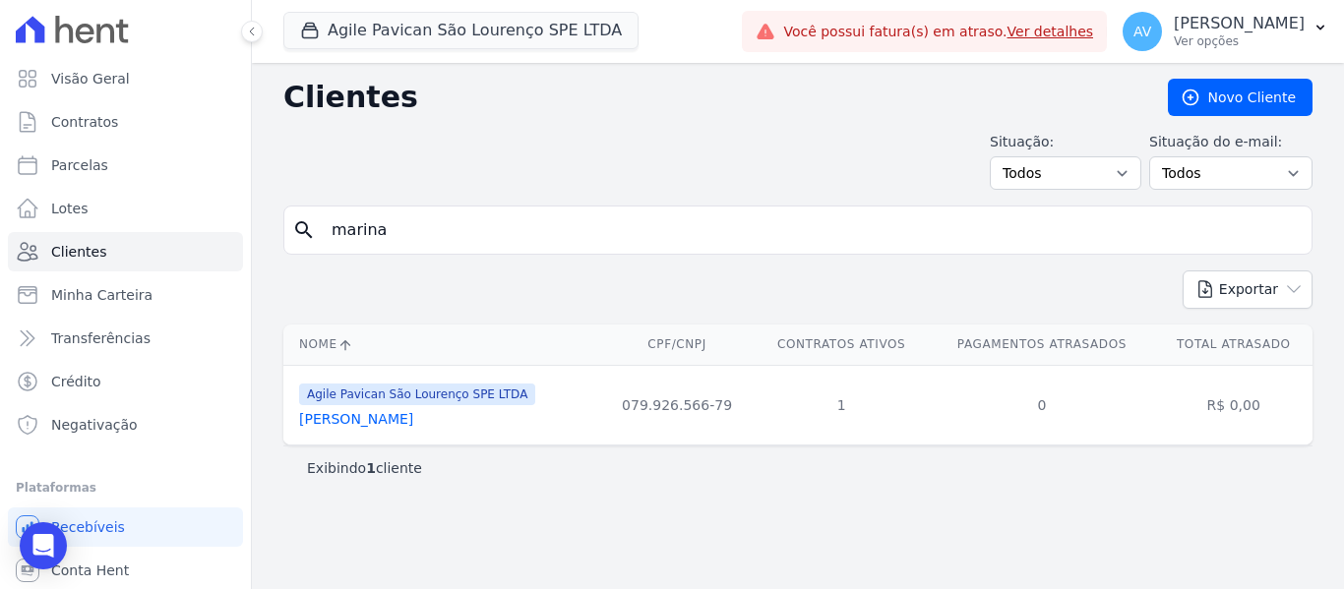
click at [407, 422] on link "[PERSON_NAME]" at bounding box center [356, 419] width 114 height 16
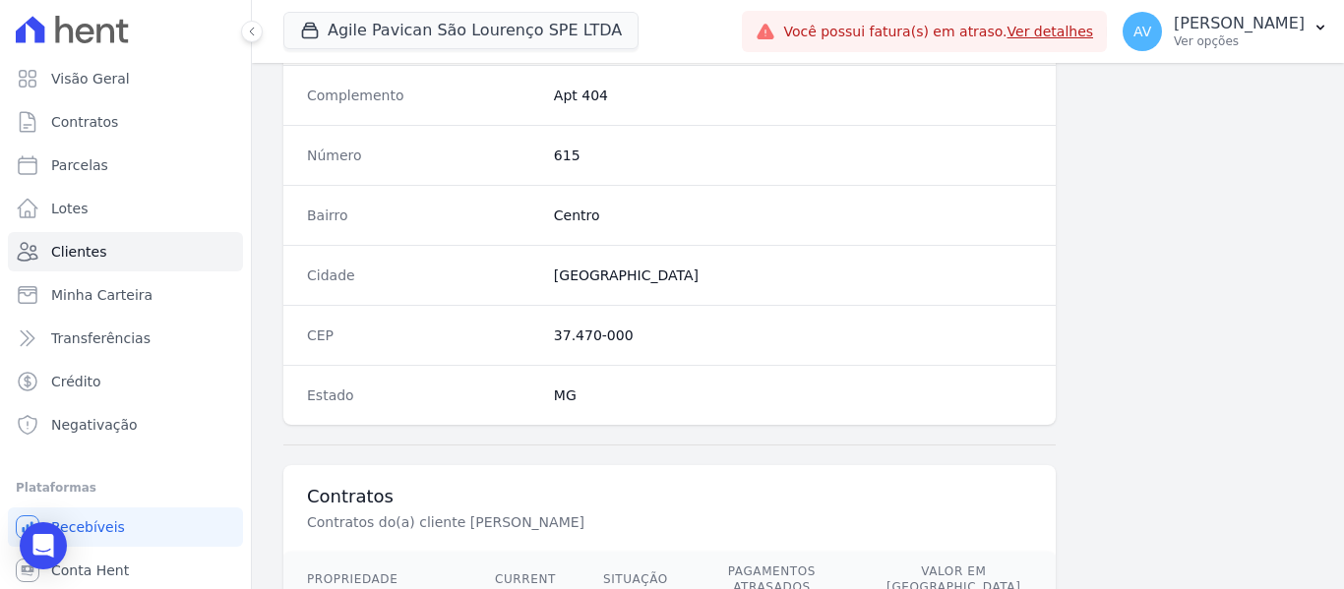
scroll to position [1252, 0]
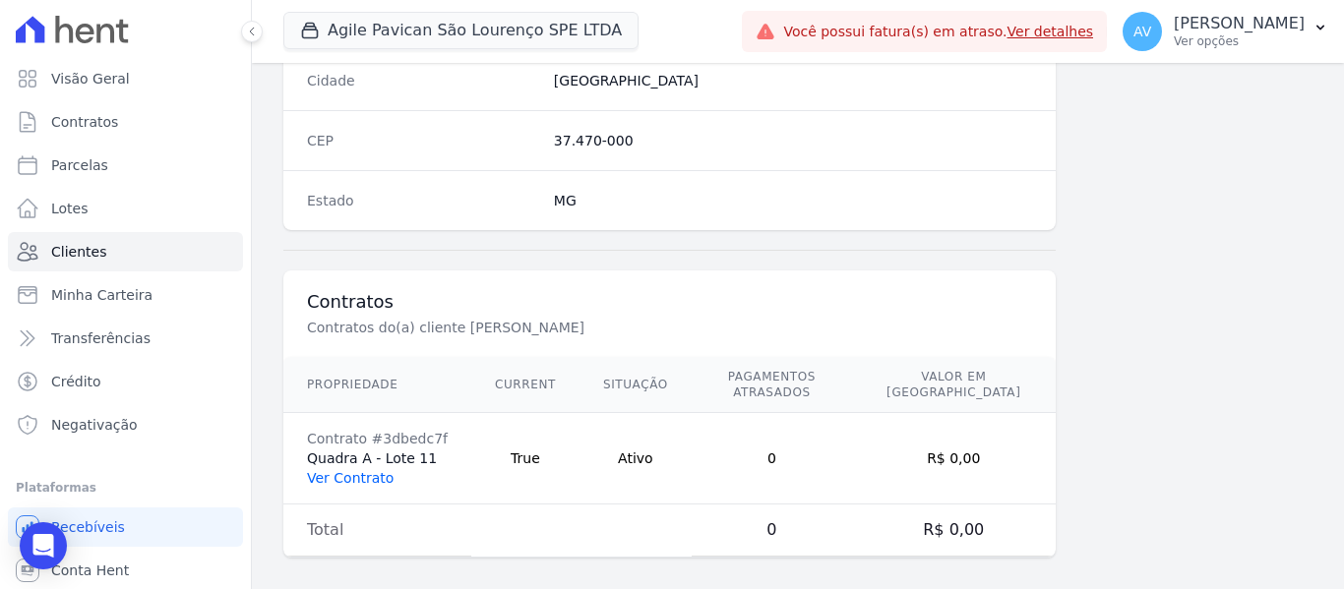
click at [358, 470] on link "Ver Contrato" at bounding box center [350, 478] width 87 height 16
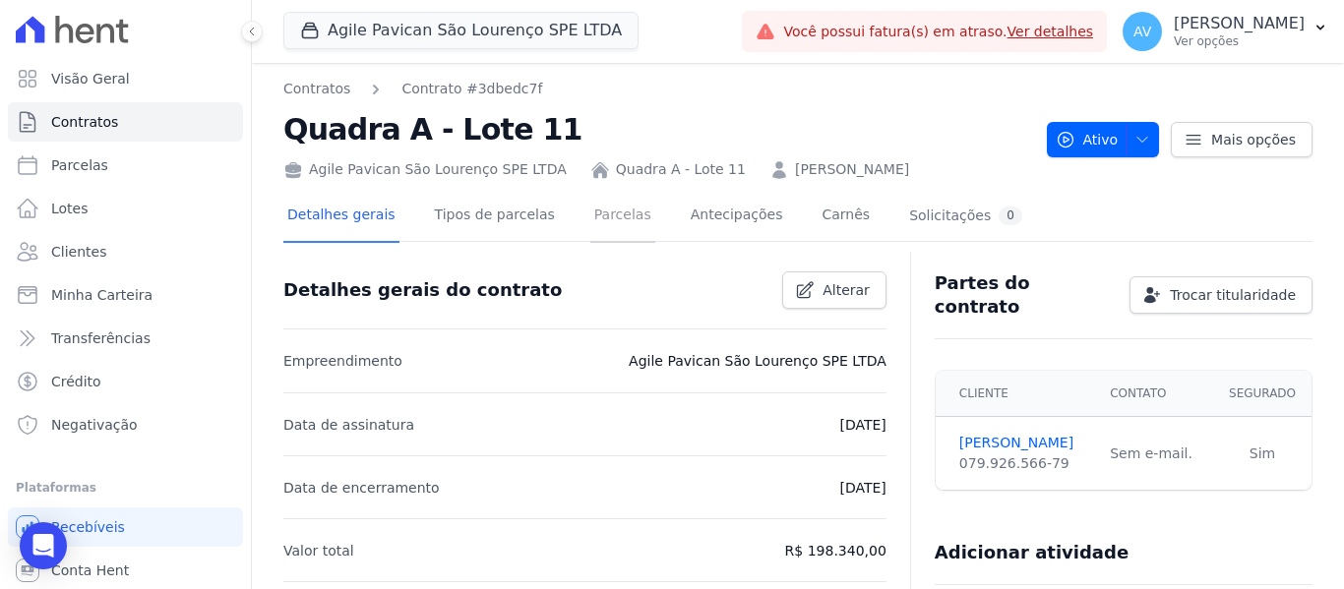
click at [618, 216] on link "Parcelas" at bounding box center [622, 217] width 65 height 52
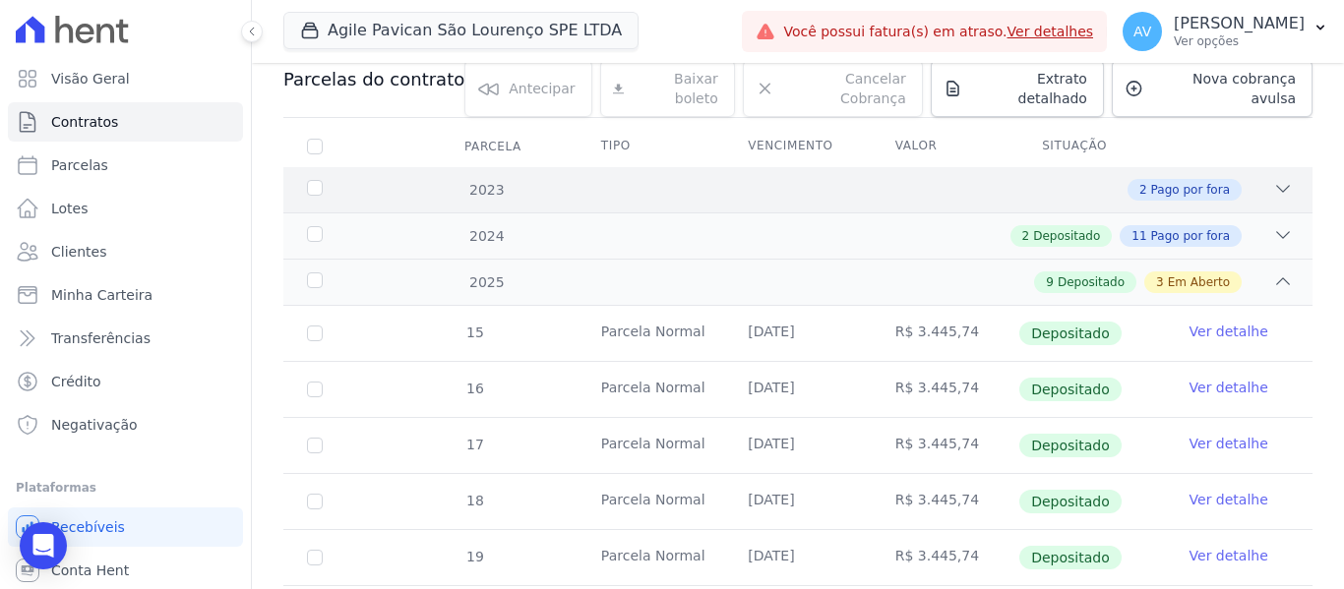
scroll to position [197, 0]
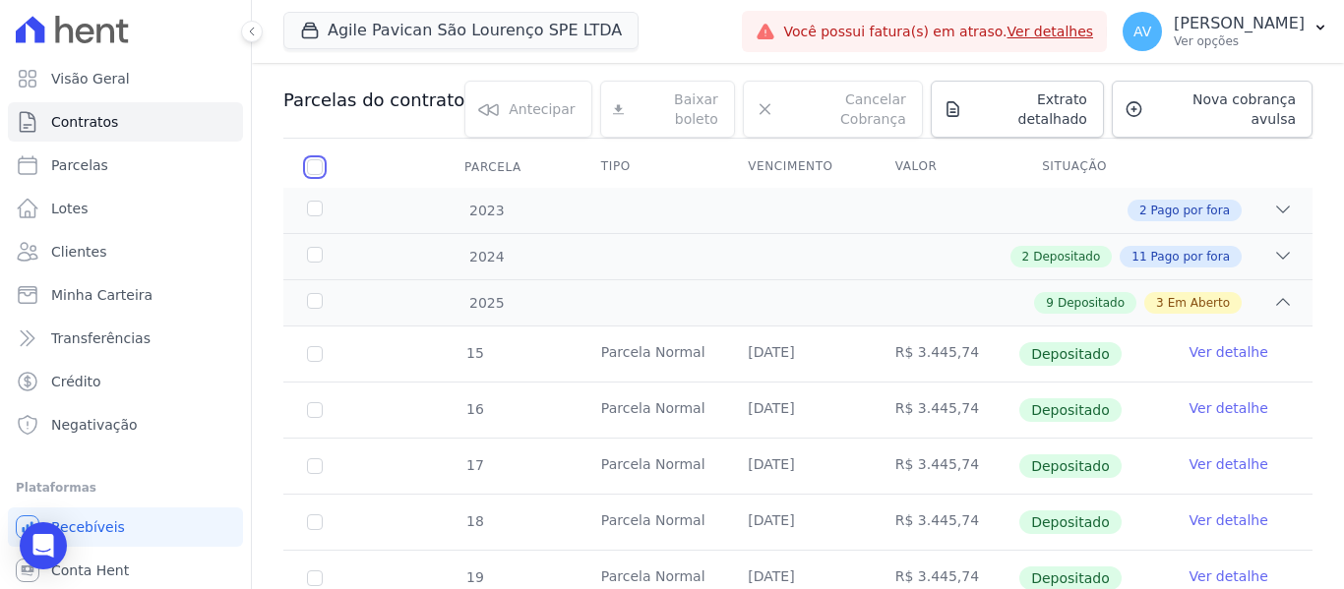
click at [313, 159] on input "checkbox" at bounding box center [315, 167] width 16 height 16
checkbox input "true"
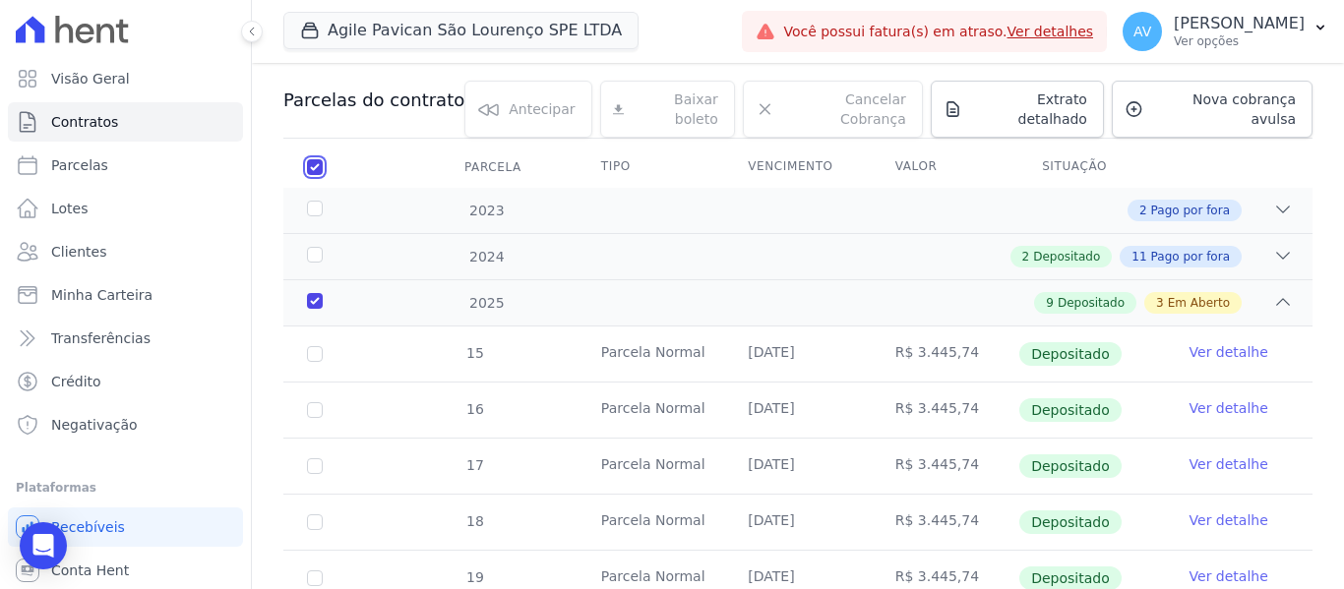
checkbox input "true"
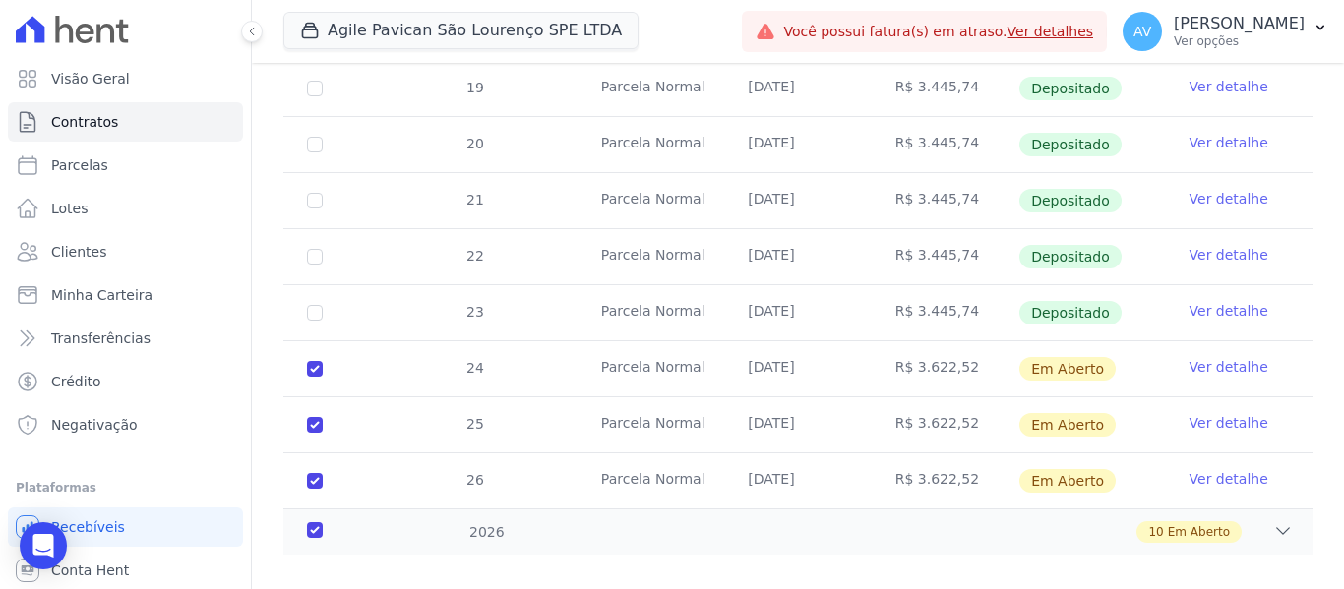
scroll to position [711, 0]
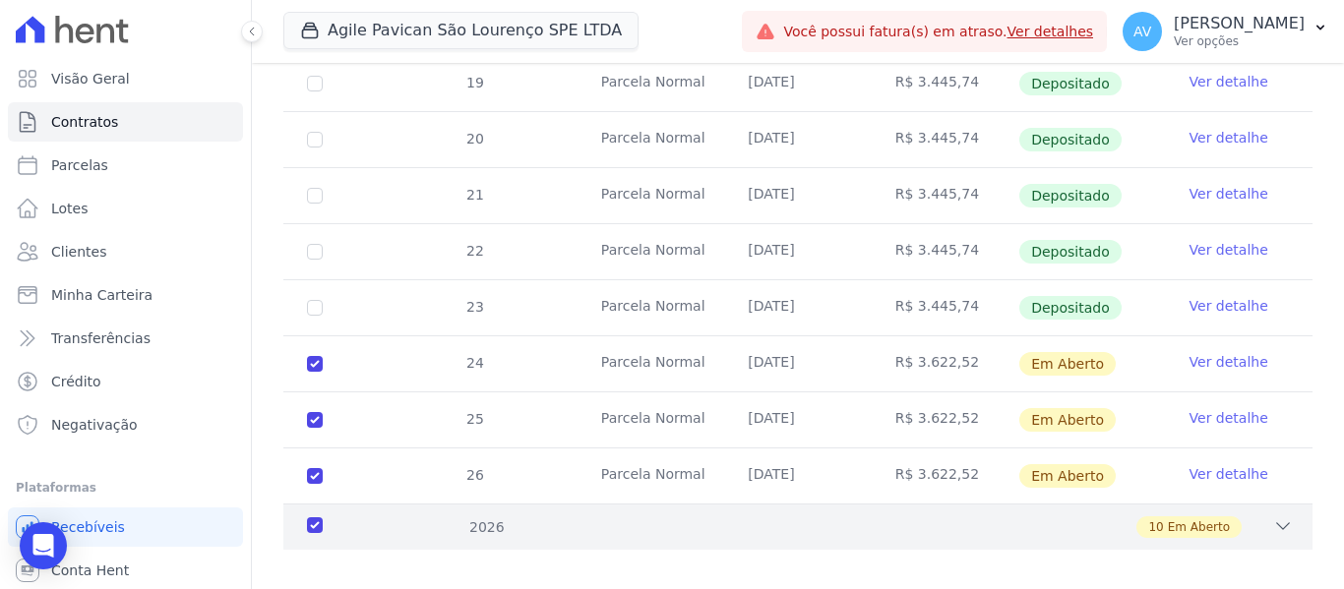
click at [1273, 517] on icon at bounding box center [1283, 527] width 20 height 20
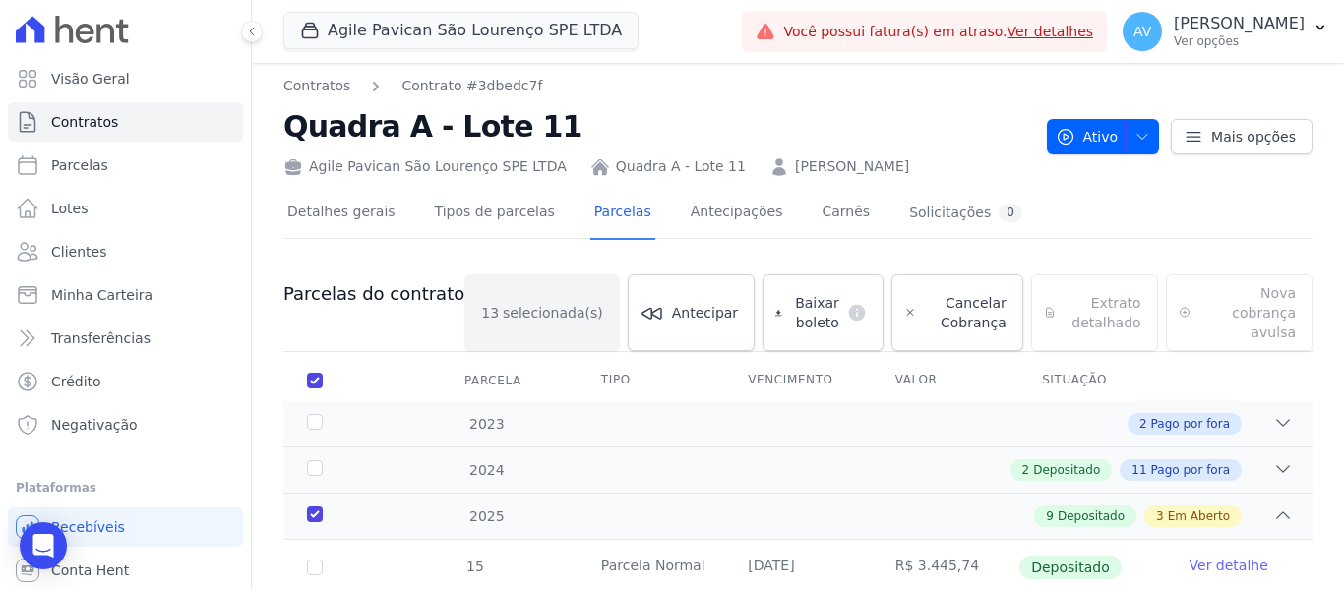
scroll to position [0, 0]
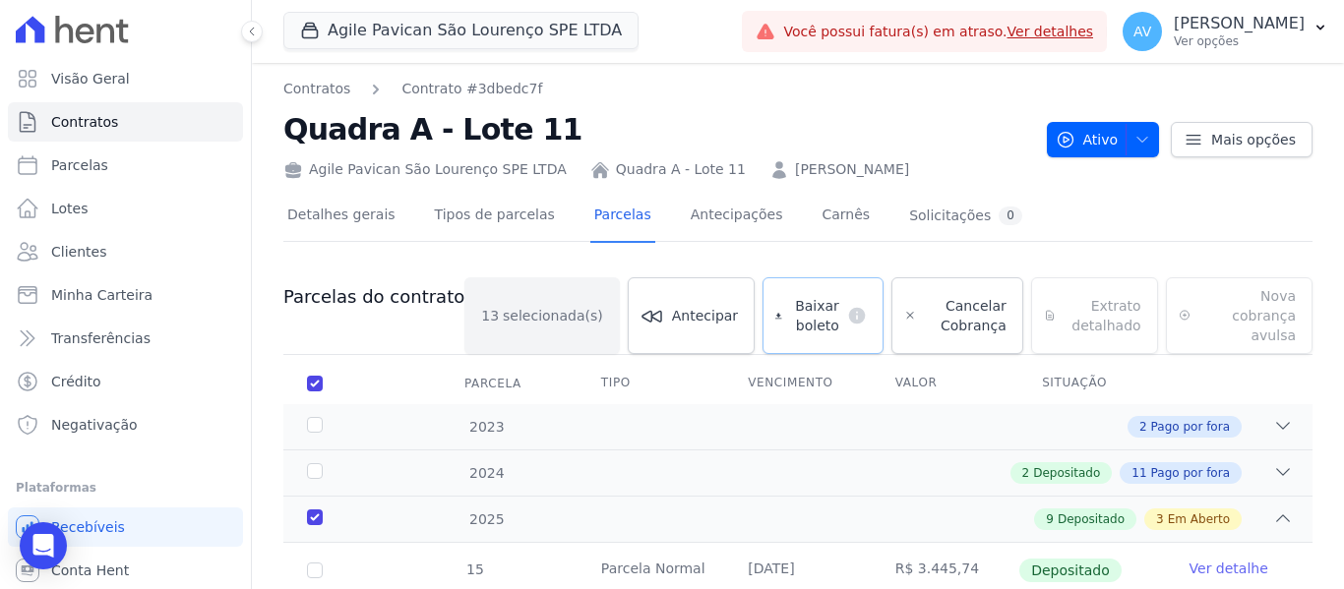
click at [790, 296] on span "Baixar boleto" at bounding box center [814, 315] width 49 height 39
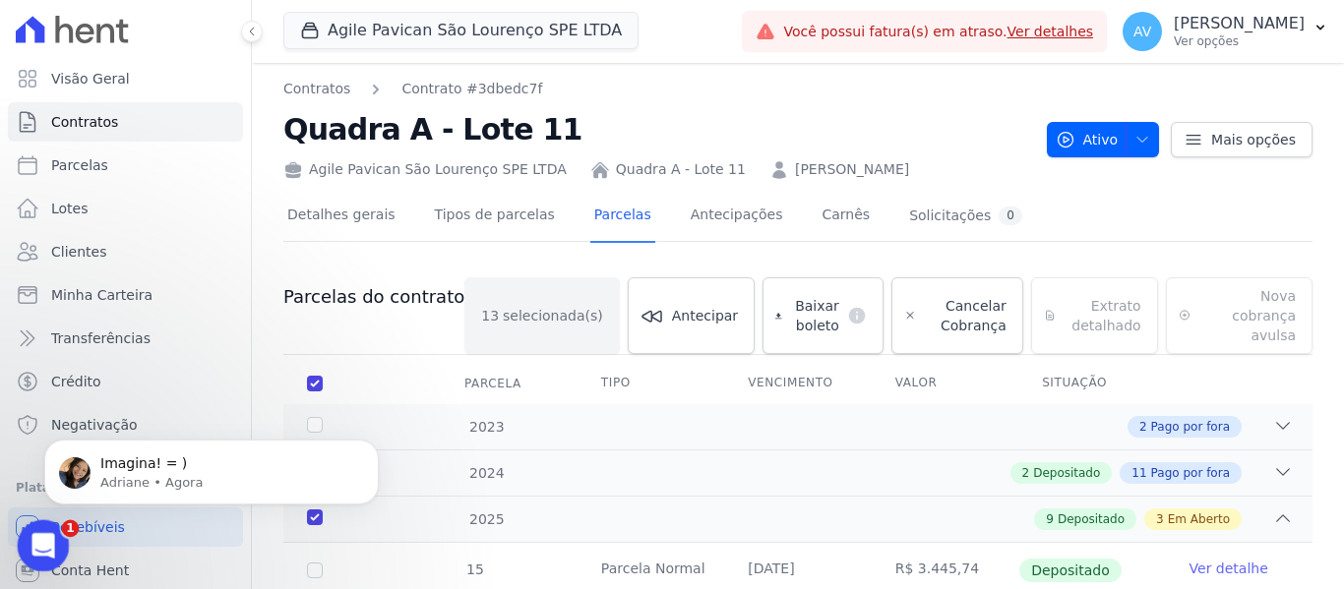
click at [31, 536] on icon "Abertura do Messenger da Intercom" at bounding box center [41, 543] width 32 height 32
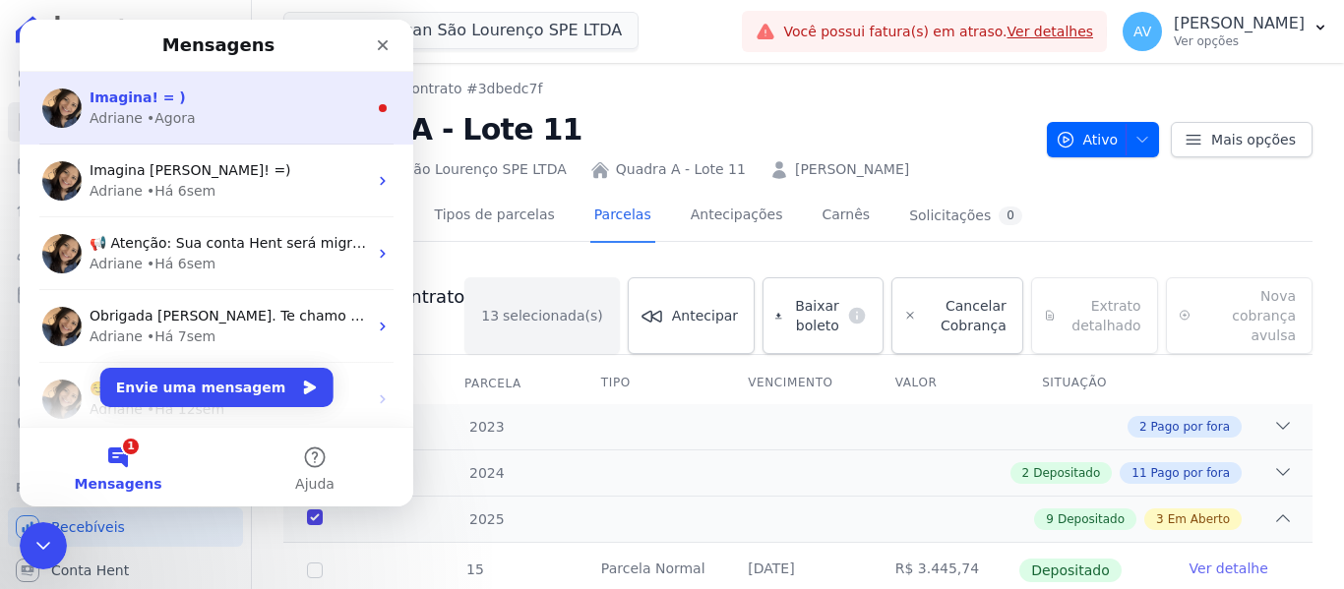
click at [125, 83] on div "Imagina! = ) Adriane • Agora" at bounding box center [217, 108] width 394 height 73
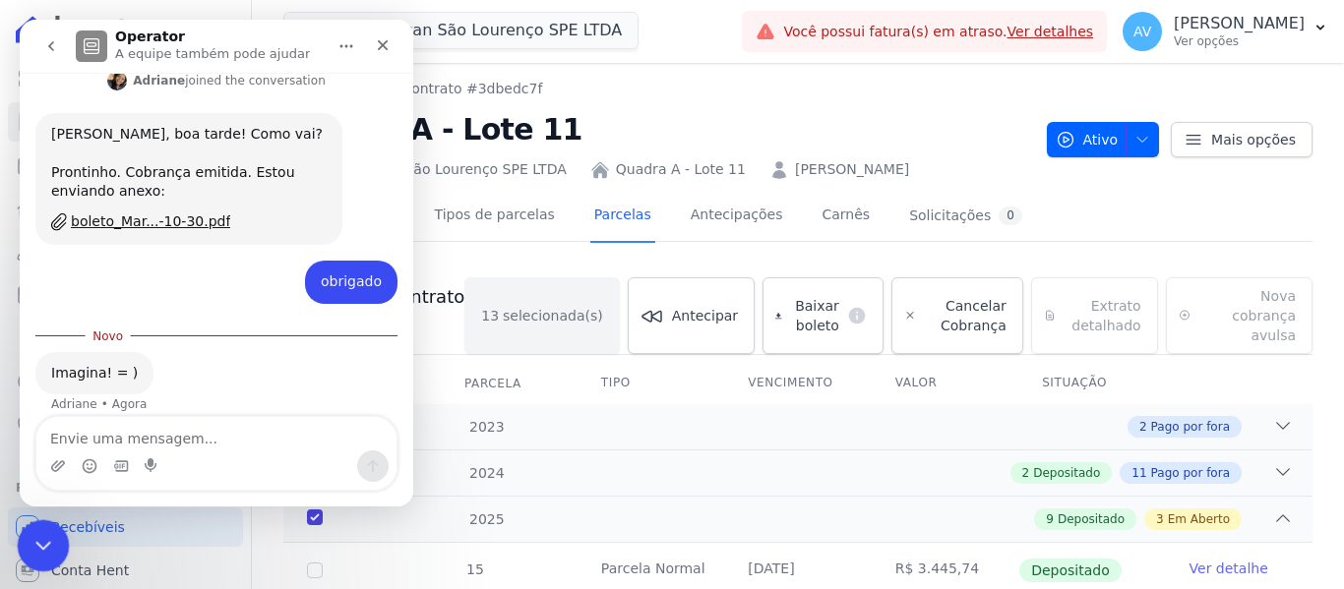
scroll to position [330, 0]
click at [31, 541] on icon "Encerramento do Messenger da Intercom" at bounding box center [41, 543] width 24 height 24
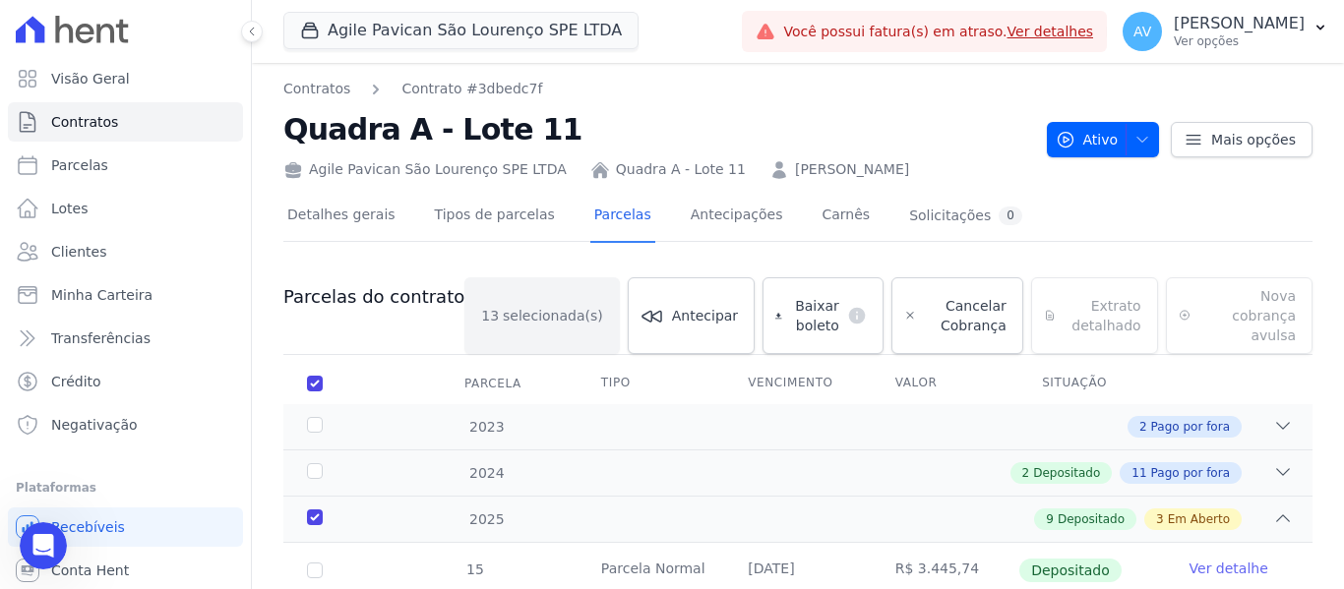
scroll to position [297, 0]
click at [41, 549] on icon "Abertura do Messenger da Intercom" at bounding box center [41, 543] width 32 height 32
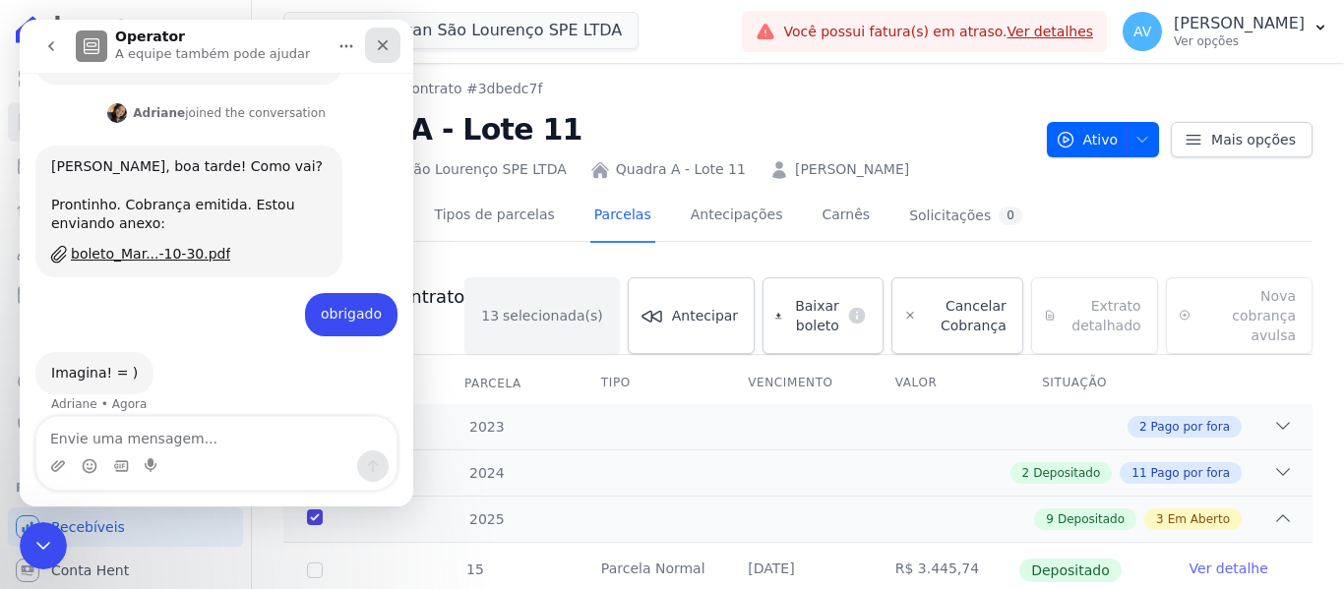
click at [385, 51] on icon "Fechar" at bounding box center [383, 45] width 16 height 16
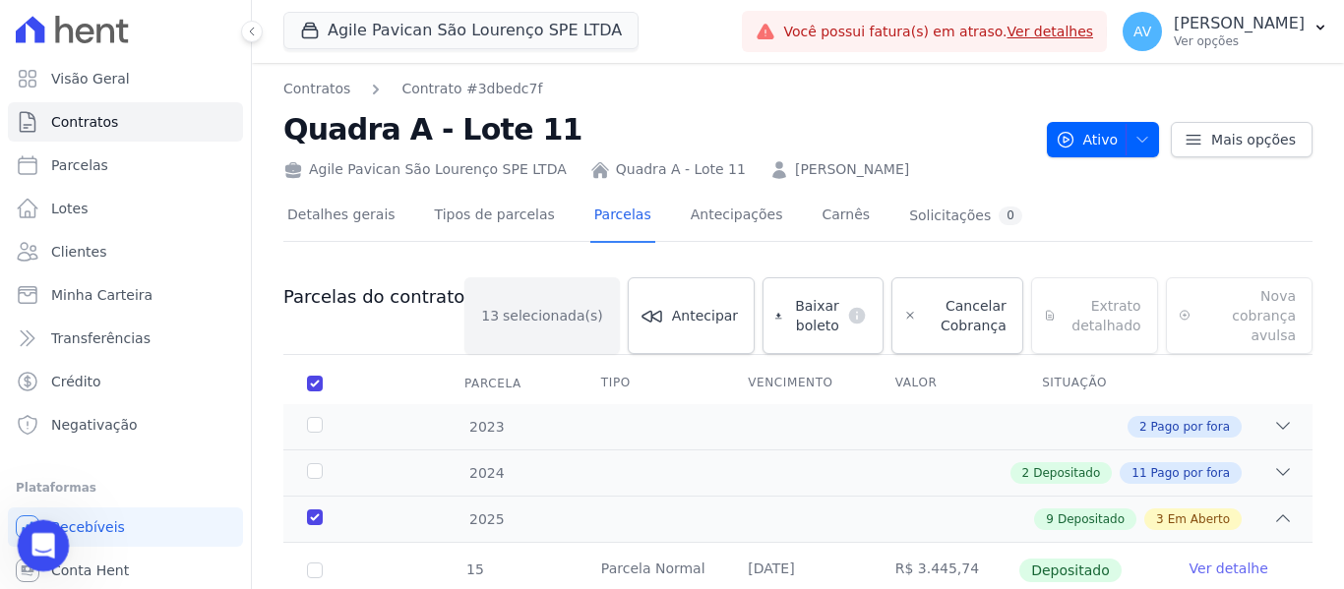
click at [36, 559] on div "Abertura do Messenger da Intercom" at bounding box center [40, 543] width 65 height 65
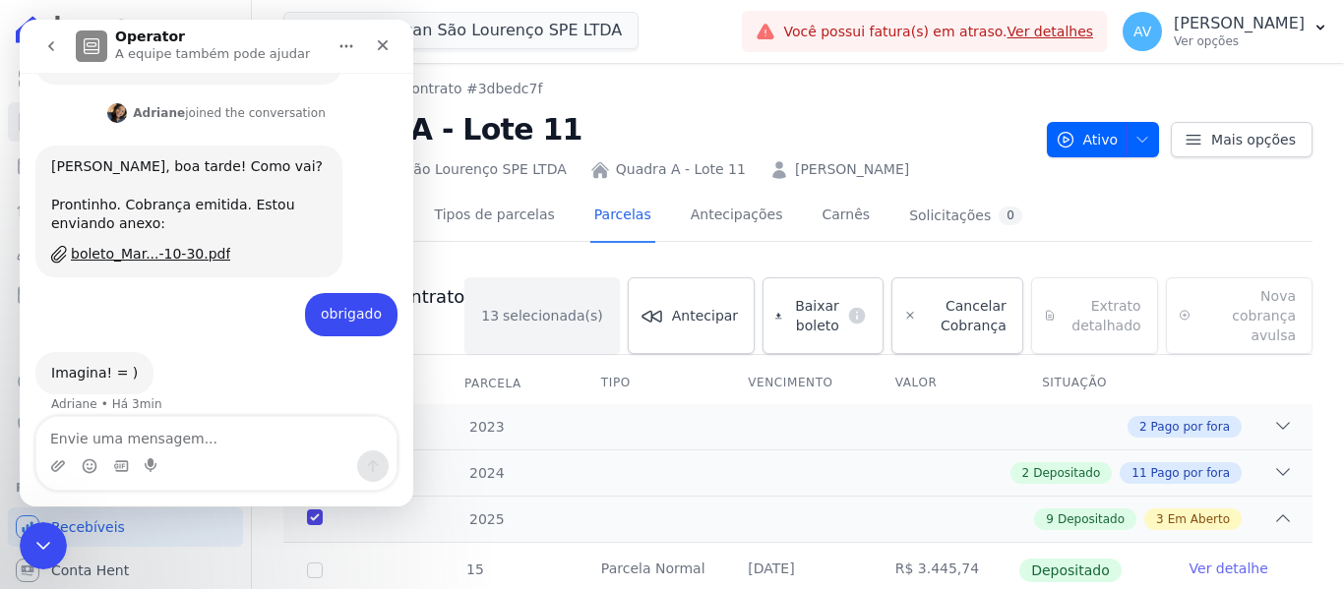
click at [184, 433] on textarea "Envie uma mensagem..." at bounding box center [216, 433] width 360 height 33
click at [377, 43] on icon "Fechar" at bounding box center [383, 45] width 16 height 16
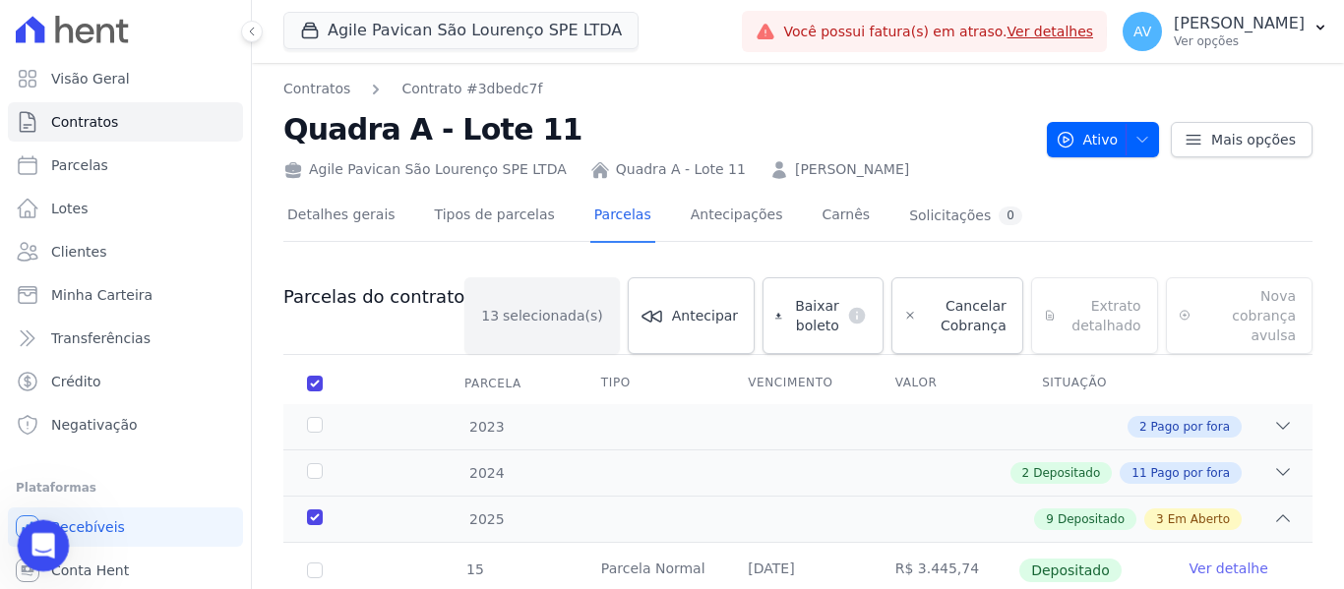
click at [33, 551] on icon "Abertura do Messenger da Intercom" at bounding box center [41, 543] width 32 height 32
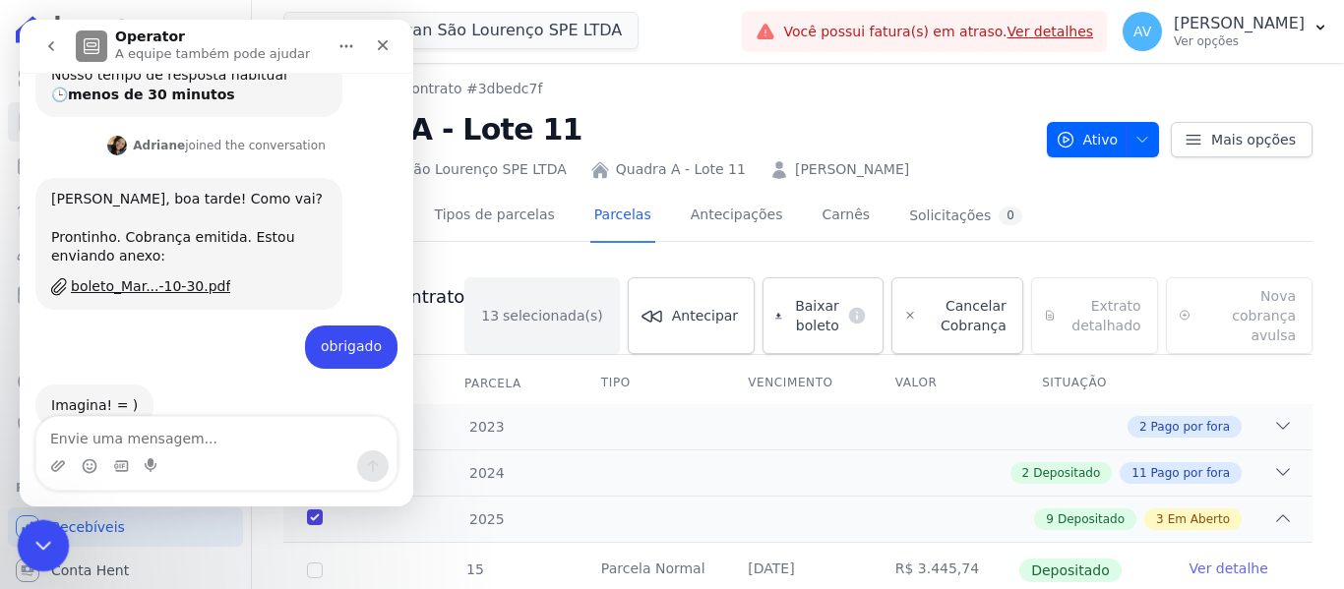
click at [32, 551] on icon "Encerramento do Messenger da Intercom" at bounding box center [41, 543] width 24 height 24
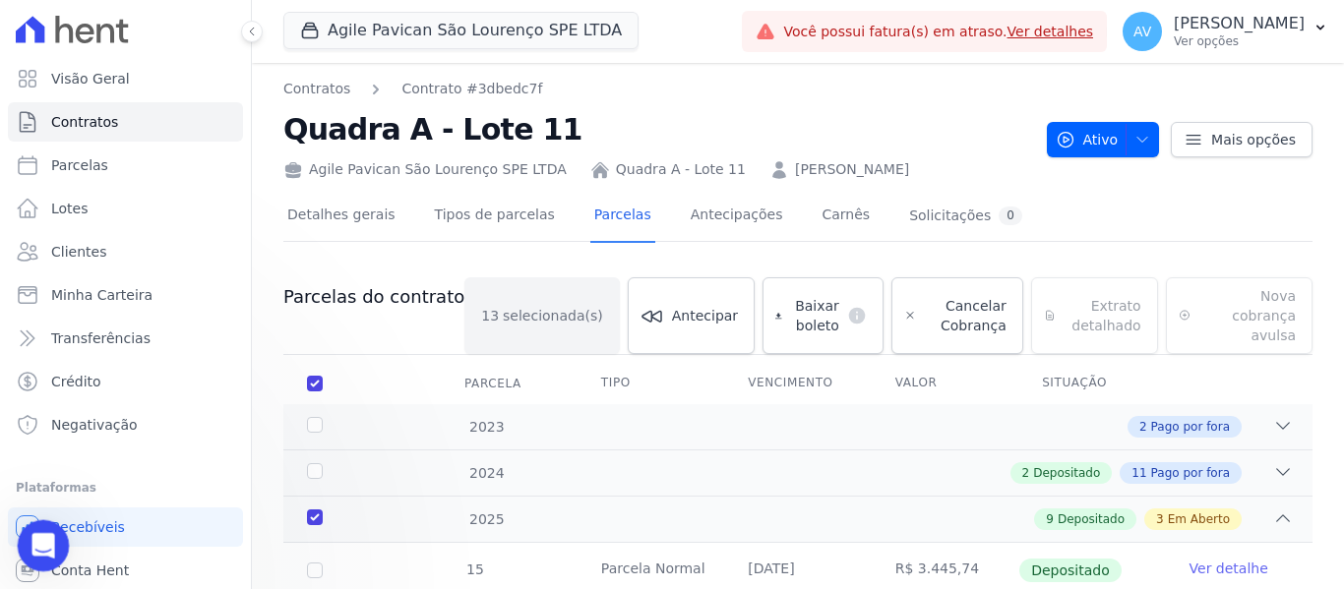
click at [32, 551] on icon "Abertura do Messenger da Intercom" at bounding box center [41, 543] width 32 height 32
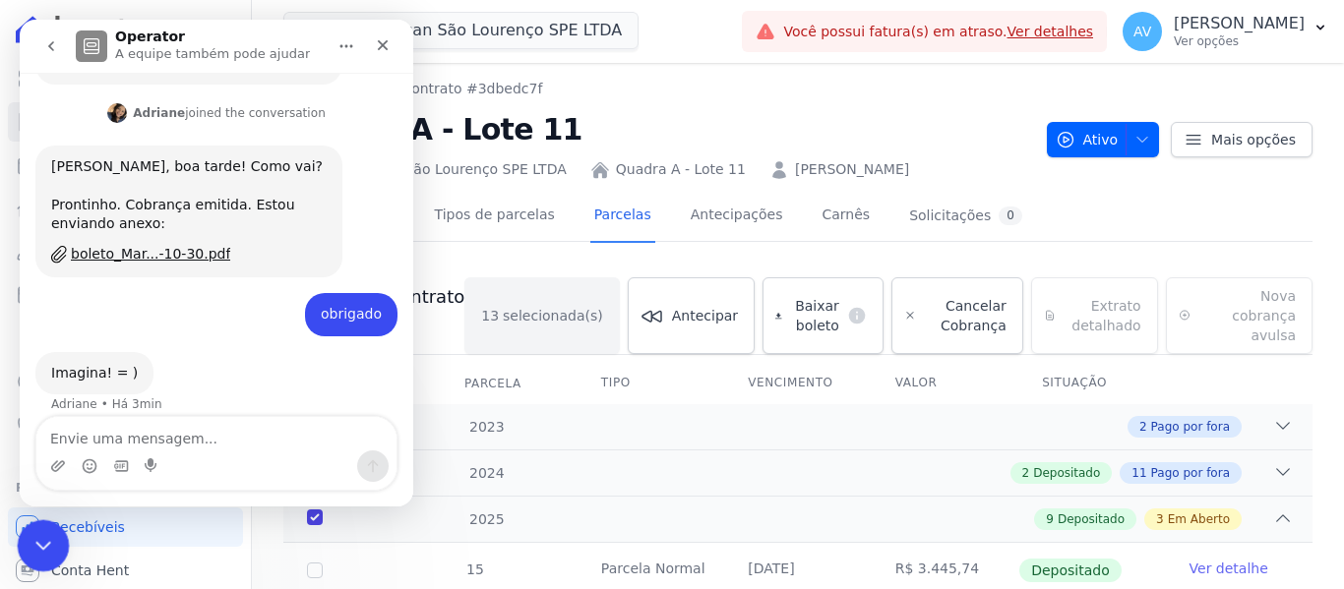
click at [29, 551] on icon "Encerramento do Messenger da Intercom" at bounding box center [41, 543] width 24 height 24
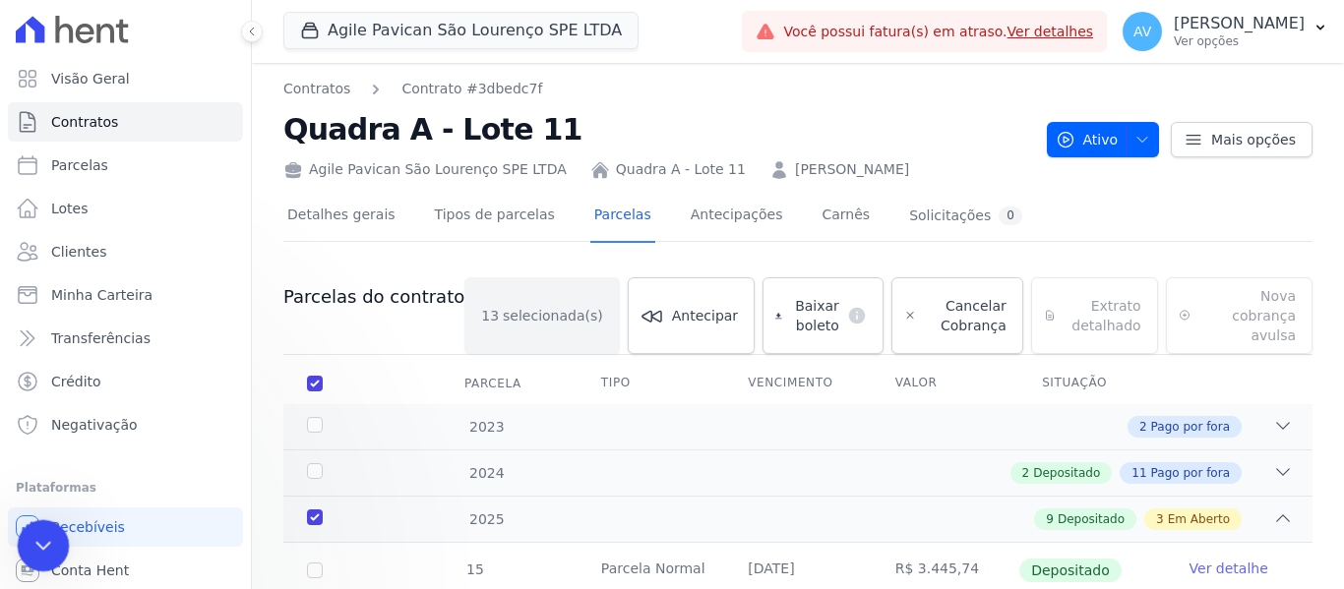
click at [29, 551] on div "Encerramento do Messenger da Intercom" at bounding box center [40, 543] width 47 height 47
click at [29, 551] on icon "Encerramento do Messenger da Intercom" at bounding box center [41, 543] width 24 height 24
click at [29, 551] on div "Abertura do Messenger da Intercom" at bounding box center [40, 543] width 65 height 65
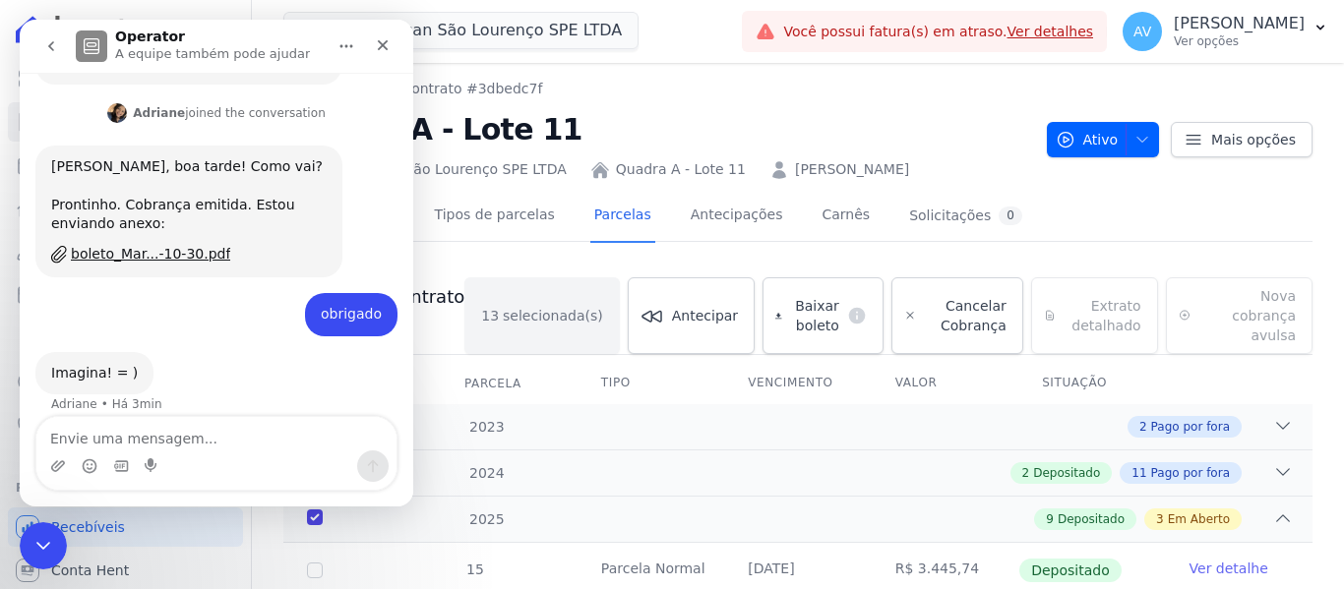
click at [121, 434] on textarea "Envie uma mensagem..." at bounding box center [216, 433] width 360 height 33
click at [46, 49] on icon "go back" at bounding box center [51, 46] width 16 height 16
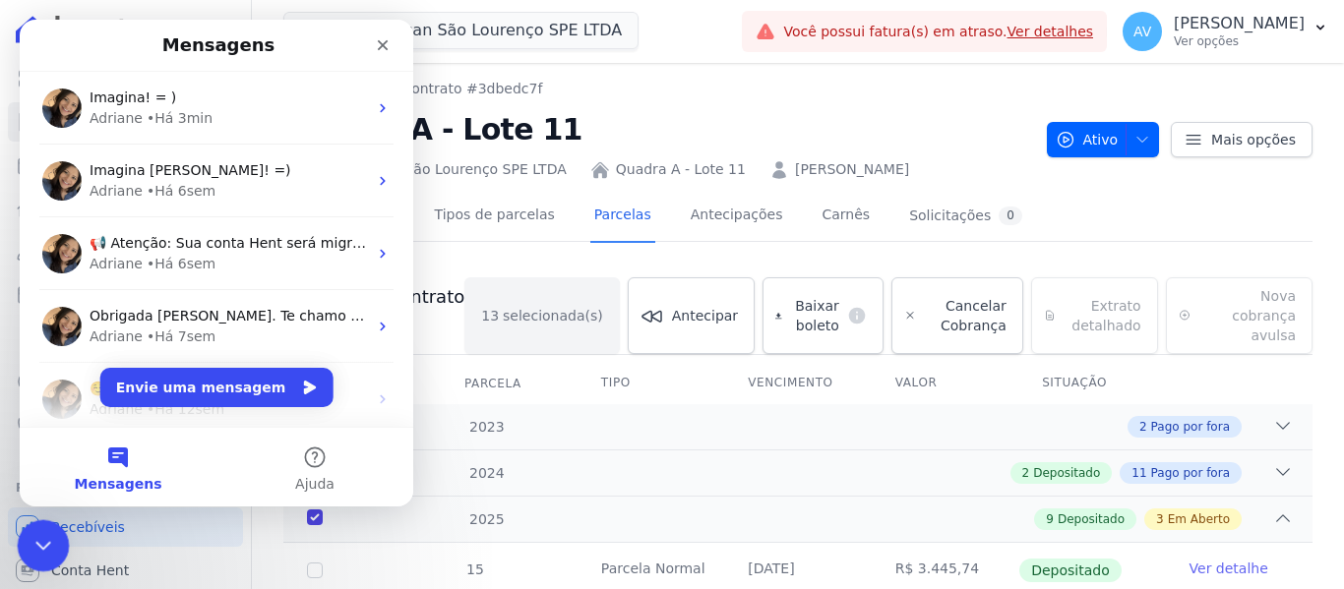
click at [31, 552] on icon "Encerramento do Messenger da Intercom" at bounding box center [41, 543] width 24 height 24
